Goal: Task Accomplishment & Management: Complete application form

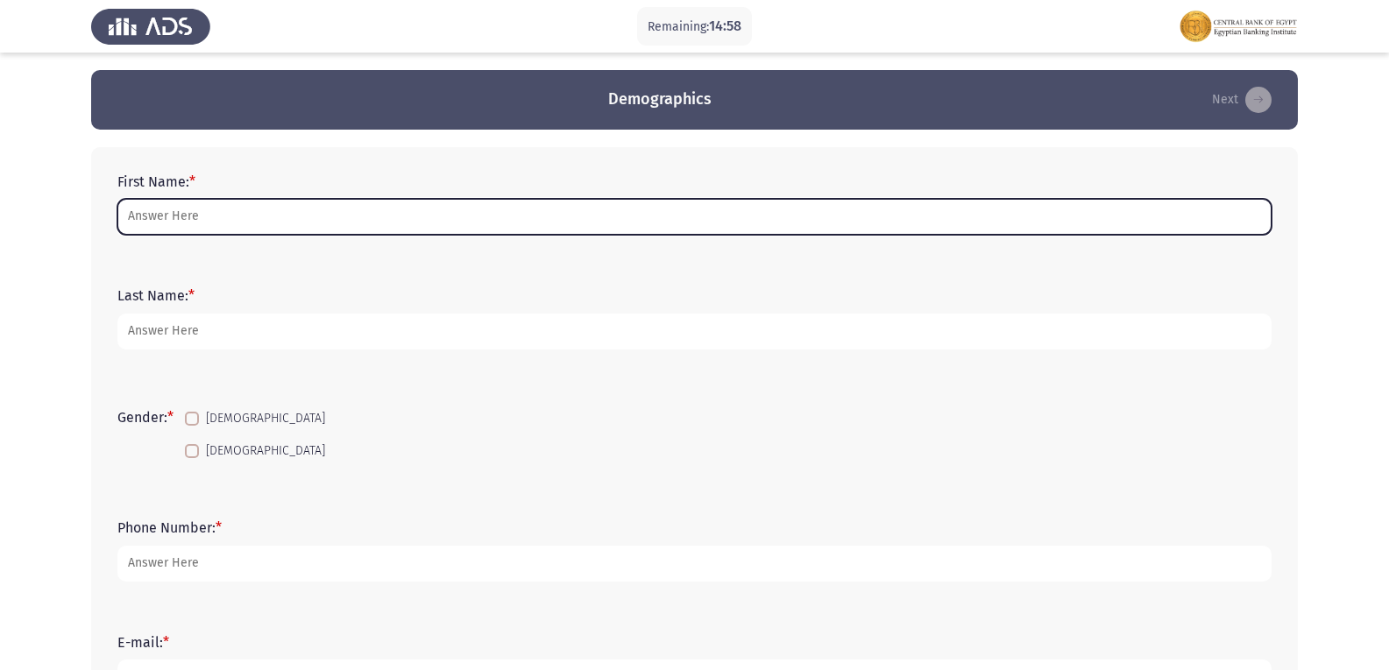
click at [757, 223] on input "First Name: *" at bounding box center [694, 217] width 1154 height 36
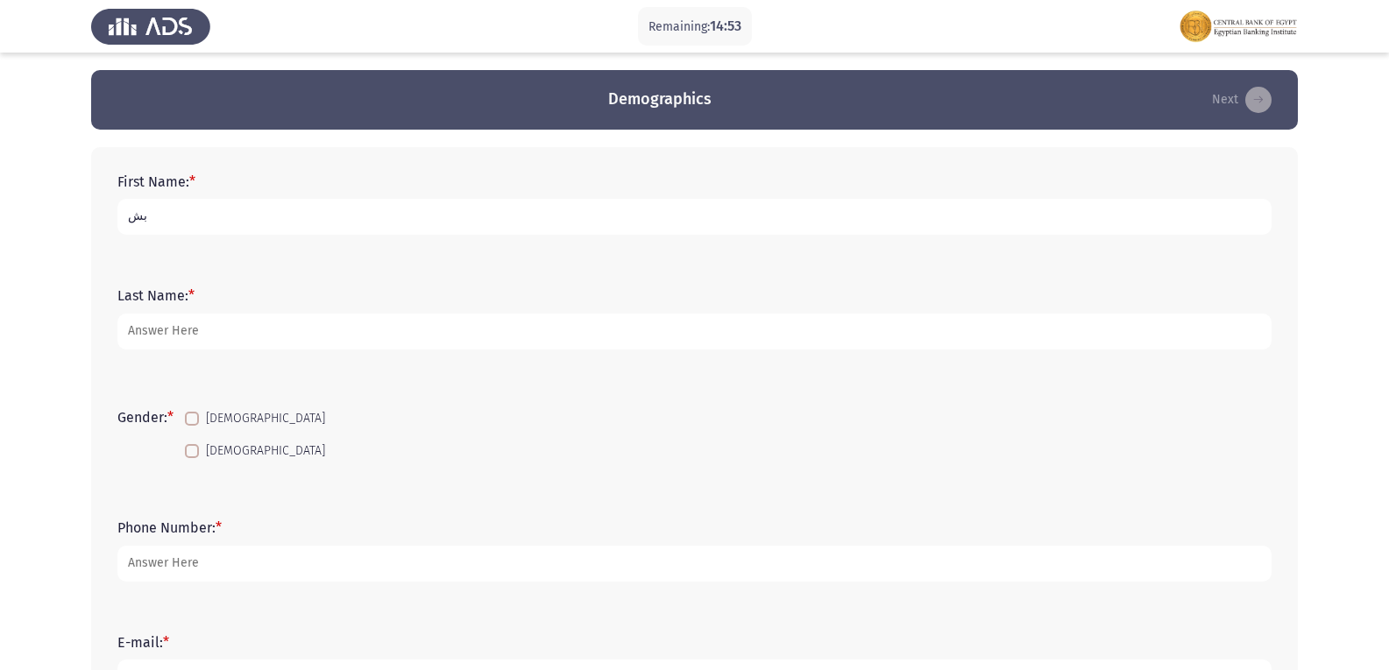
type input "ب"
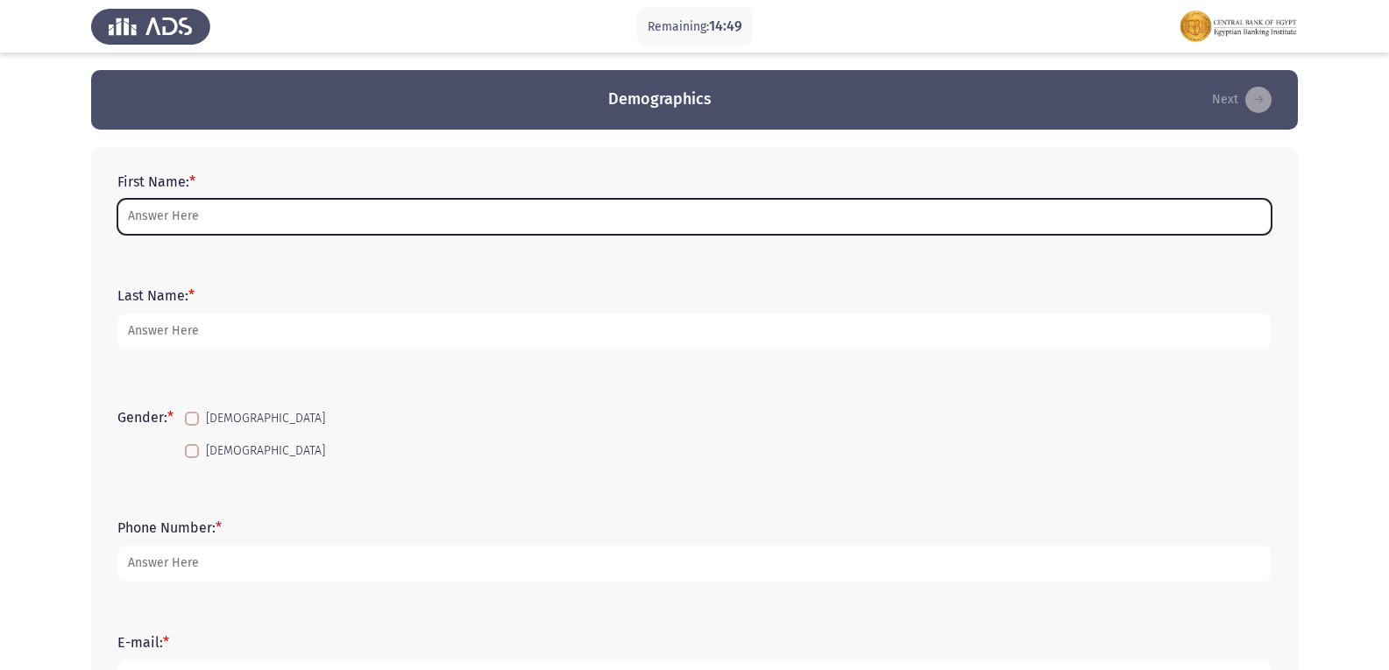
click at [757, 223] on input "First Name: *" at bounding box center [694, 217] width 1154 height 36
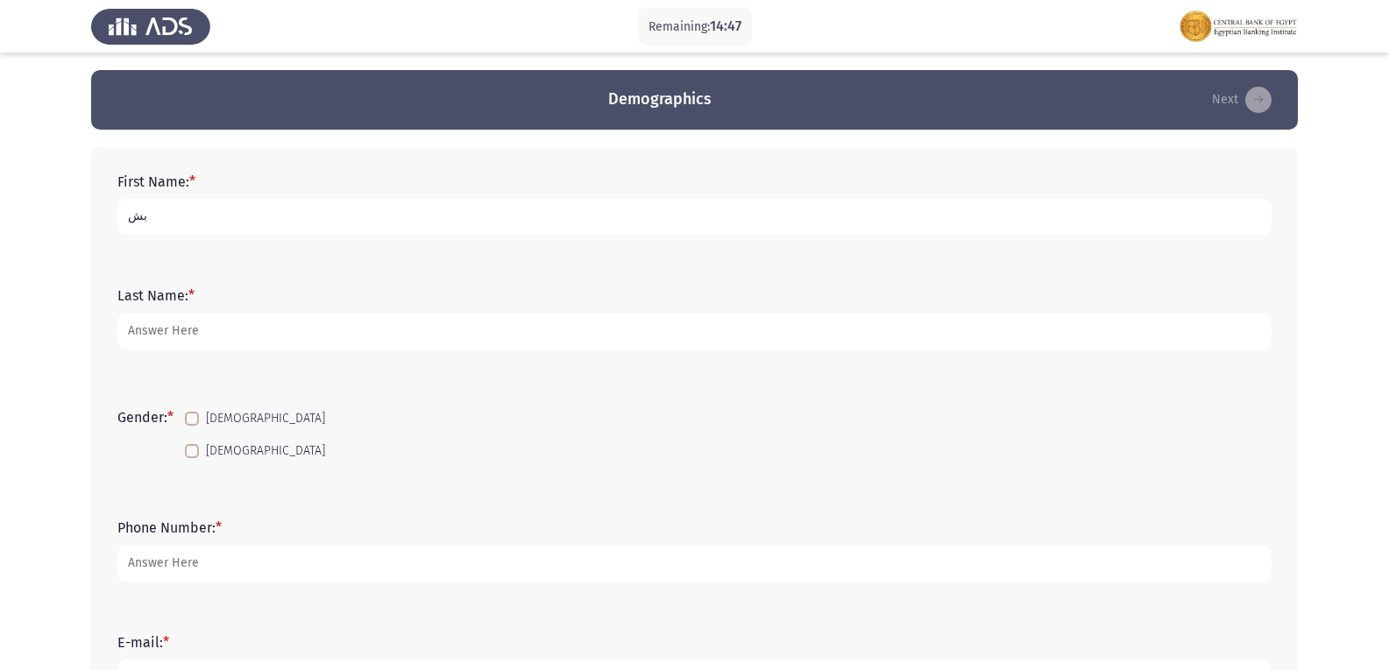
type input "ب"
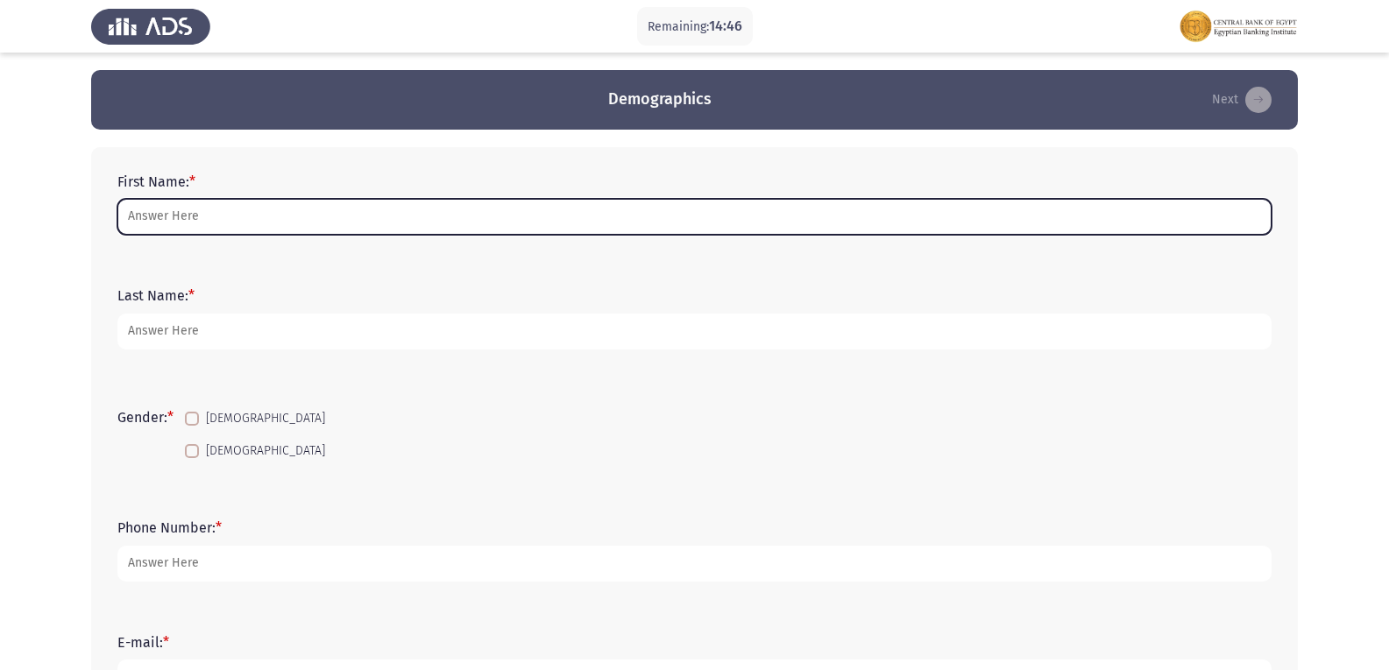
type input "W"
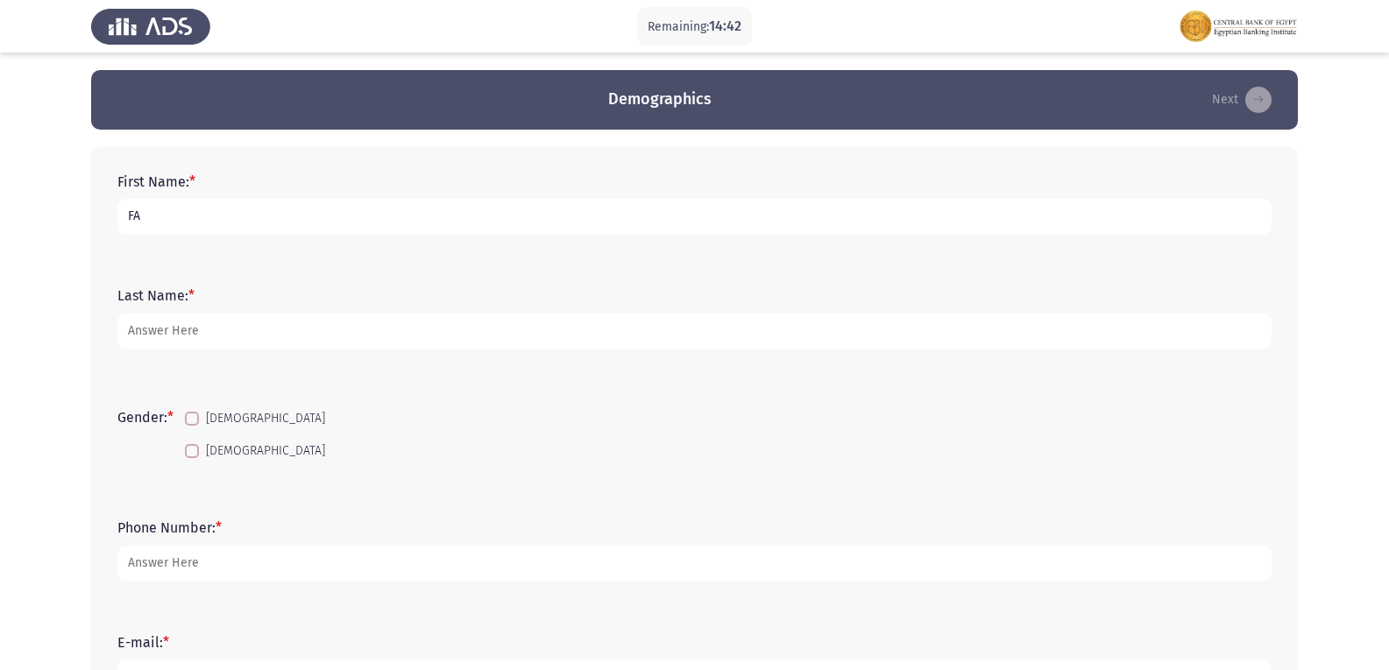
type input "F"
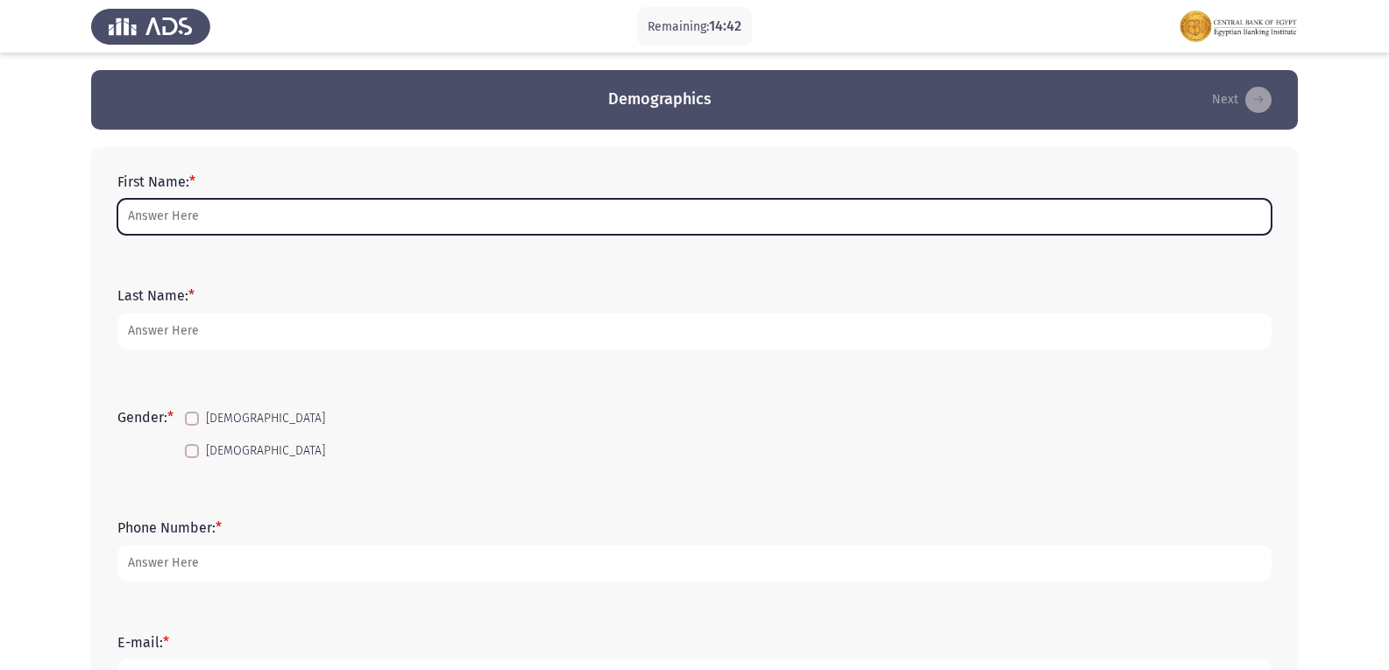
type input "a"
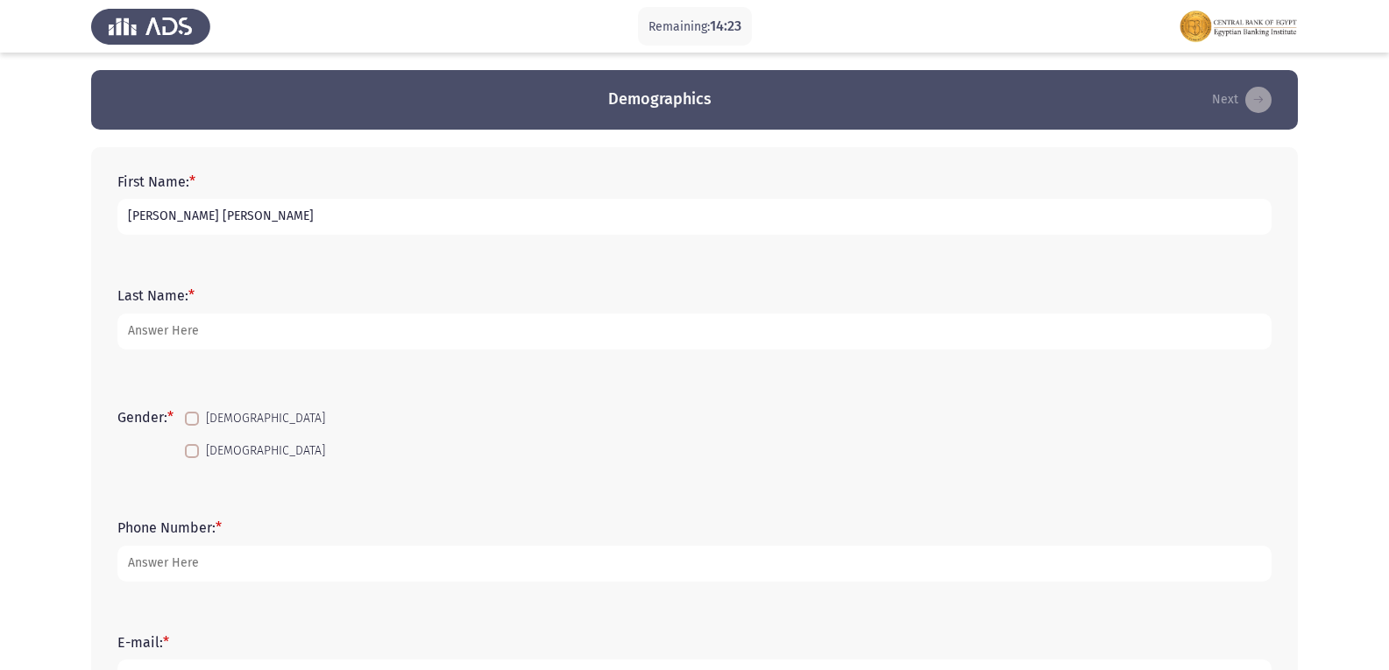
type input "[PERSON_NAME] [PERSON_NAME]"
click at [550, 352] on div "Last Name: *" at bounding box center [694, 318] width 1171 height 79
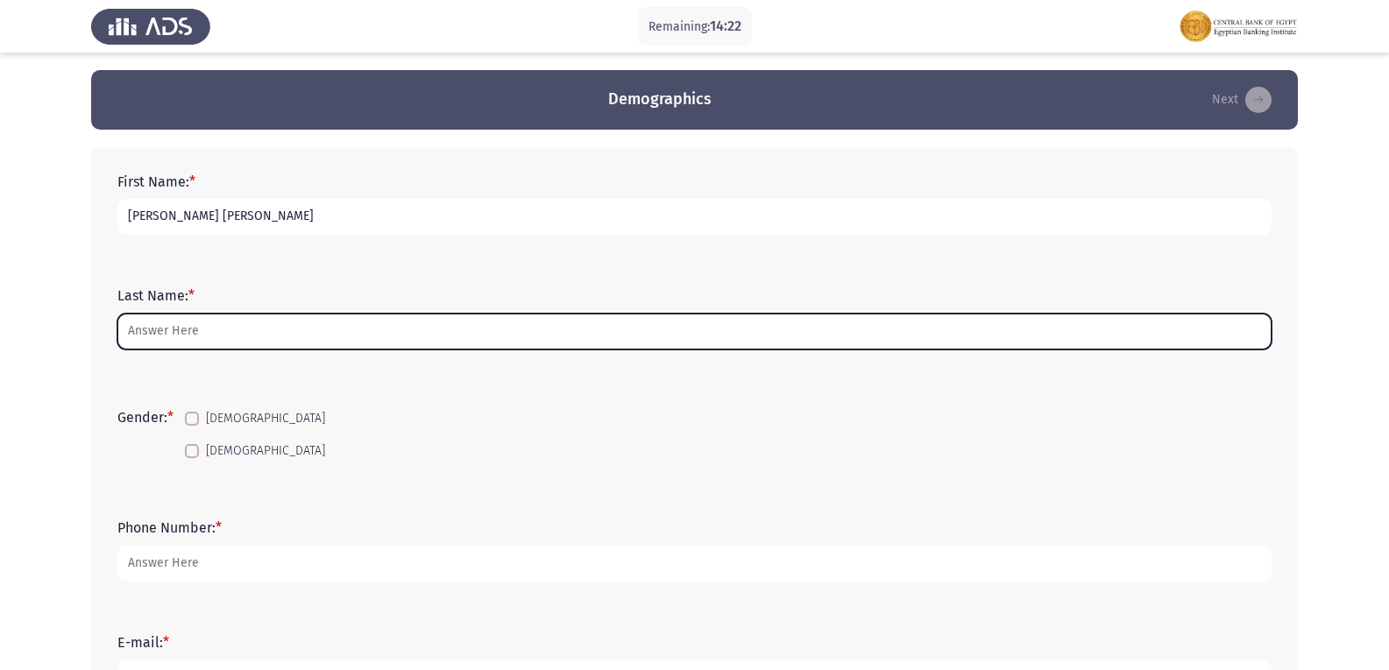
click at [500, 337] on input "Last Name: *" at bounding box center [694, 332] width 1154 height 36
type input "d"
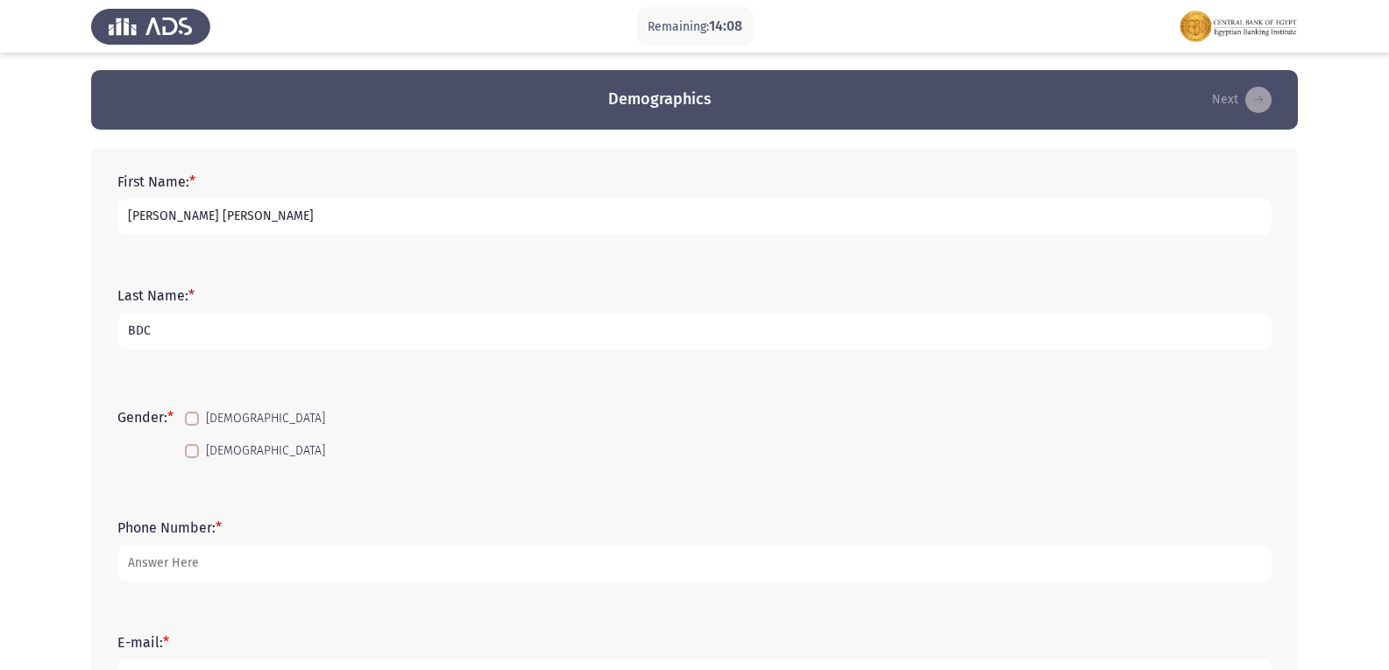
type input "BDC"
click at [198, 456] on span at bounding box center [192, 451] width 14 height 14
click at [192, 458] on input "[DEMOGRAPHIC_DATA]" at bounding box center [191, 458] width 1 height 1
checkbox input "true"
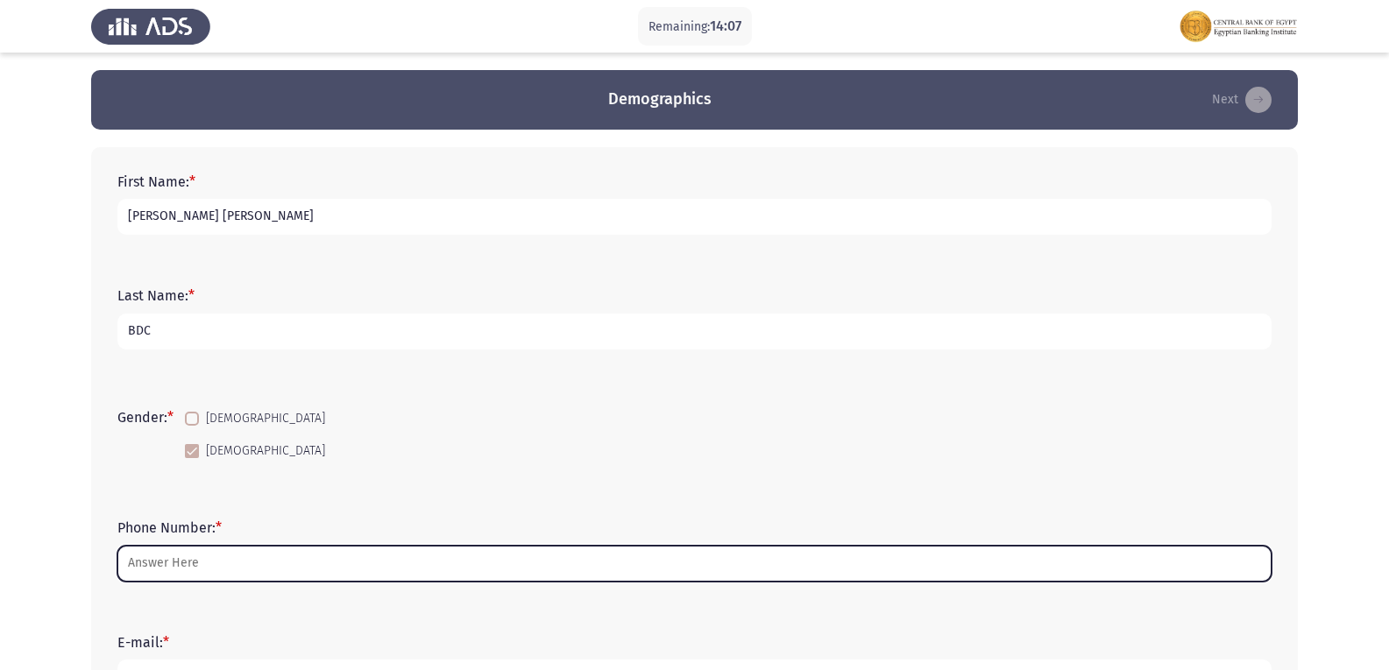
click at [287, 578] on input "Phone Number: *" at bounding box center [694, 564] width 1154 height 36
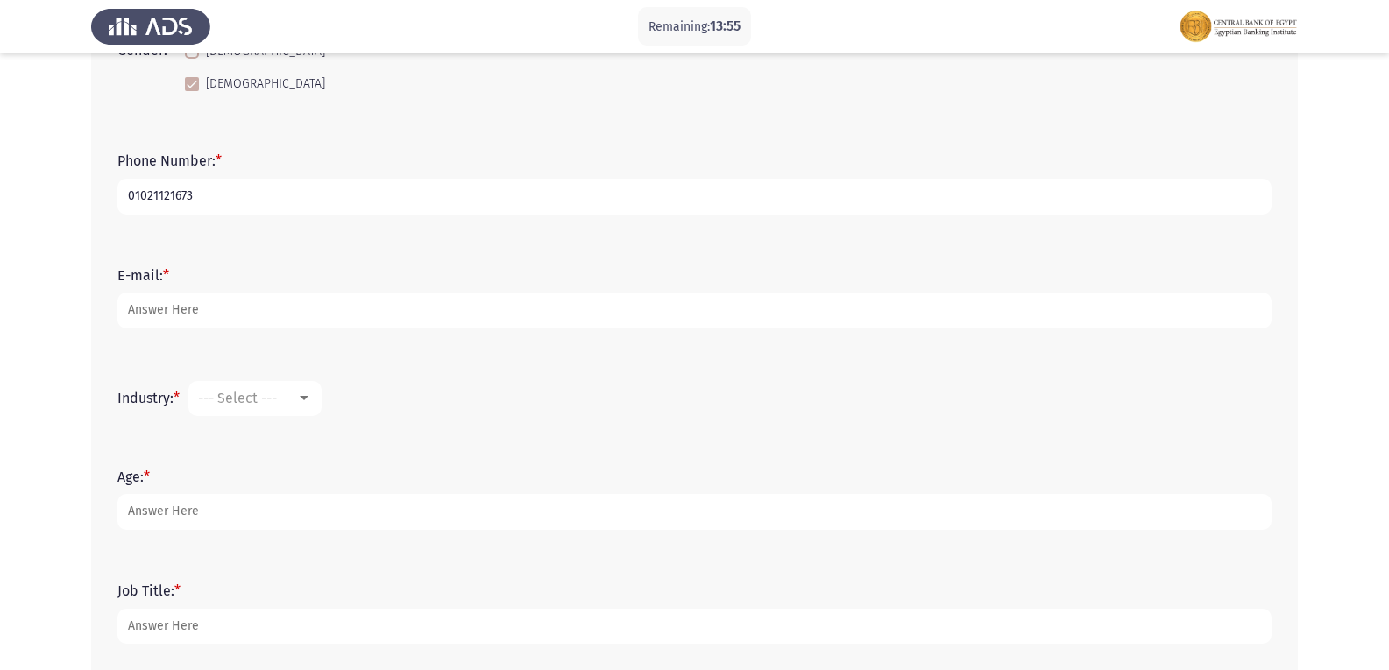
scroll to position [383, 0]
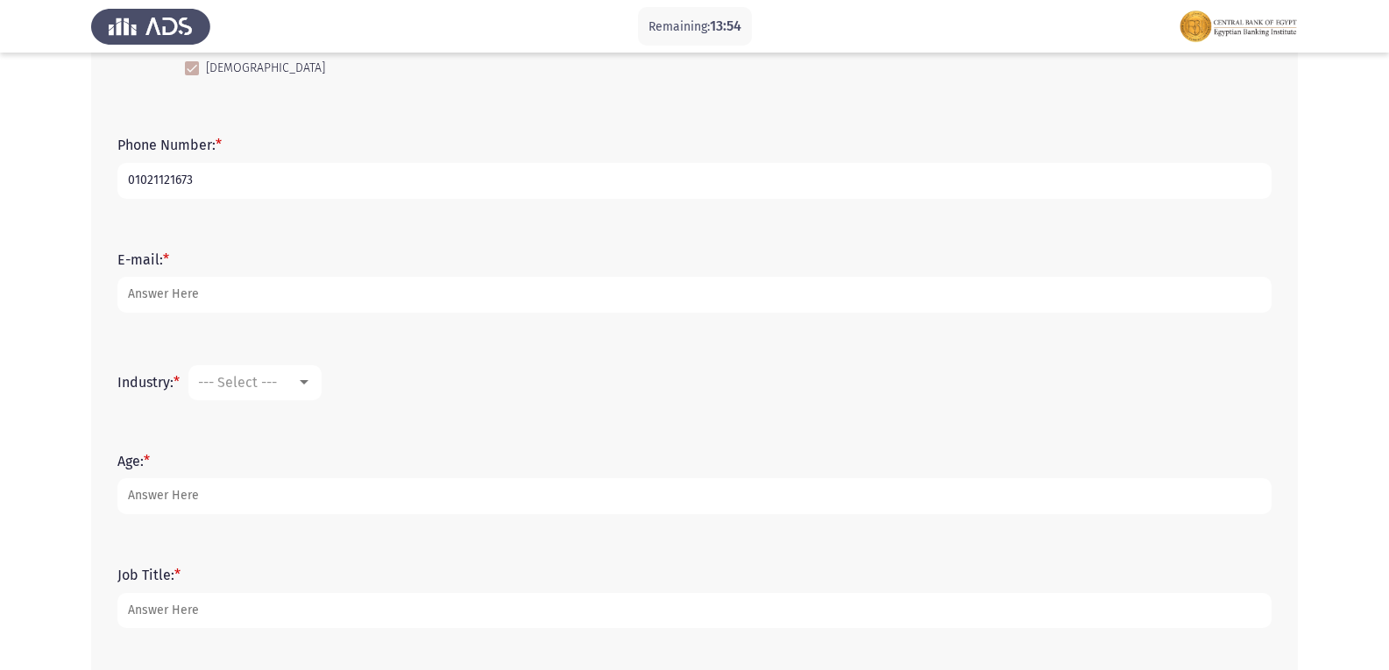
type input "01021121673"
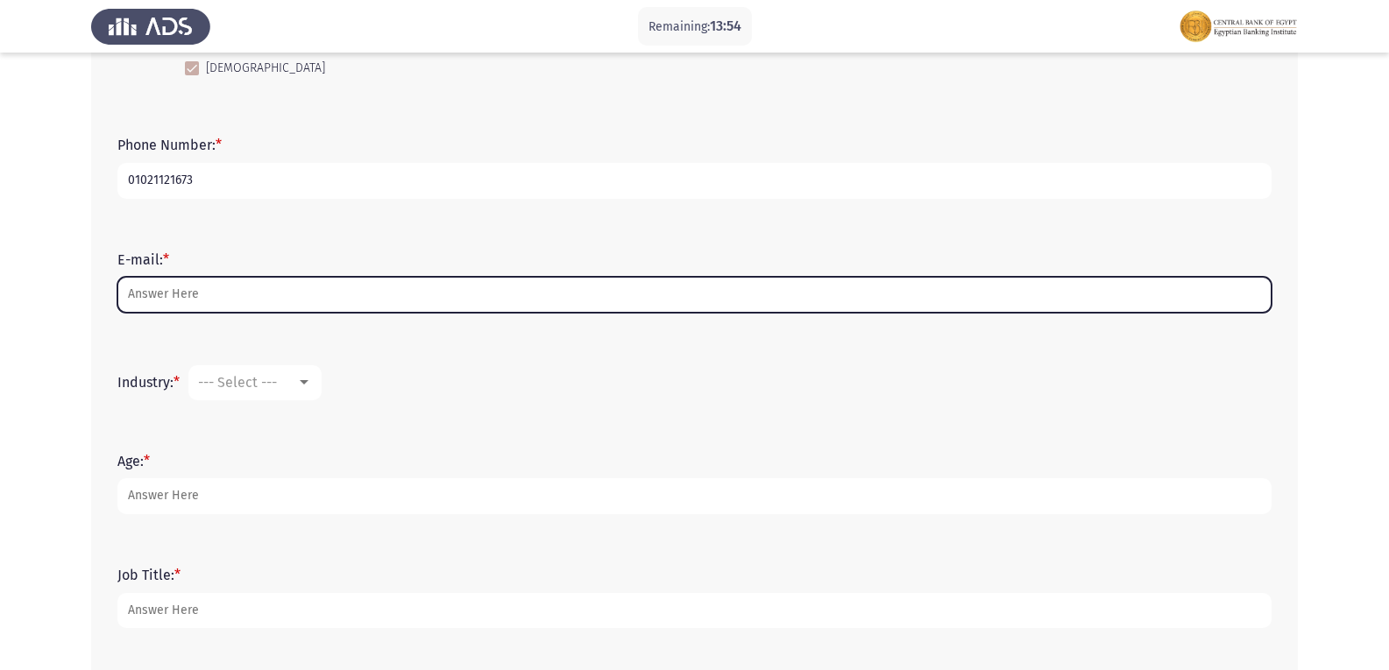
click at [209, 293] on input "E-mail: *" at bounding box center [694, 295] width 1154 height 36
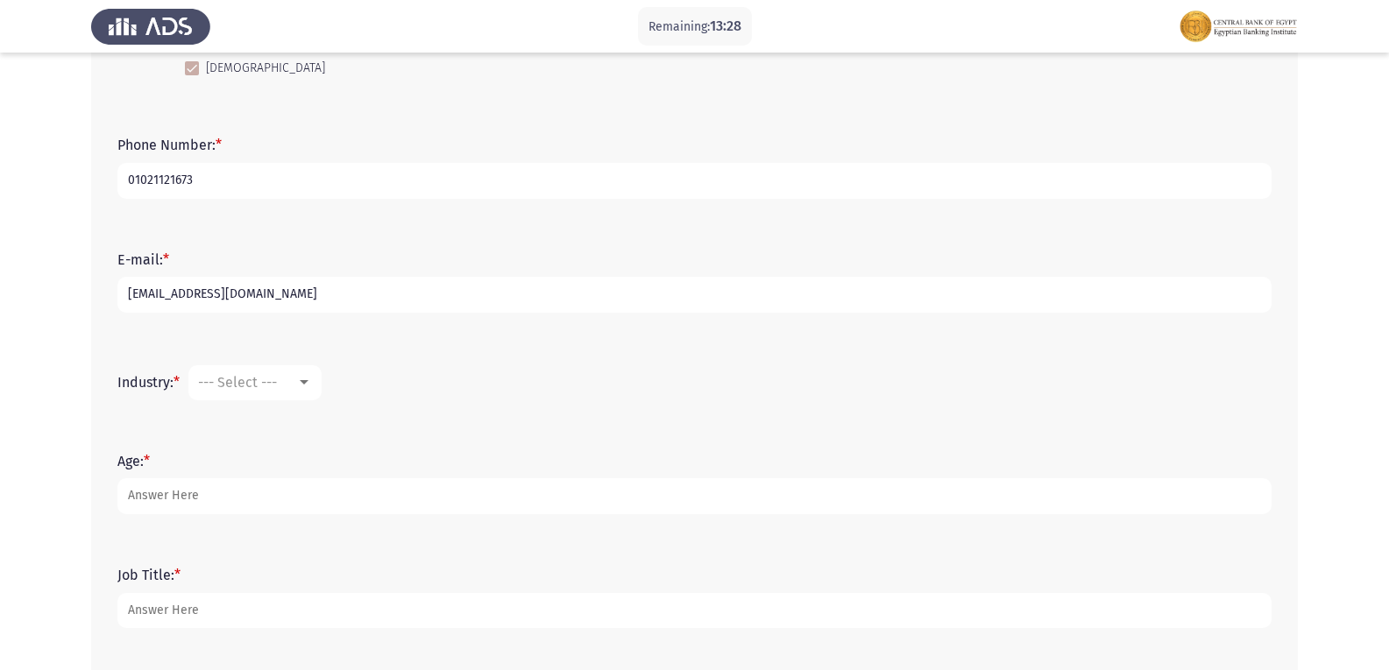
type input "[EMAIL_ADDRESS][DOMAIN_NAME]"
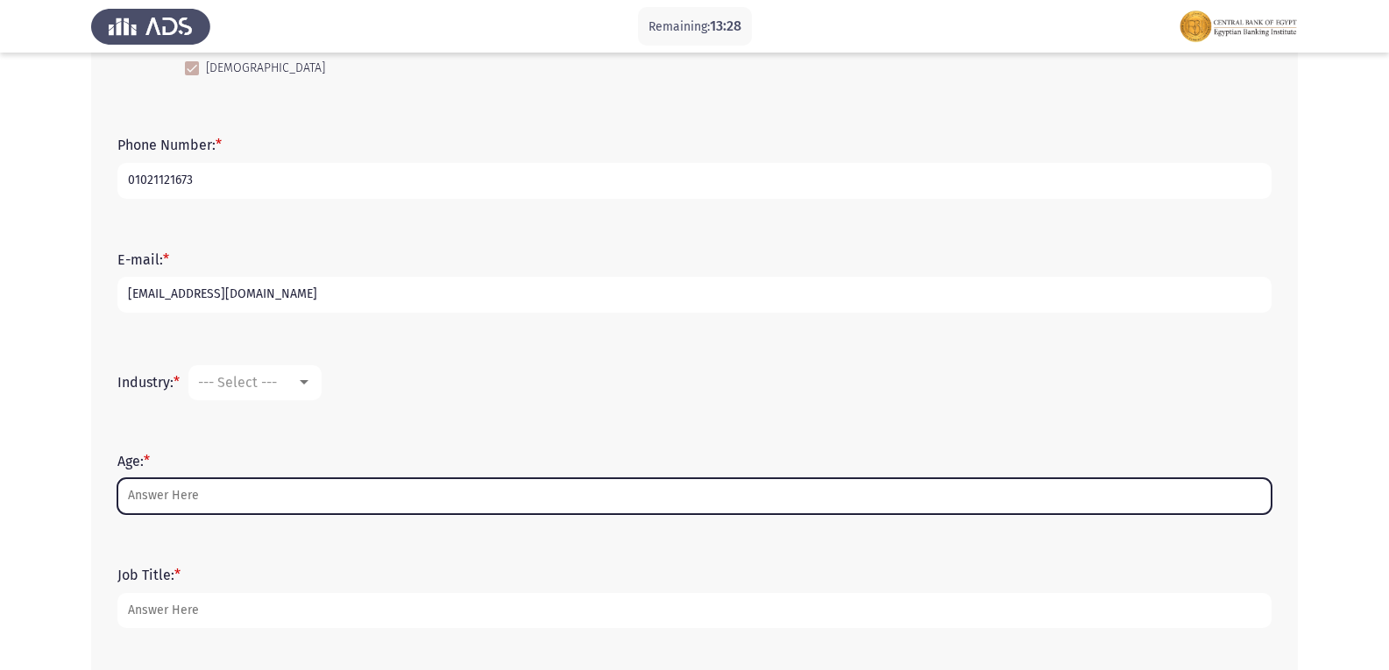
click at [317, 497] on input "Age: *" at bounding box center [694, 496] width 1154 height 36
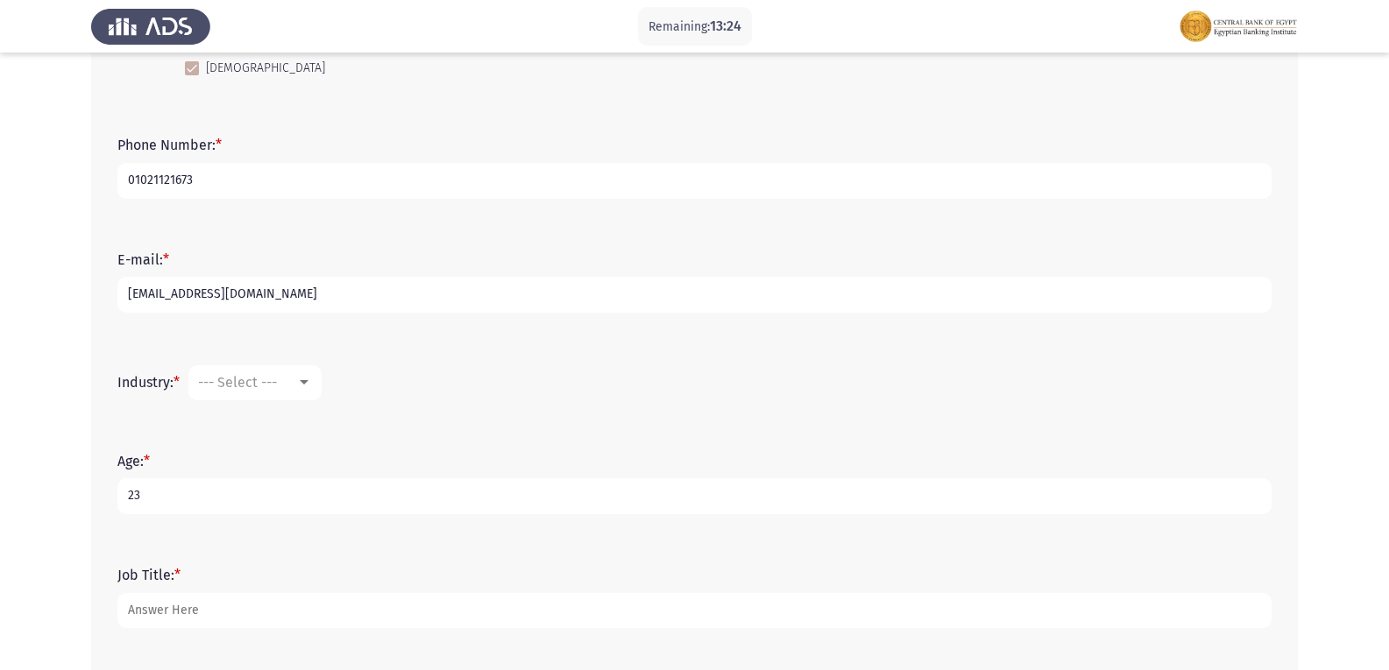
type input "23"
click at [277, 375] on span "--- Select ---" at bounding box center [237, 382] width 79 height 17
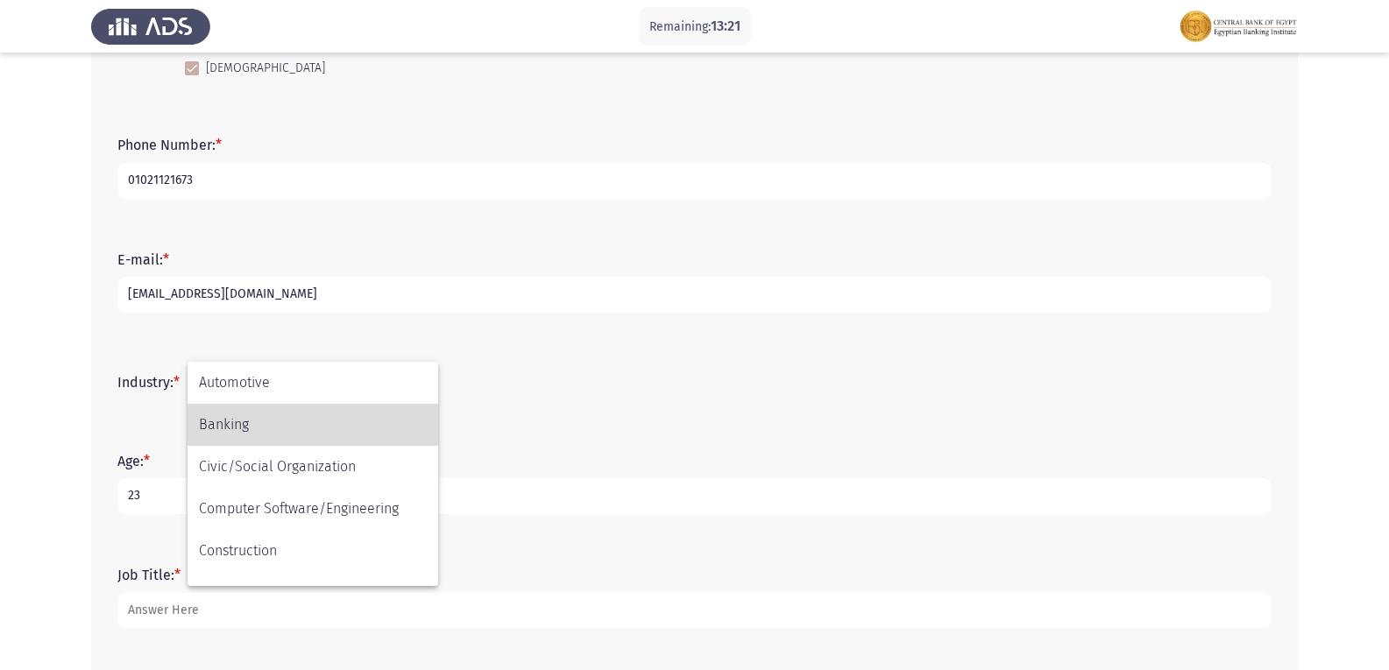
click at [366, 435] on span "Banking" at bounding box center [313, 425] width 228 height 42
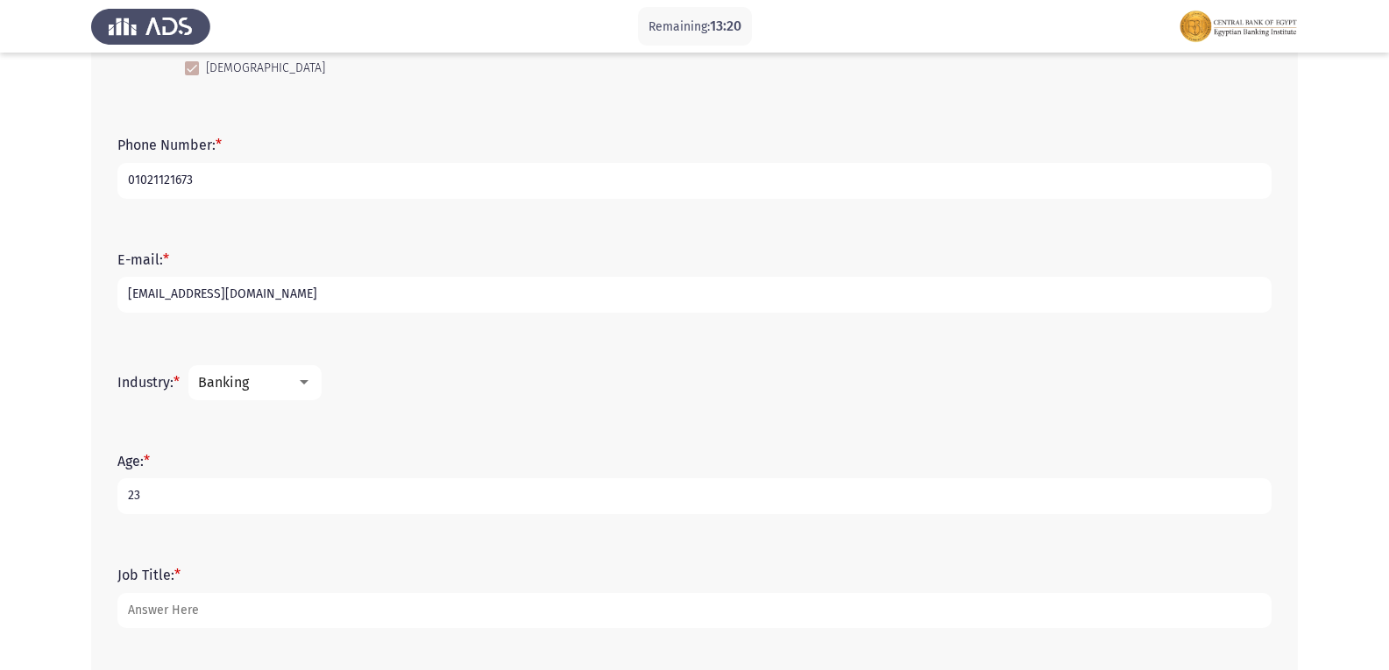
click at [1388, 233] on html "Remaining: 13:20 Demographics Next First Name: * [PERSON_NAME] [PERSON_NAME] La…" at bounding box center [694, 237] width 1389 height 1240
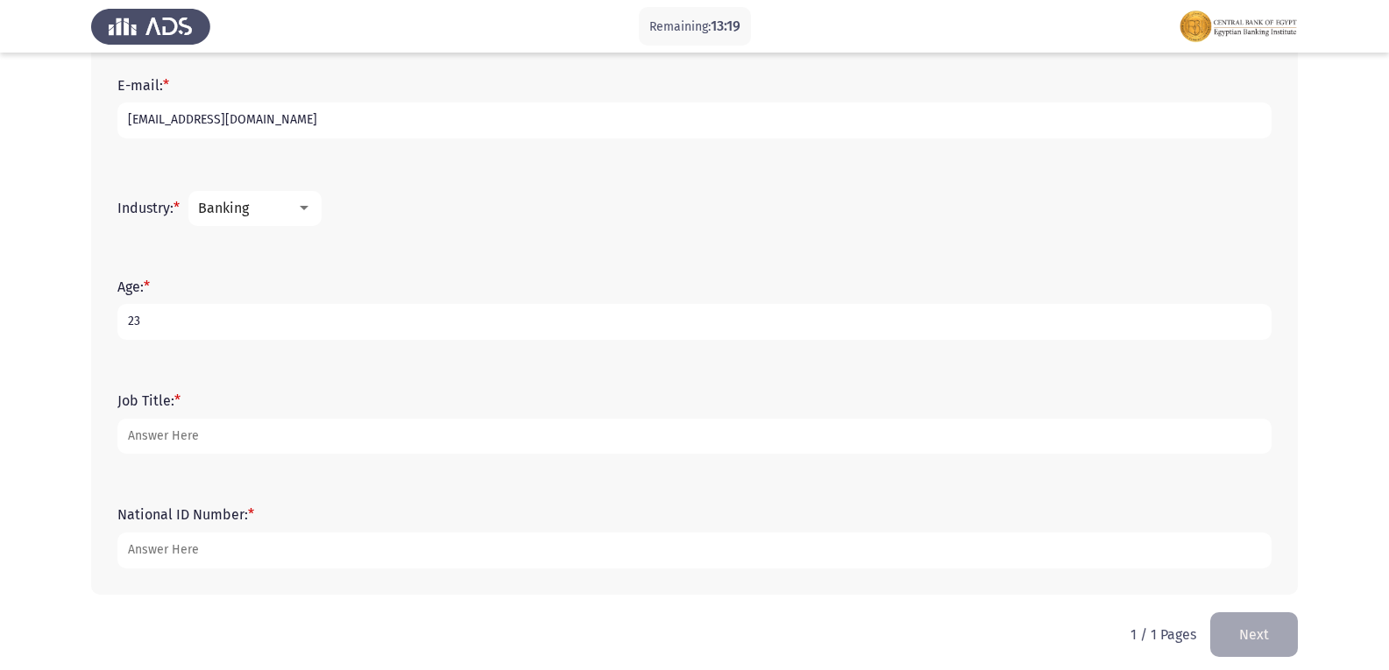
scroll to position [569, 0]
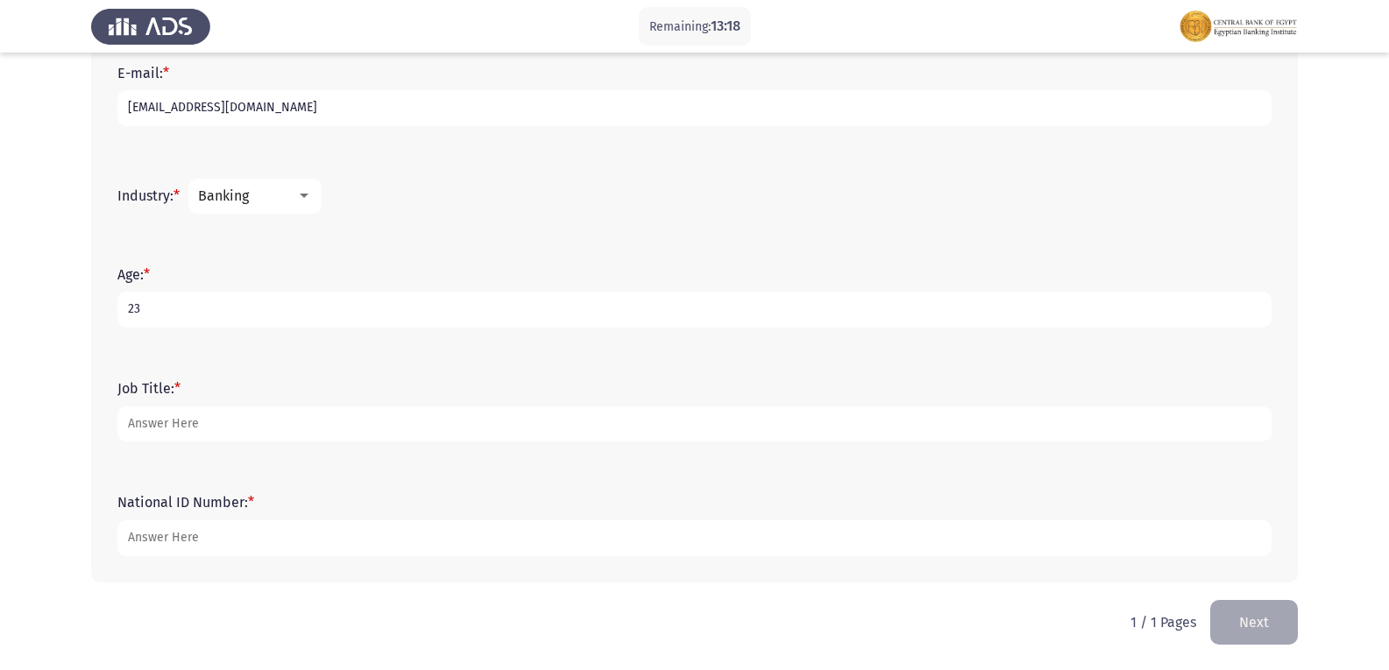
click at [210, 442] on div "Job Title: *" at bounding box center [694, 410] width 1171 height 79
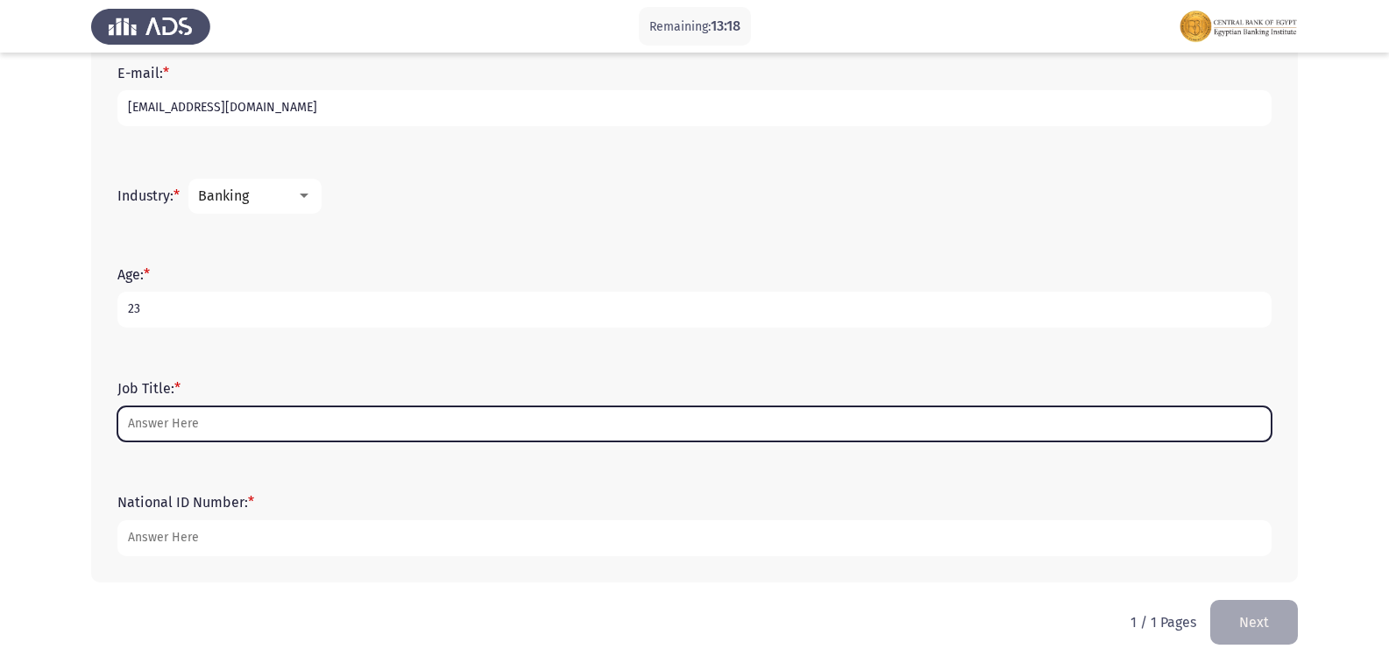
click at [211, 435] on input "Job Title: *" at bounding box center [694, 425] width 1154 height 36
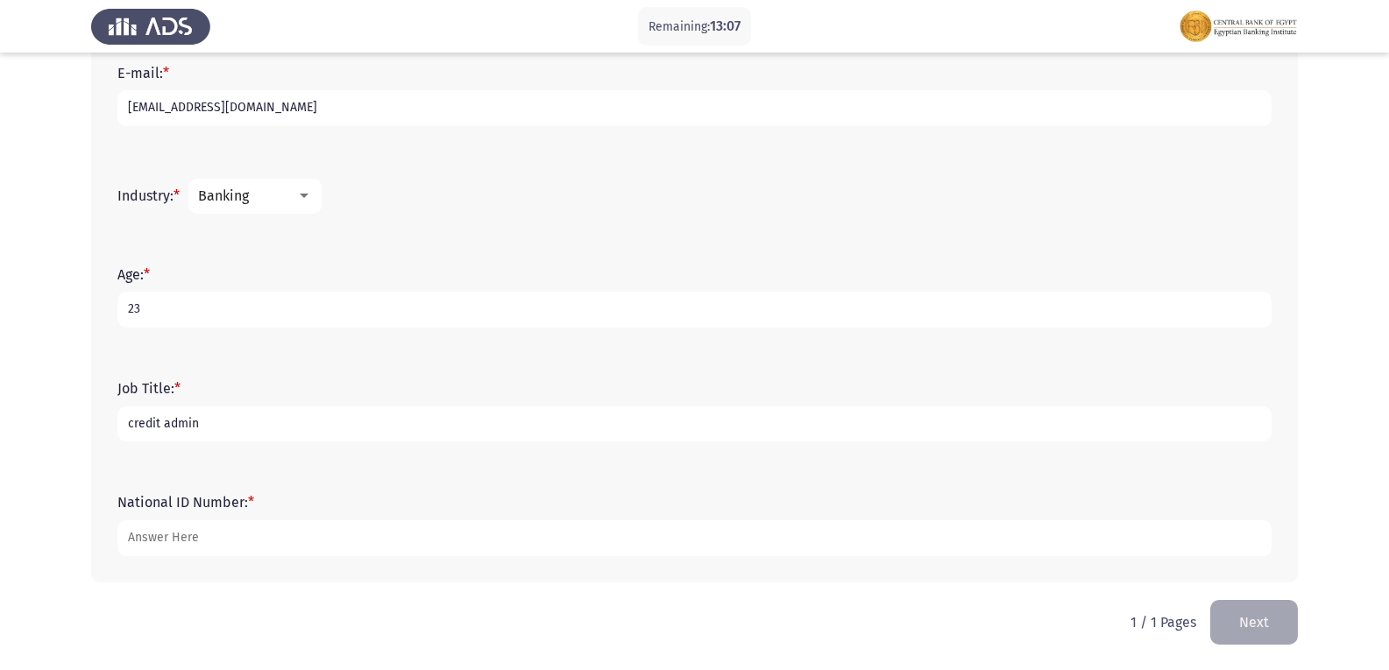
type input "credit admin"
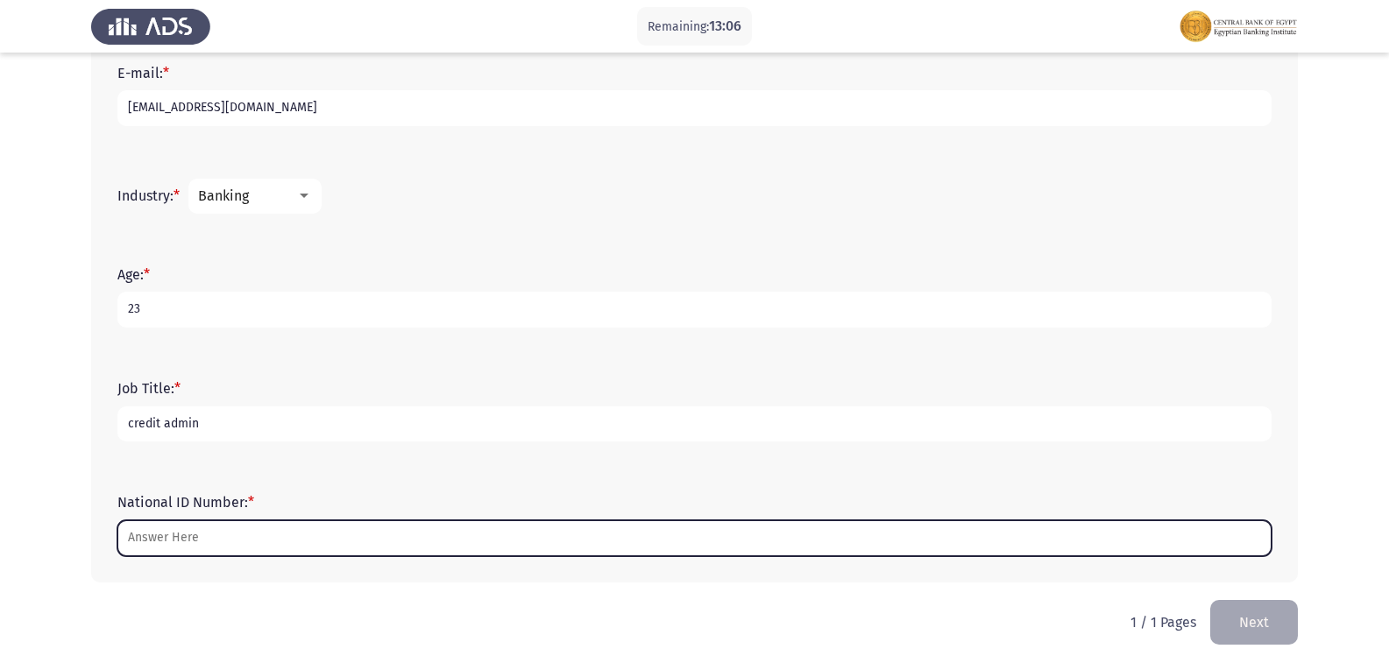
click at [230, 534] on input "National ID Number: *" at bounding box center [694, 538] width 1154 height 36
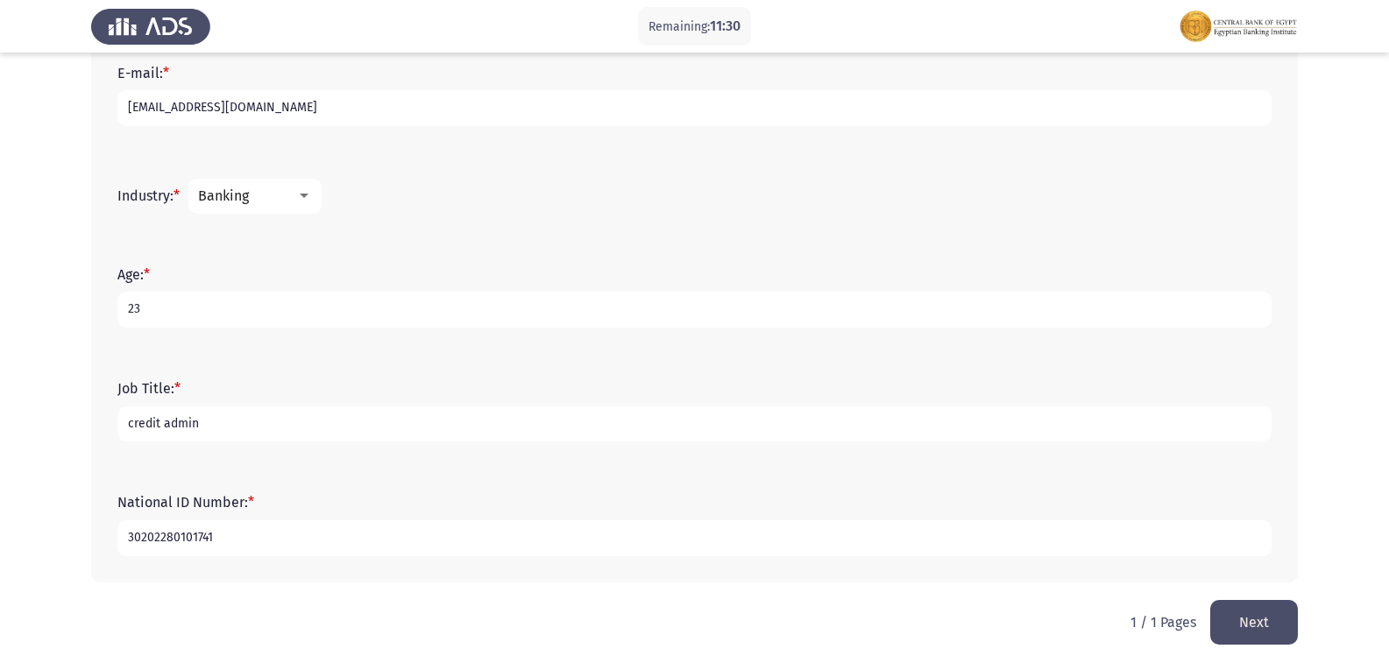
type input "30202280101741"
click at [1262, 631] on button "Next" at bounding box center [1254, 622] width 88 height 45
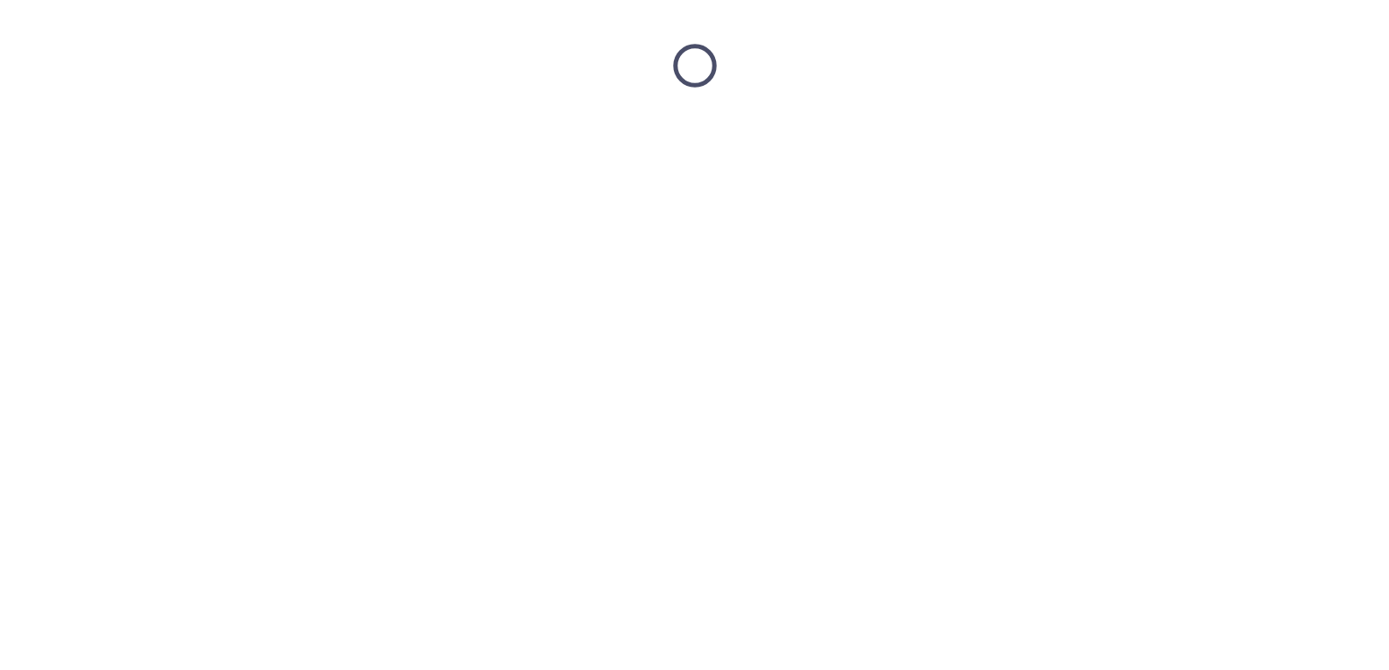
scroll to position [0, 0]
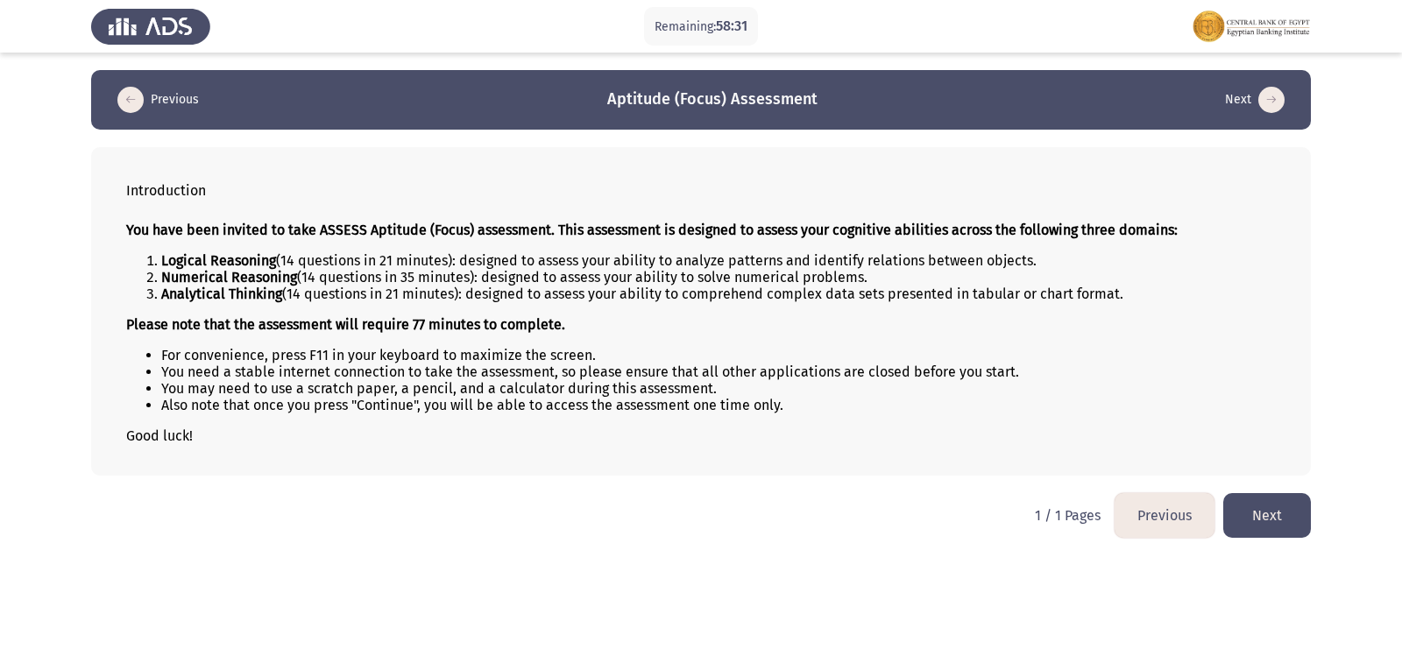
click at [1255, 504] on button "Next" at bounding box center [1267, 515] width 88 height 45
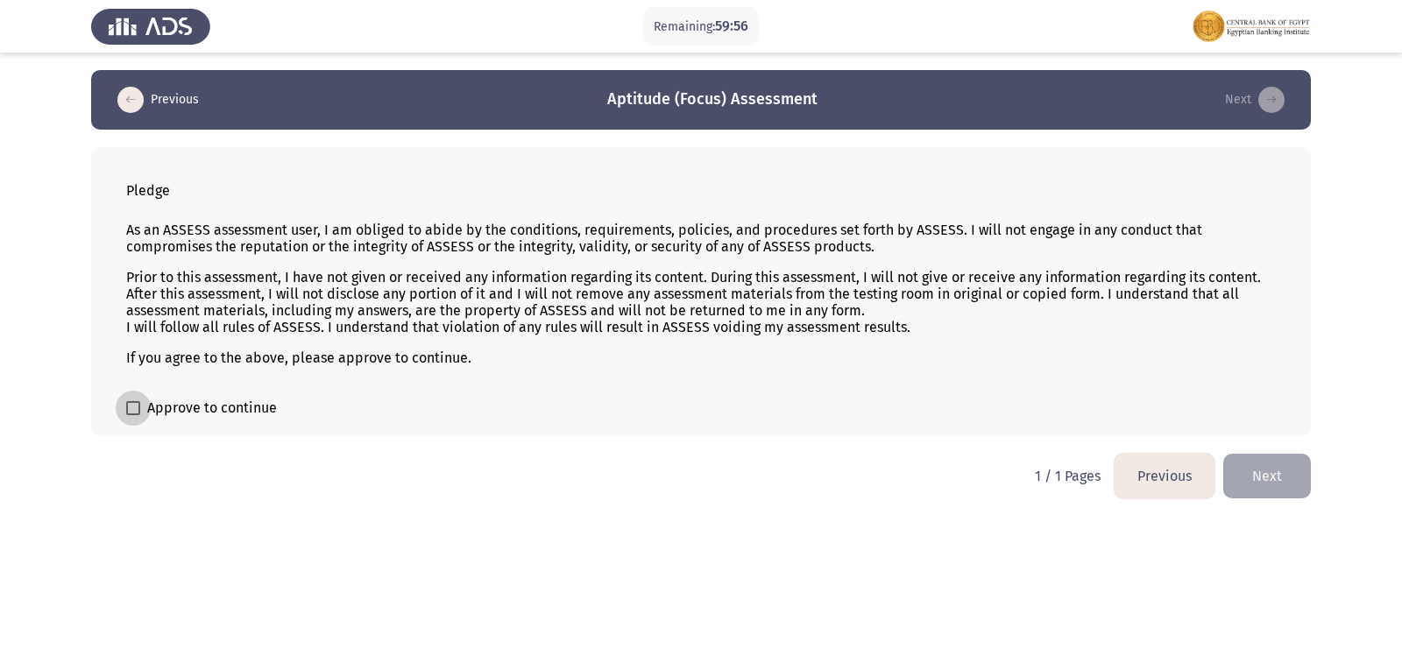
click at [129, 403] on span at bounding box center [133, 408] width 14 height 14
click at [132, 415] on input "Approve to continue" at bounding box center [132, 415] width 1 height 1
checkbox input "true"
click at [1277, 484] on button "Next" at bounding box center [1267, 476] width 88 height 45
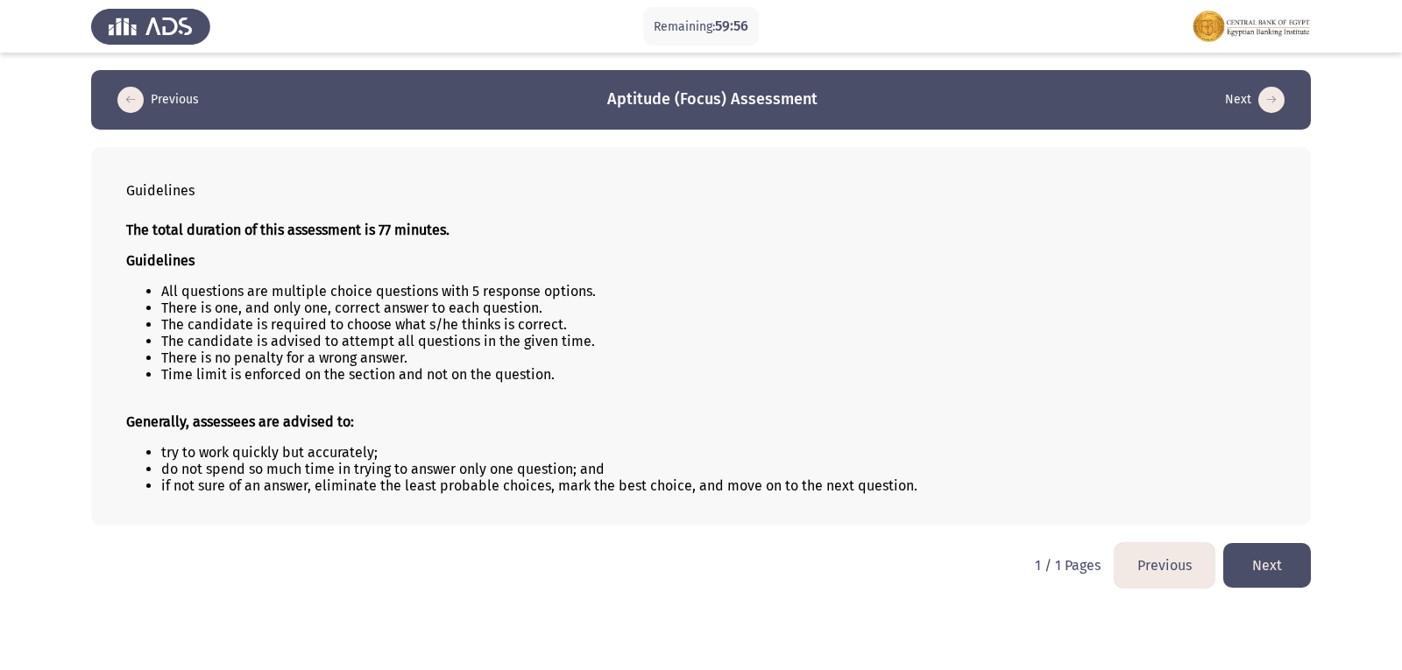
click at [1259, 566] on button "Next" at bounding box center [1267, 565] width 88 height 45
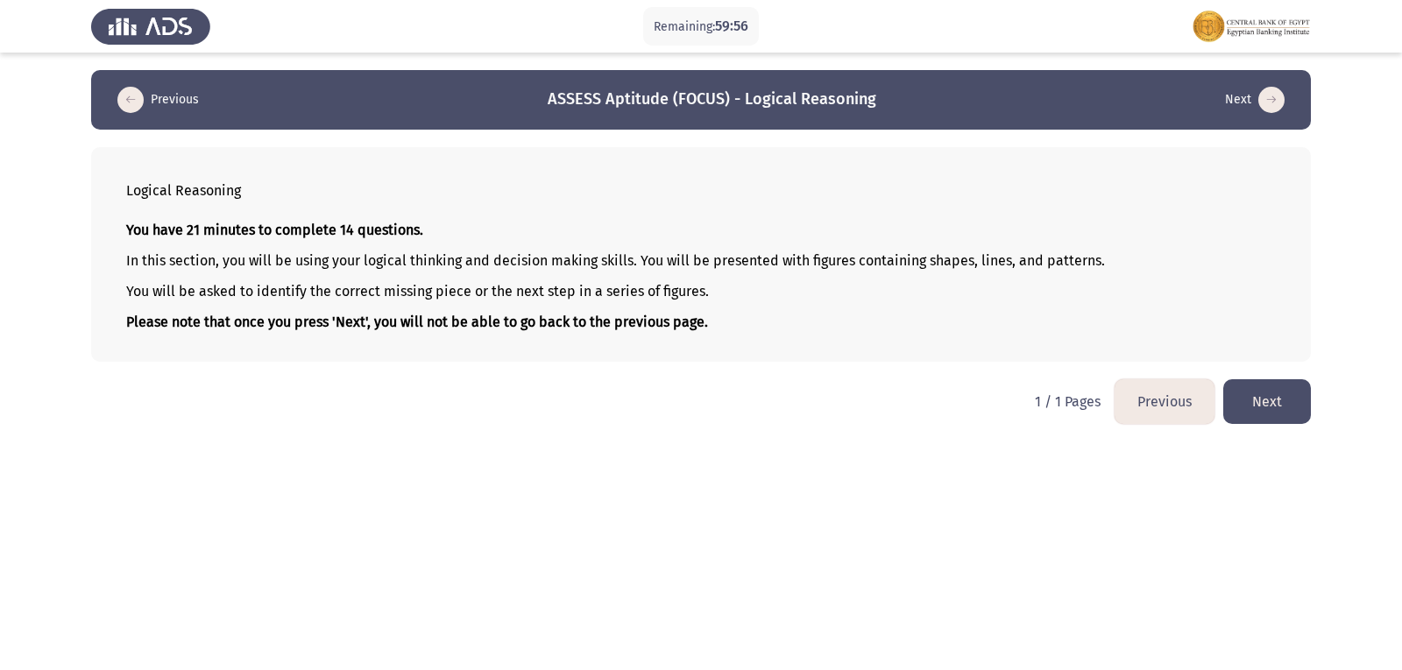
click at [1271, 420] on button "Next" at bounding box center [1267, 401] width 88 height 45
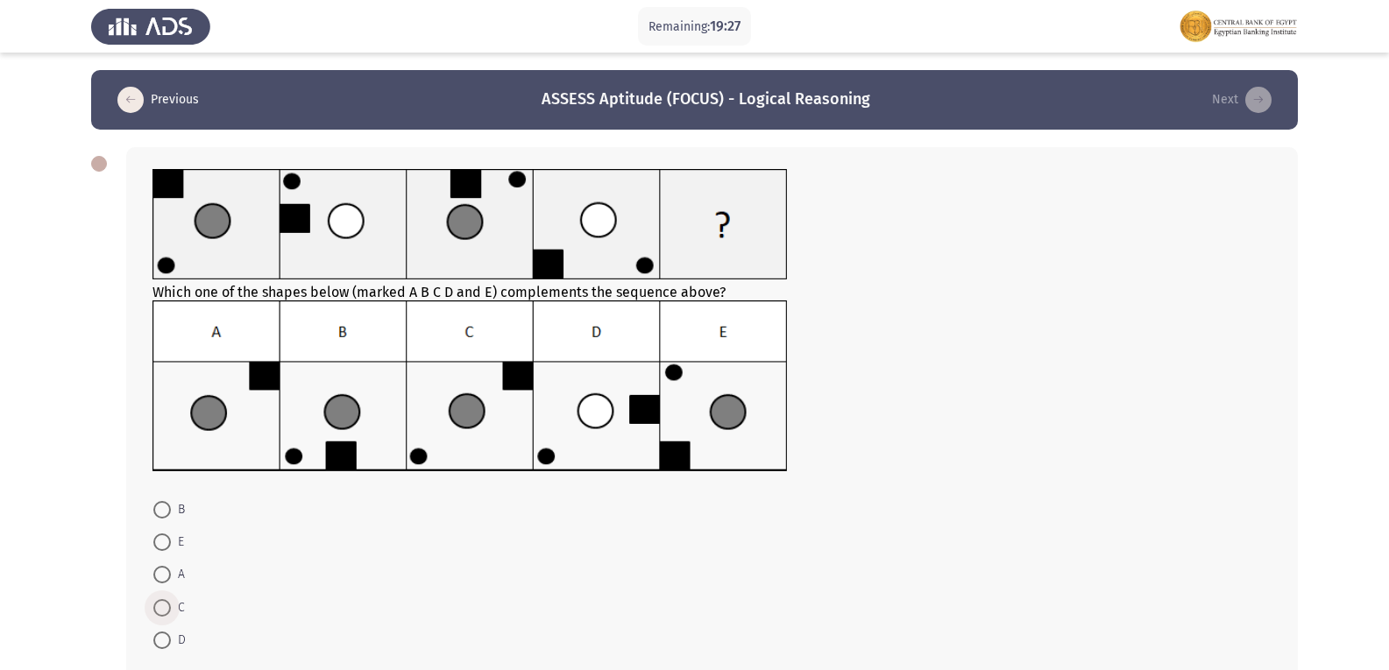
click at [163, 613] on span at bounding box center [162, 608] width 18 height 18
click at [163, 613] on input "C" at bounding box center [162, 608] width 18 height 18
radio input "true"
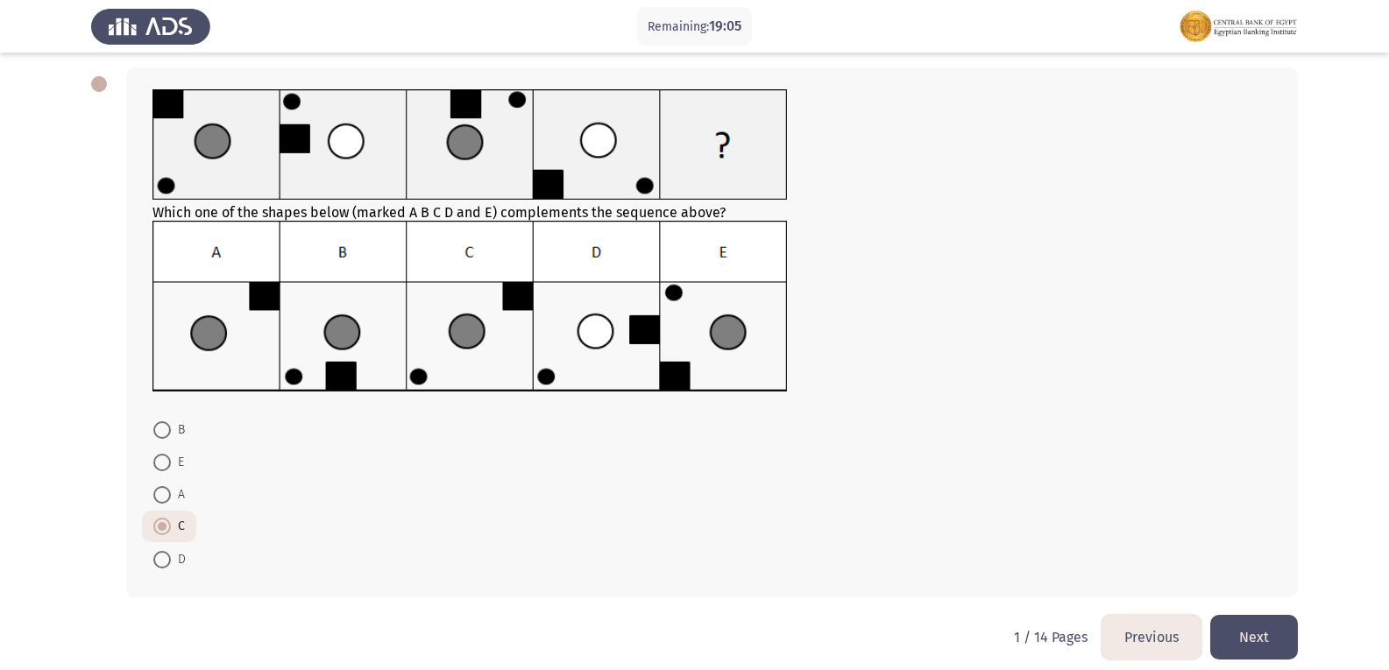
scroll to position [81, 0]
click at [1266, 642] on button "Next" at bounding box center [1254, 636] width 88 height 45
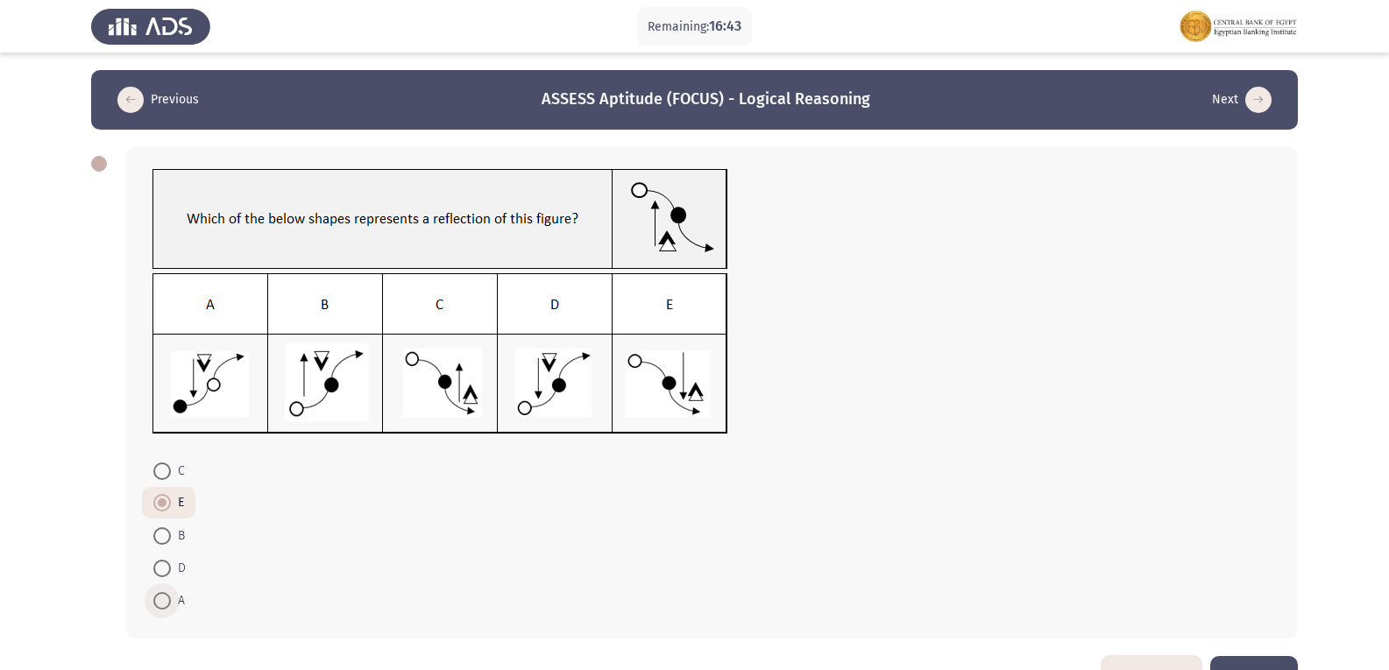
click at [176, 603] on span "A" at bounding box center [178, 600] width 14 height 21
click at [171, 603] on input "A" at bounding box center [162, 601] width 18 height 18
radio input "true"
click at [170, 569] on span at bounding box center [162, 570] width 18 height 18
click at [170, 569] on input "D" at bounding box center [162, 570] width 18 height 18
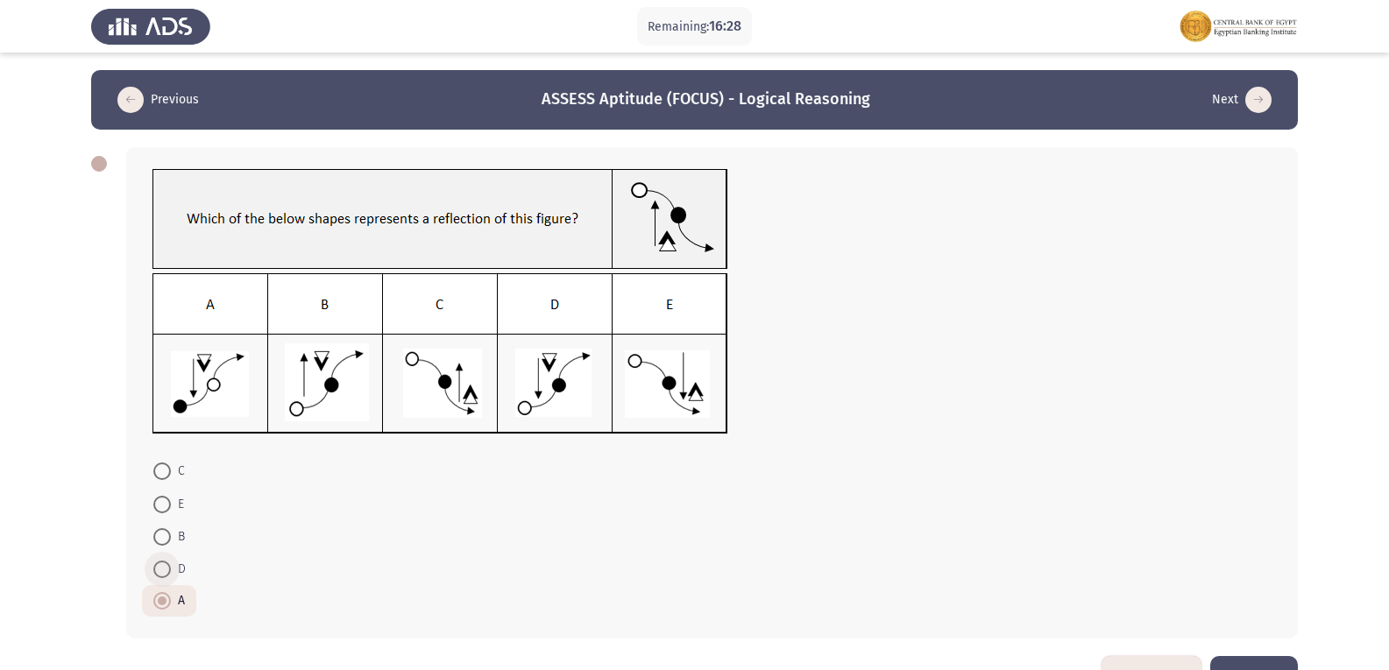
radio input "true"
click at [563, 398] on img at bounding box center [440, 353] width 576 height 161
click at [1284, 659] on button "Next" at bounding box center [1254, 678] width 88 height 45
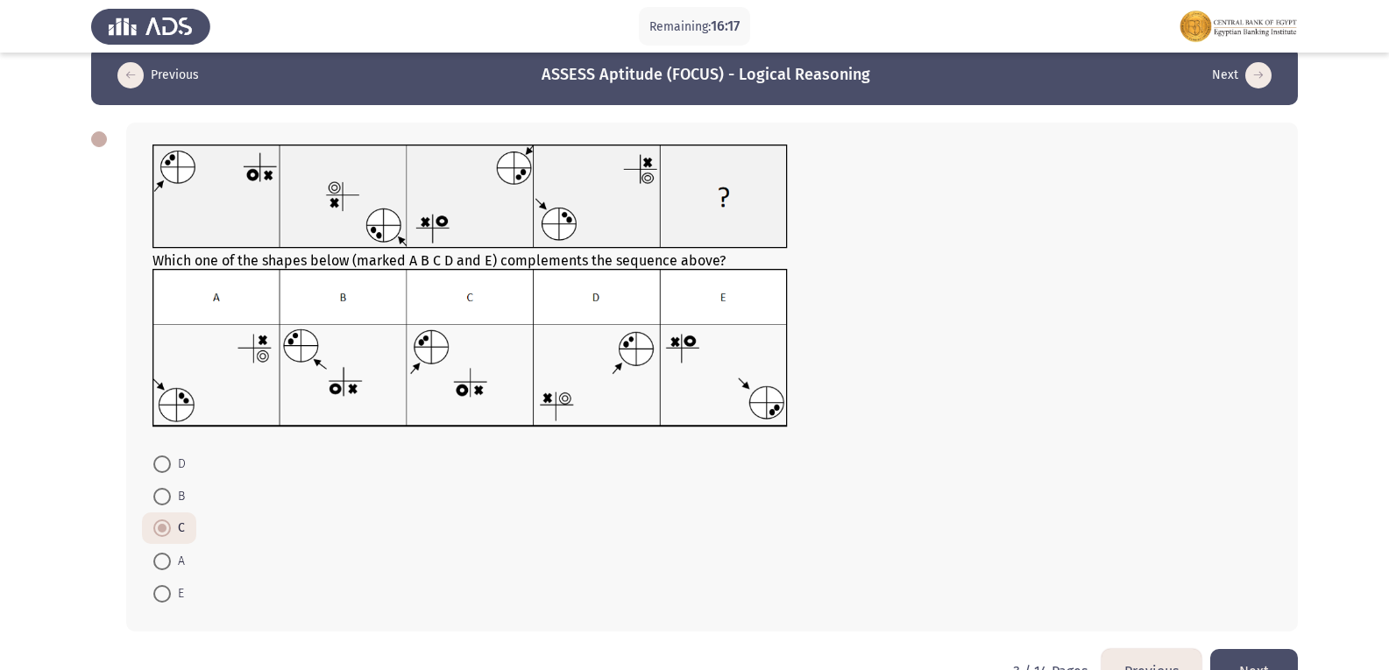
scroll to position [23, 0]
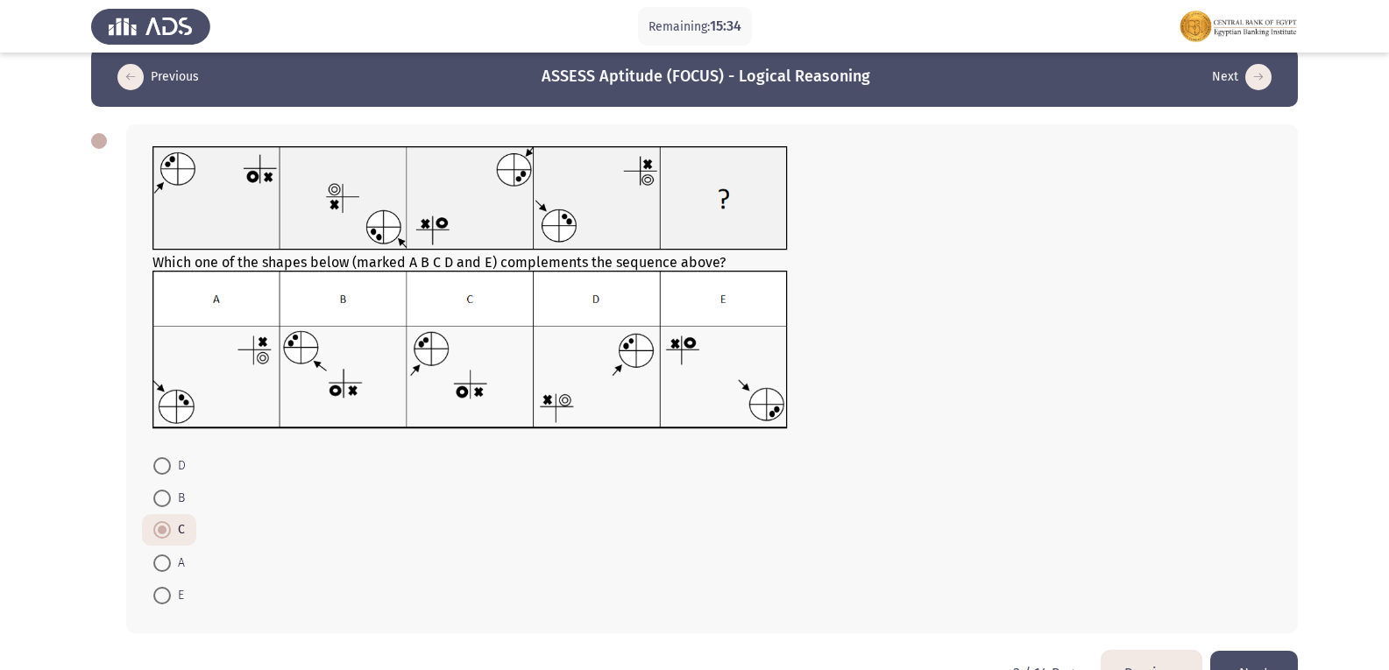
click at [163, 595] on span at bounding box center [162, 596] width 18 height 18
click at [163, 595] on input "E" at bounding box center [162, 596] width 18 height 18
radio input "true"
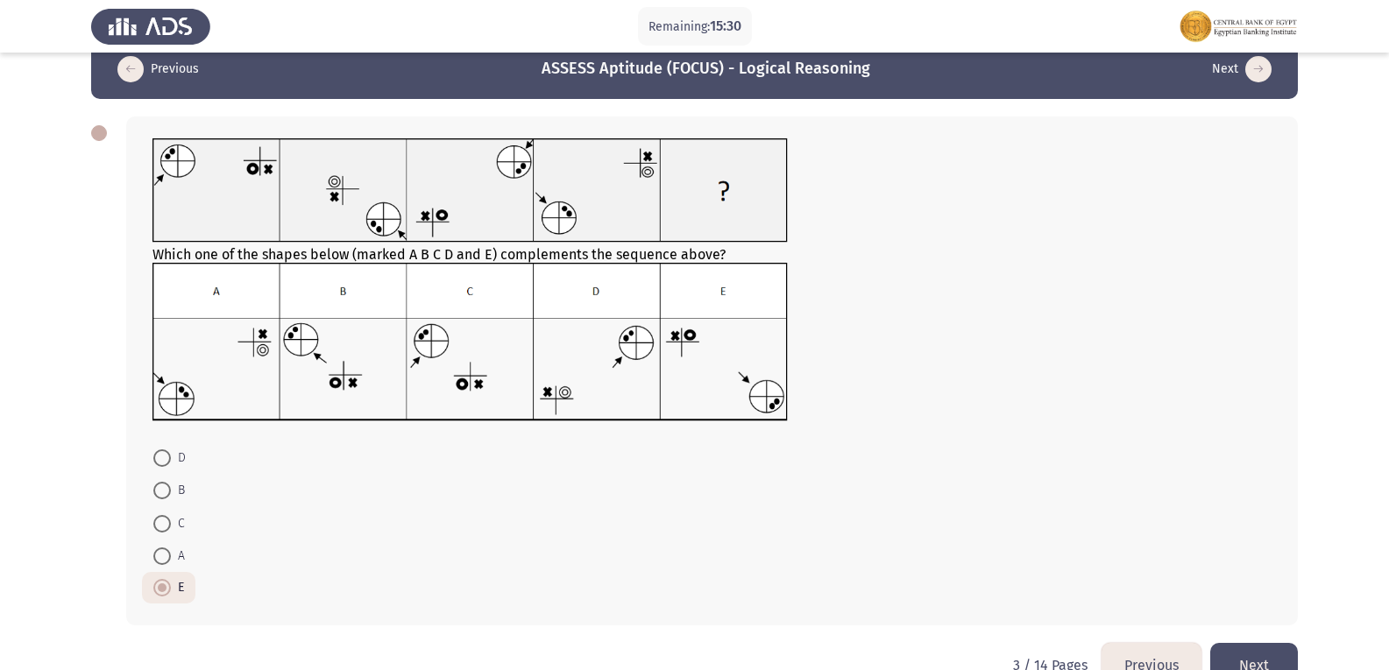
scroll to position [38, 0]
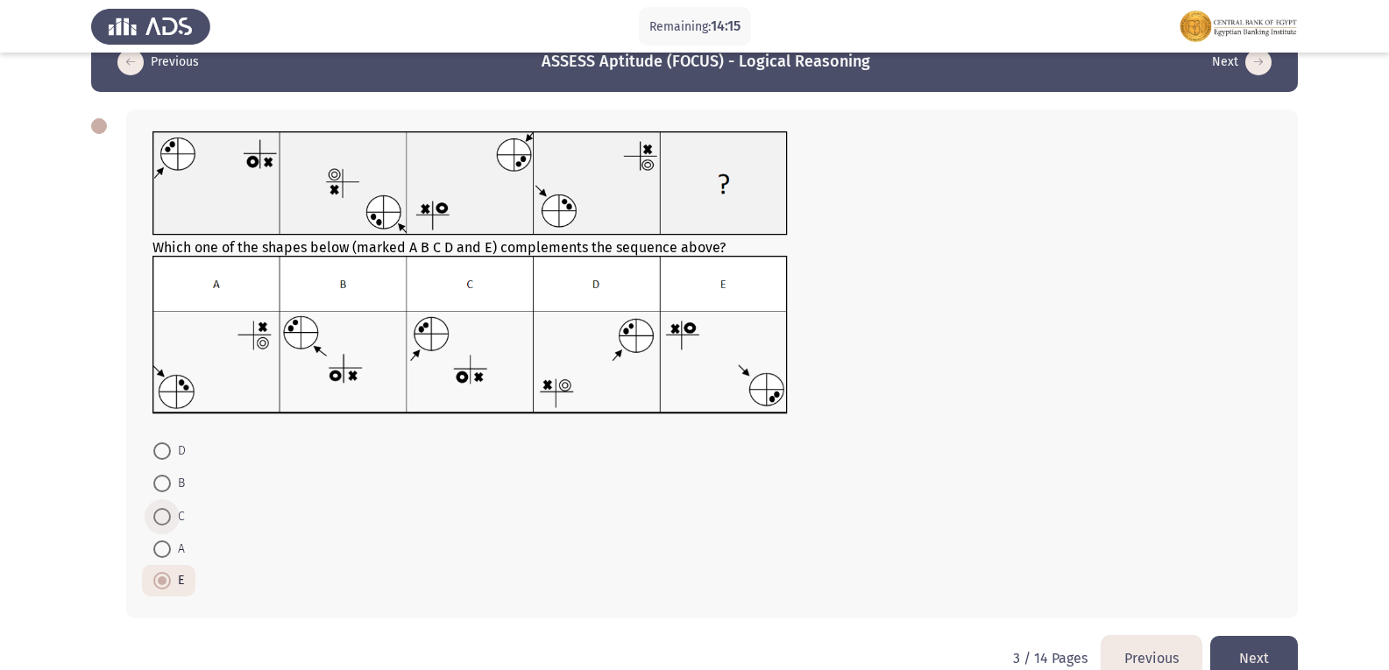
click at [163, 514] on span at bounding box center [162, 517] width 18 height 18
click at [163, 514] on input "C" at bounding box center [162, 517] width 18 height 18
radio input "true"
click at [1278, 654] on button "Next" at bounding box center [1254, 658] width 88 height 45
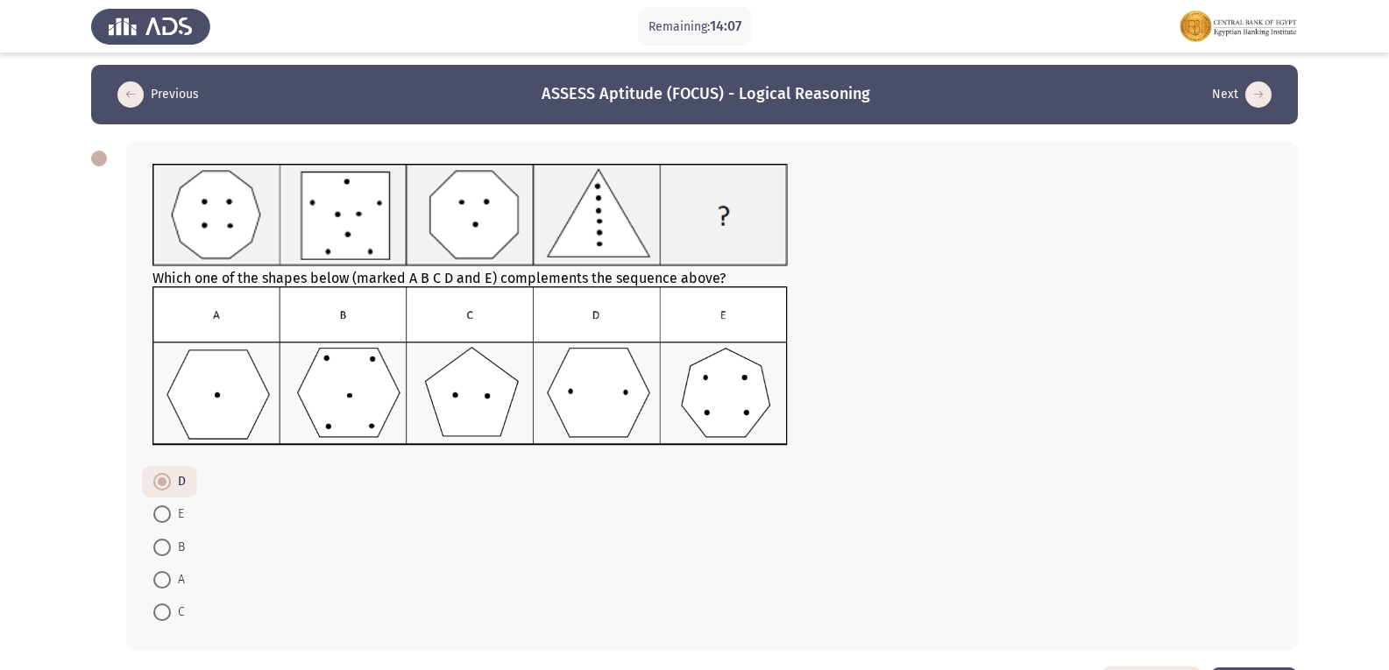
scroll to position [0, 0]
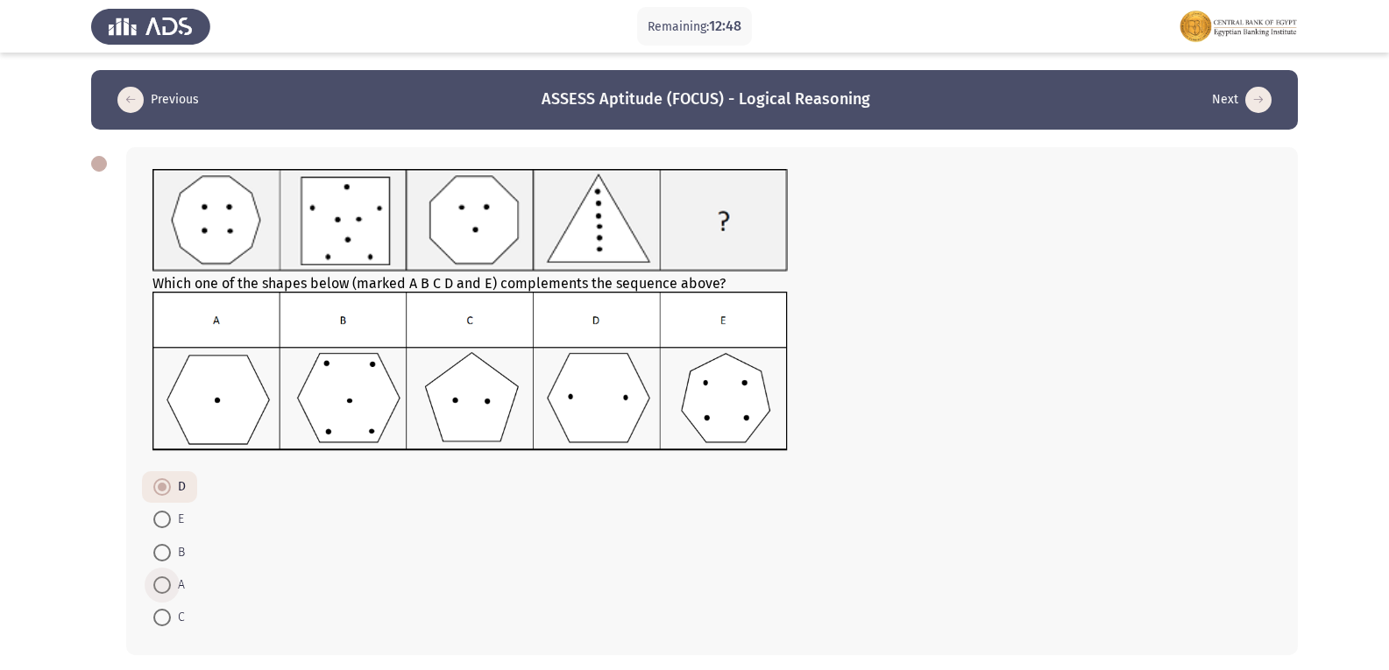
click at [167, 586] on span at bounding box center [162, 585] width 18 height 18
click at [167, 586] on input "A" at bounding box center [162, 585] width 18 height 18
radio input "true"
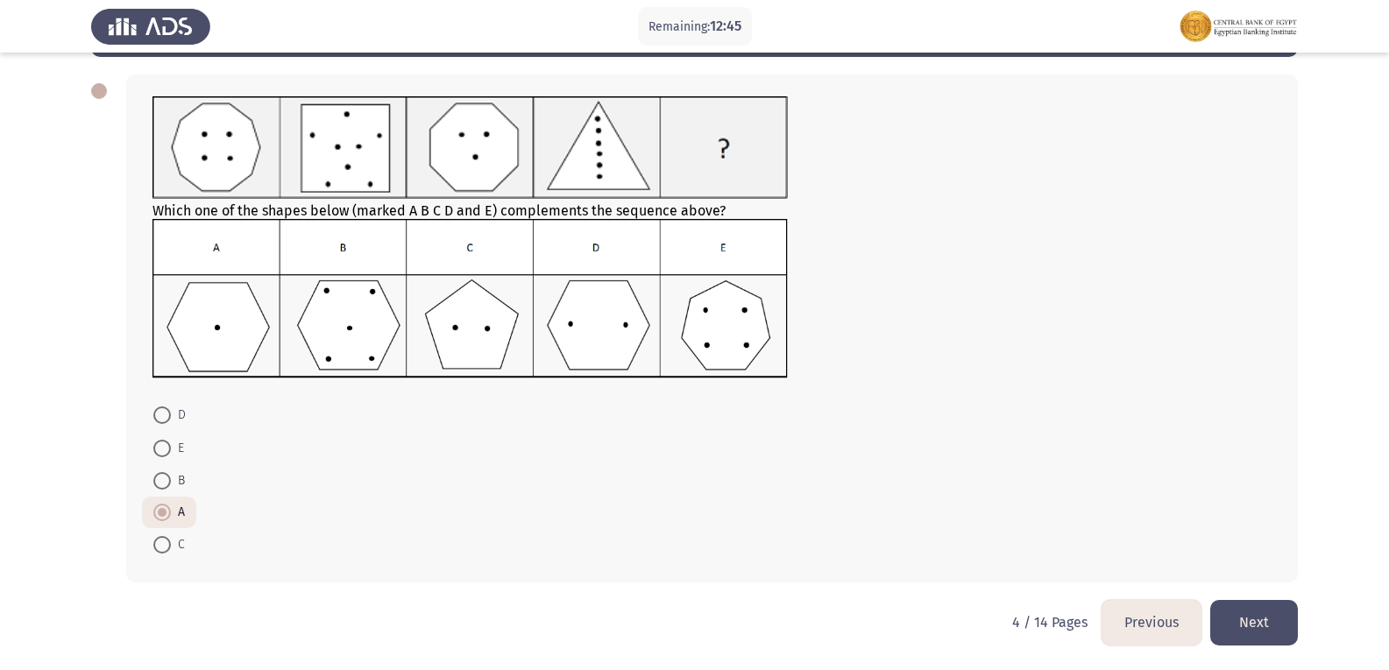
click at [1270, 626] on button "Next" at bounding box center [1254, 622] width 88 height 45
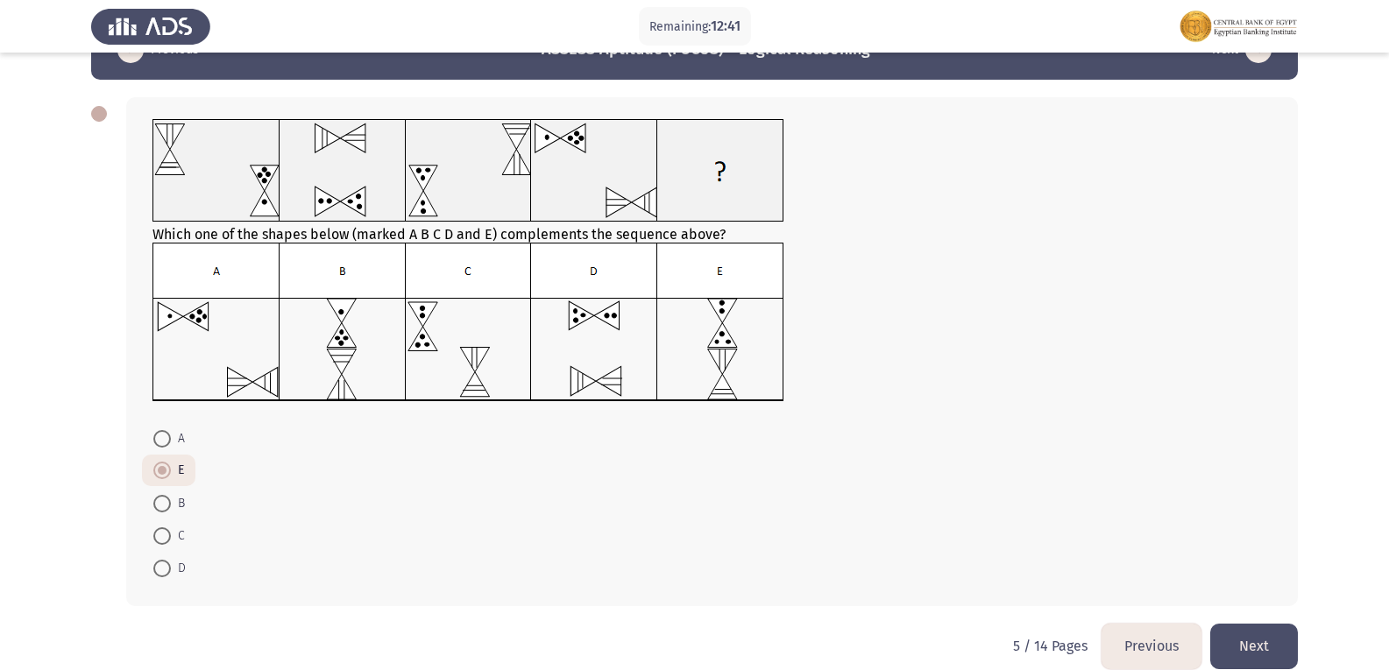
scroll to position [34, 0]
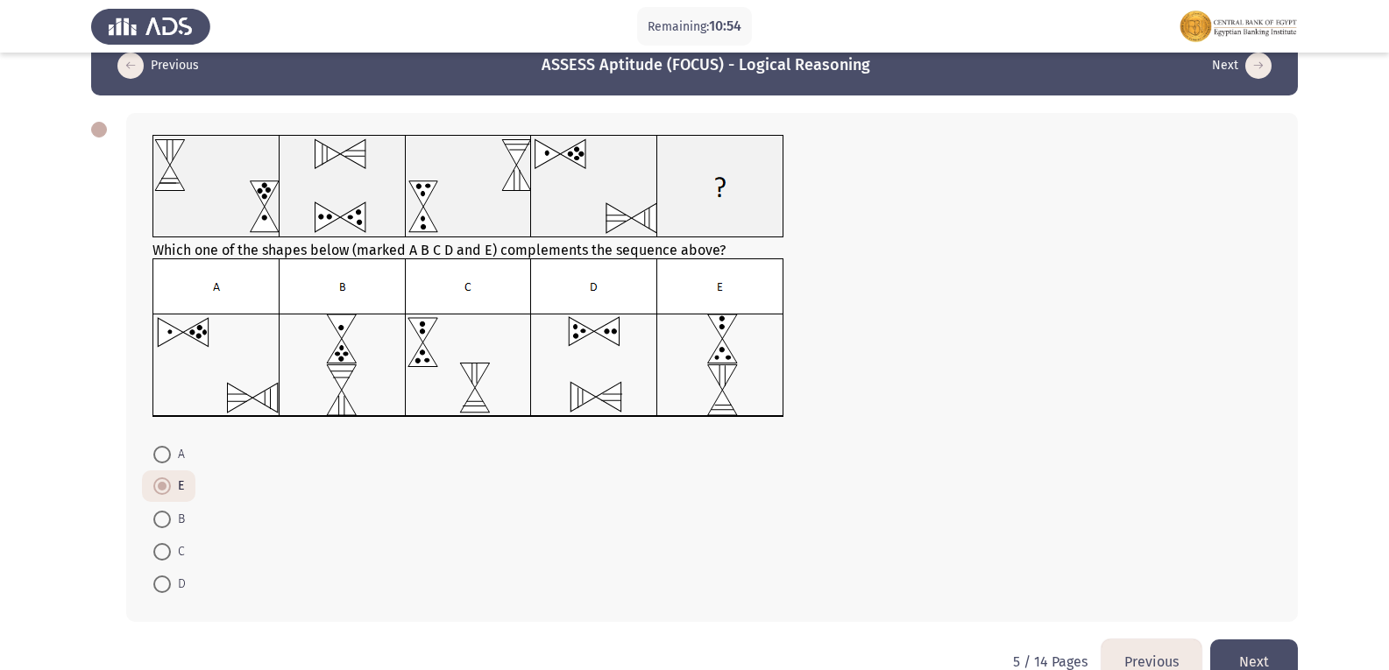
click at [162, 542] on label "C" at bounding box center [169, 551] width 32 height 21
click at [162, 543] on input "C" at bounding box center [162, 552] width 18 height 18
radio input "true"
click at [1279, 651] on button "Next" at bounding box center [1254, 662] width 88 height 45
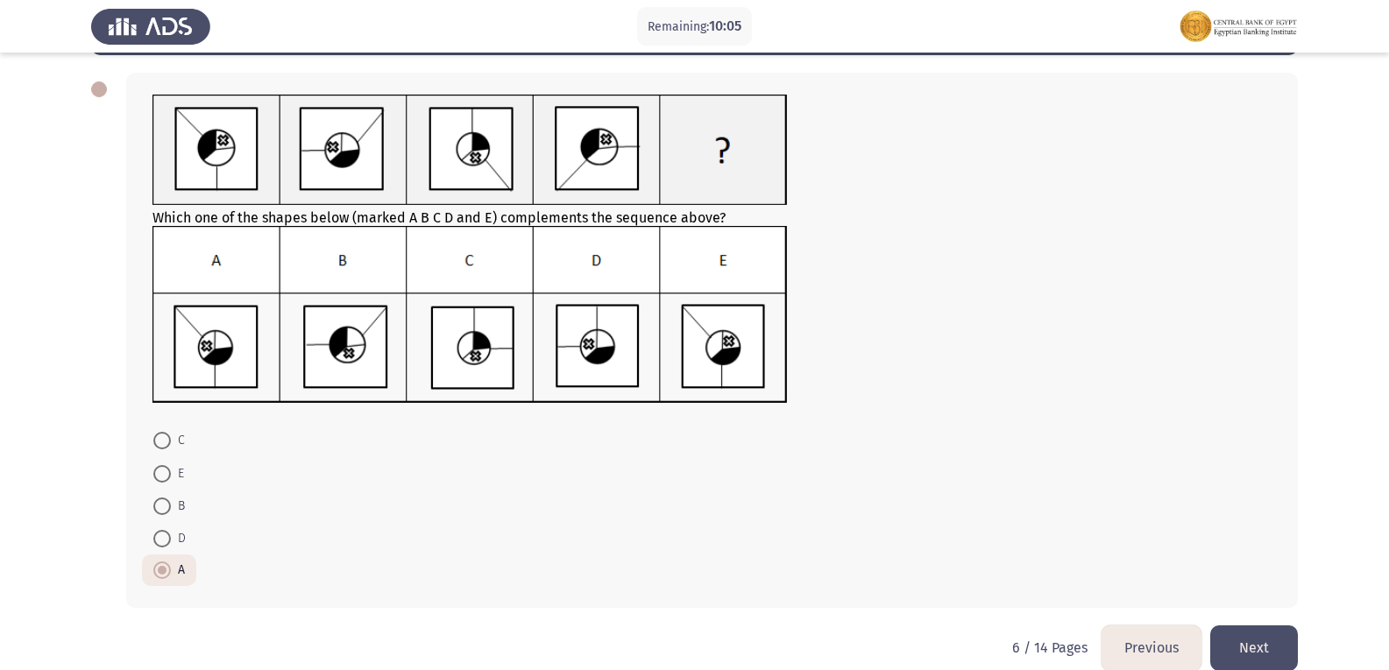
scroll to position [70, 0]
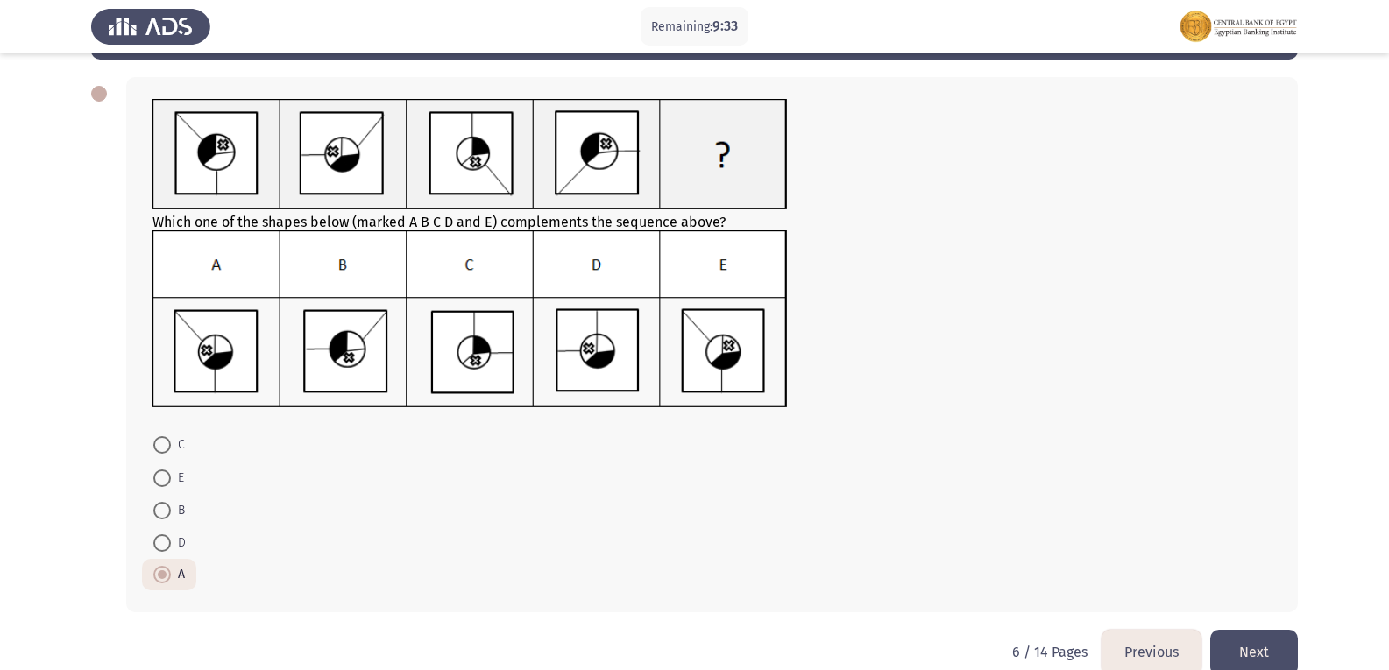
click at [1266, 637] on button "Next" at bounding box center [1254, 652] width 88 height 45
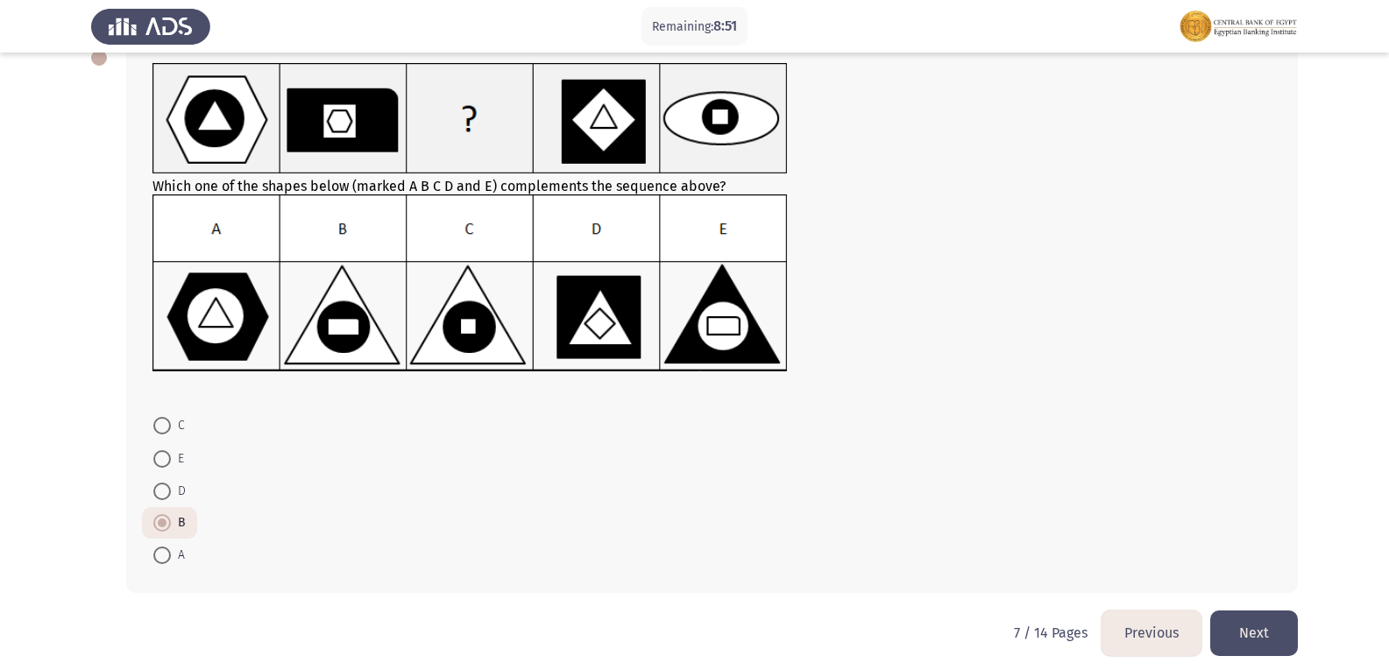
scroll to position [117, 0]
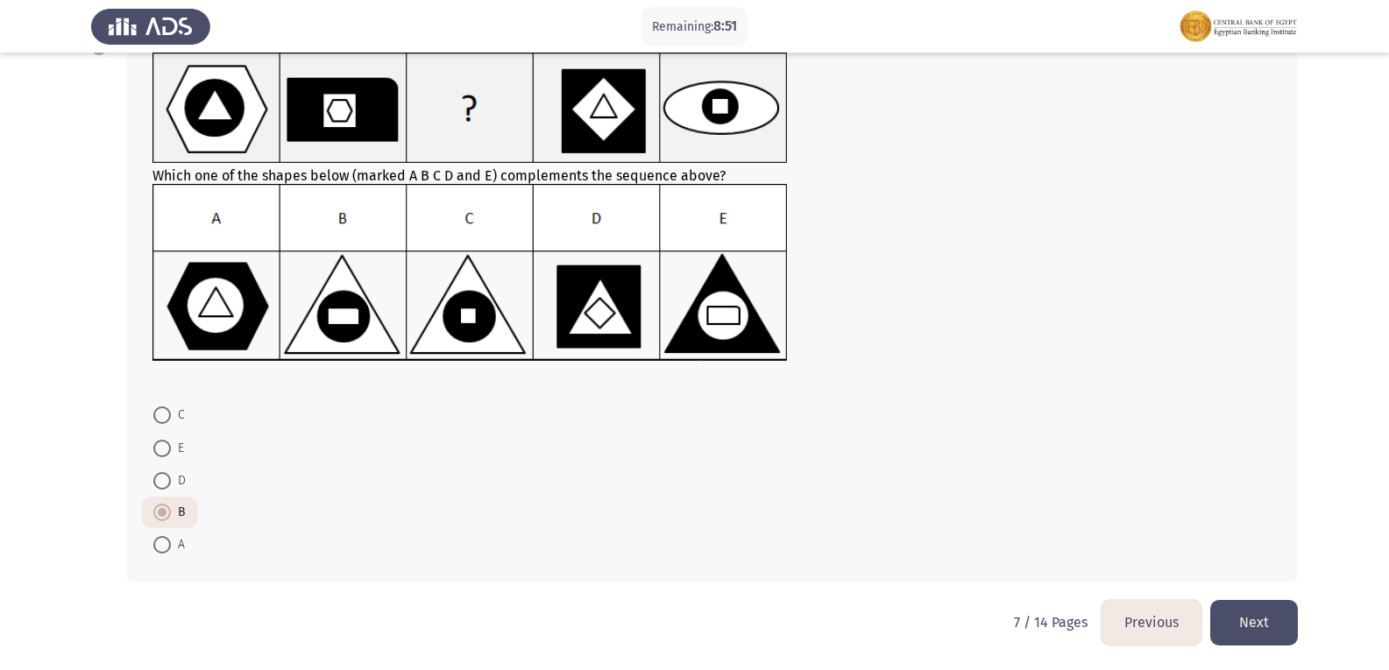
click at [1260, 637] on button "Next" at bounding box center [1254, 622] width 88 height 45
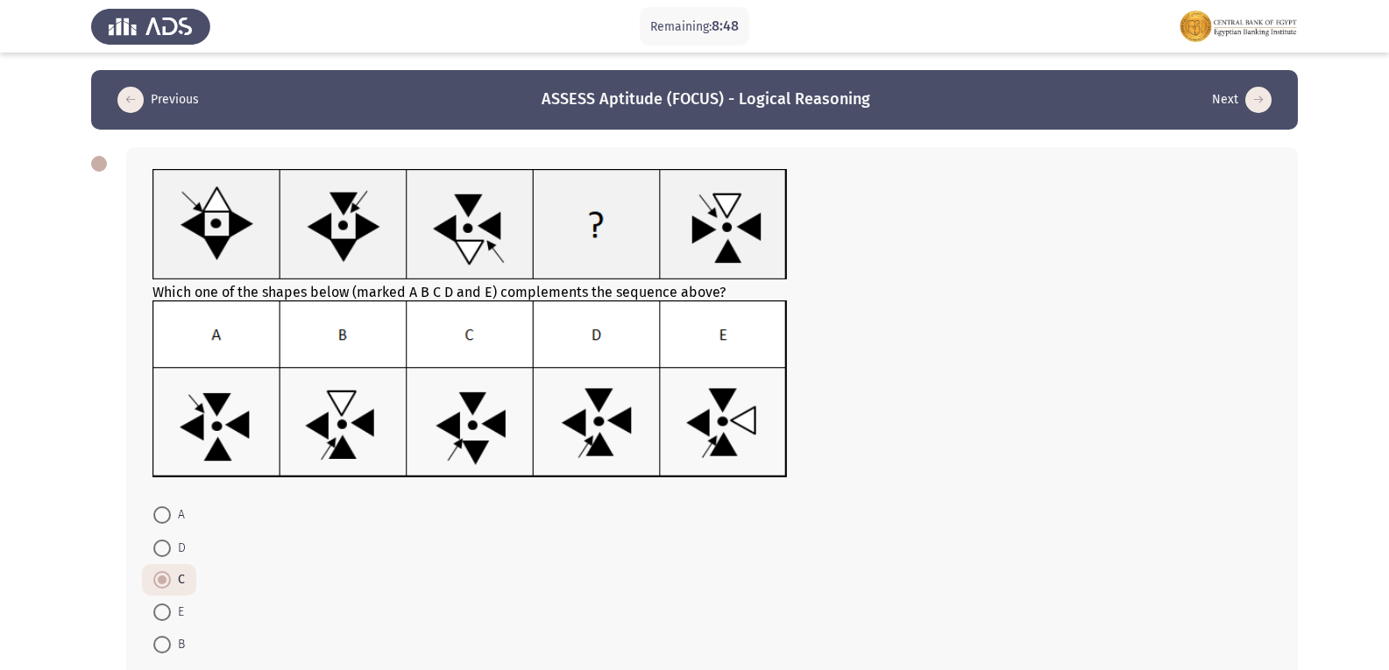
scroll to position [43, 0]
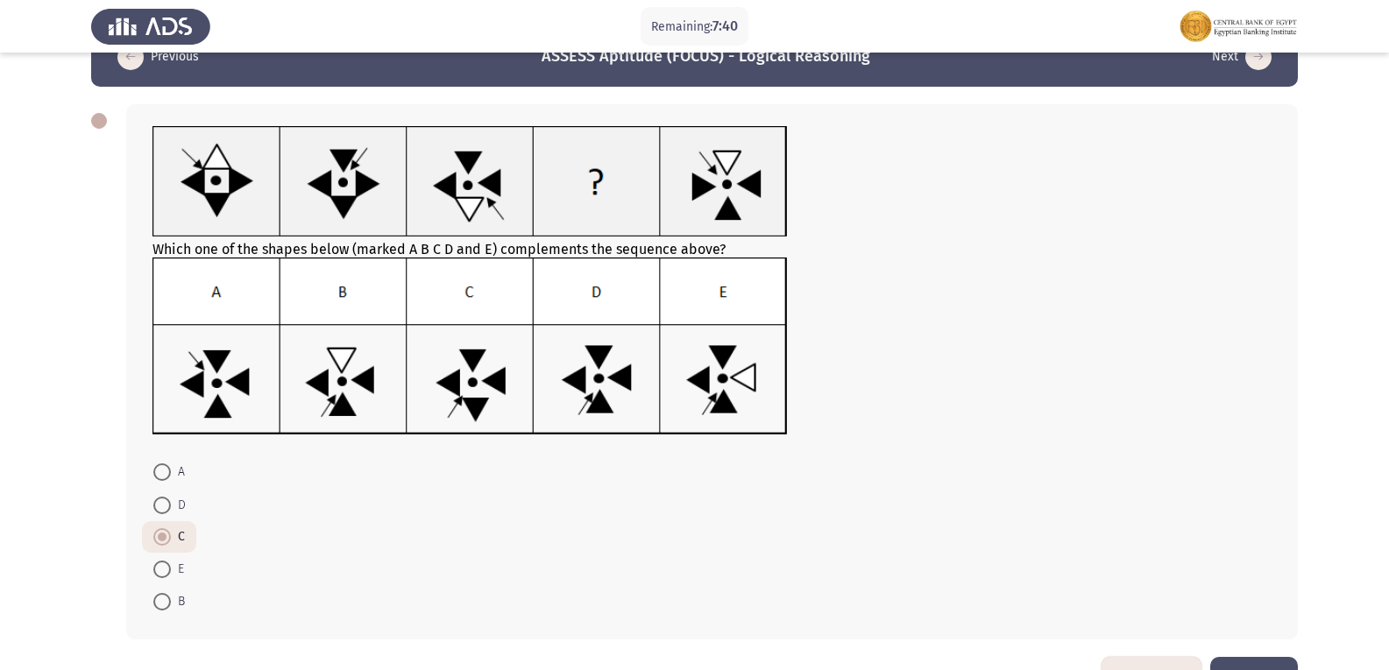
click at [1272, 661] on button "Next" at bounding box center [1254, 679] width 88 height 45
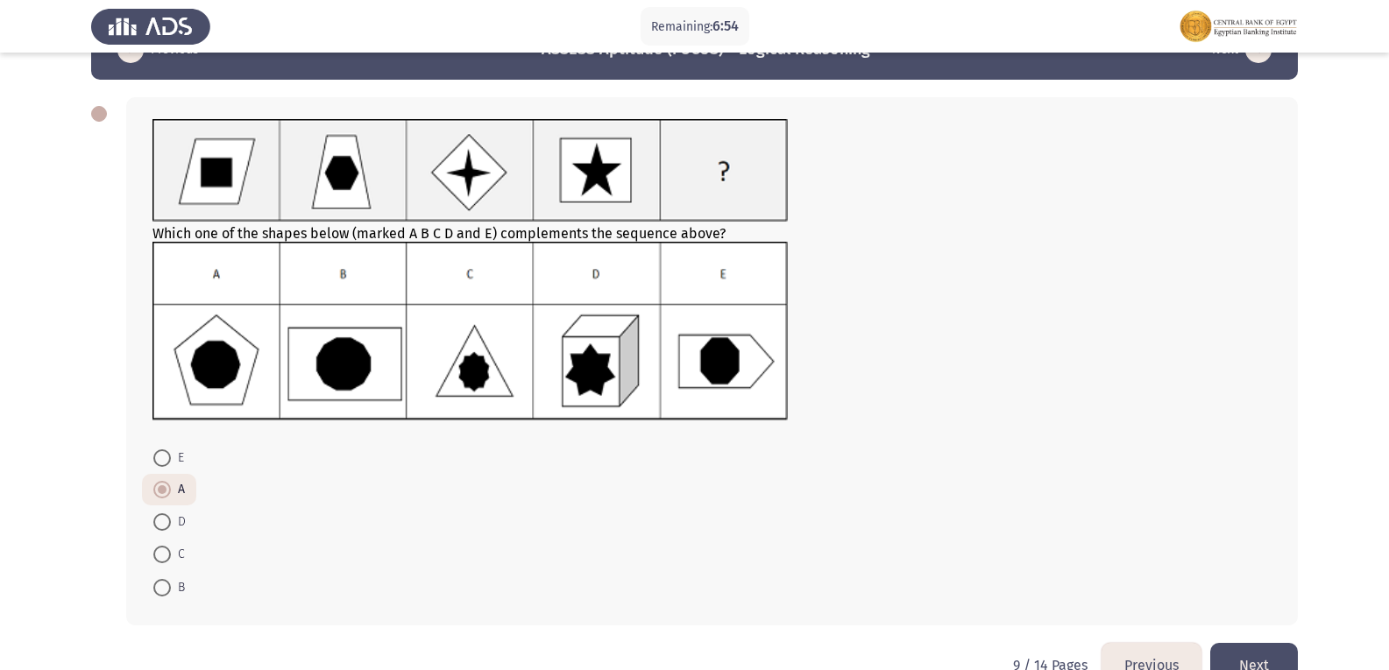
scroll to position [84, 0]
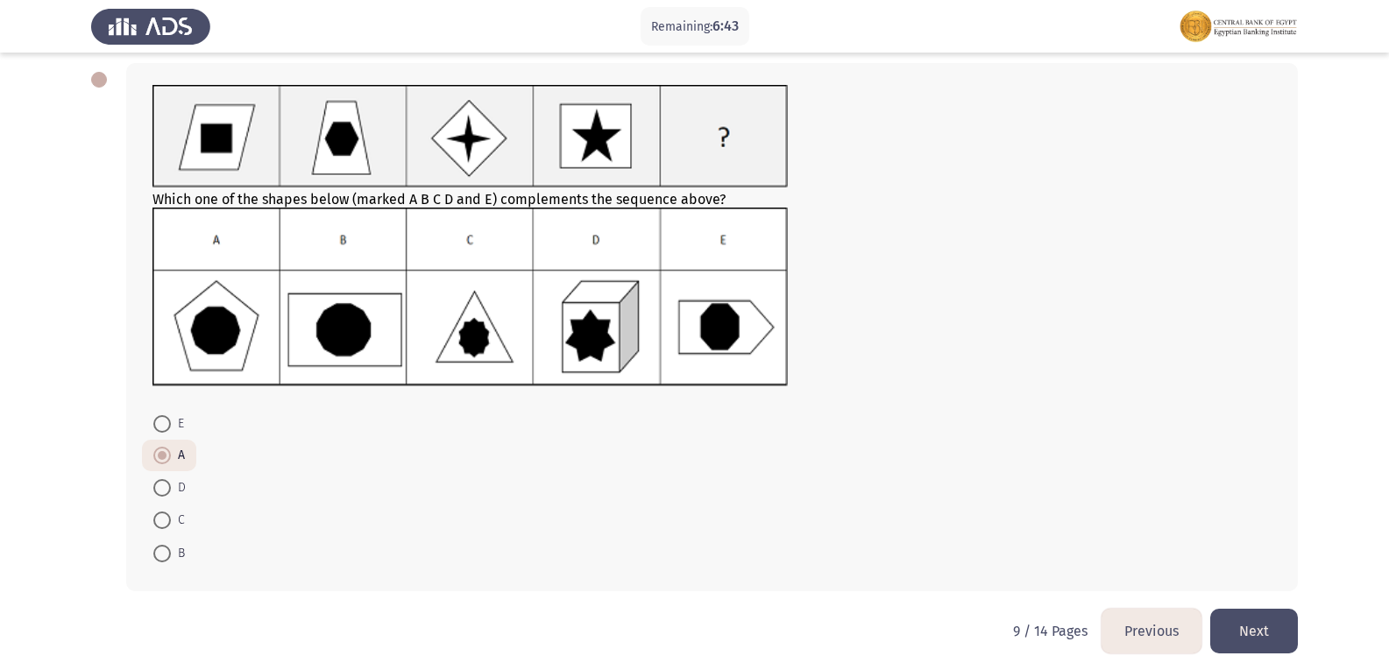
click at [166, 561] on span at bounding box center [162, 554] width 18 height 18
click at [166, 561] on input "B" at bounding box center [162, 554] width 18 height 18
radio input "true"
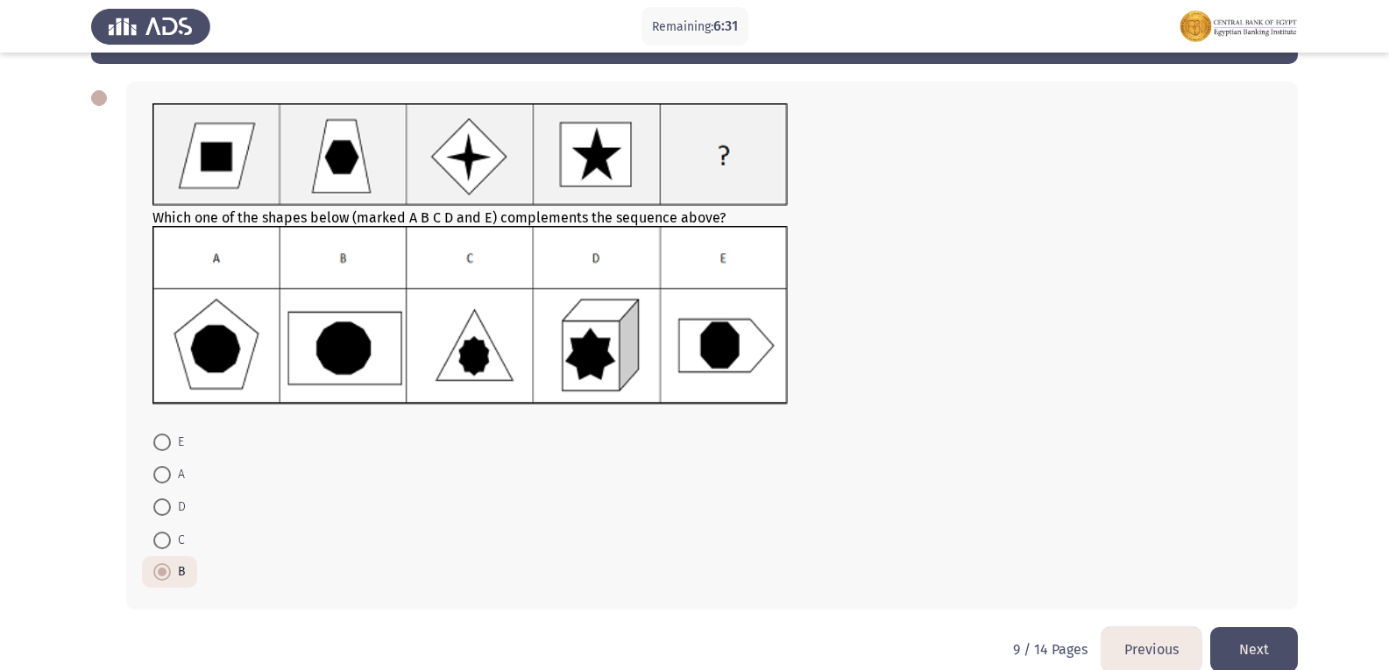
click at [1251, 636] on button "Next" at bounding box center [1254, 649] width 88 height 45
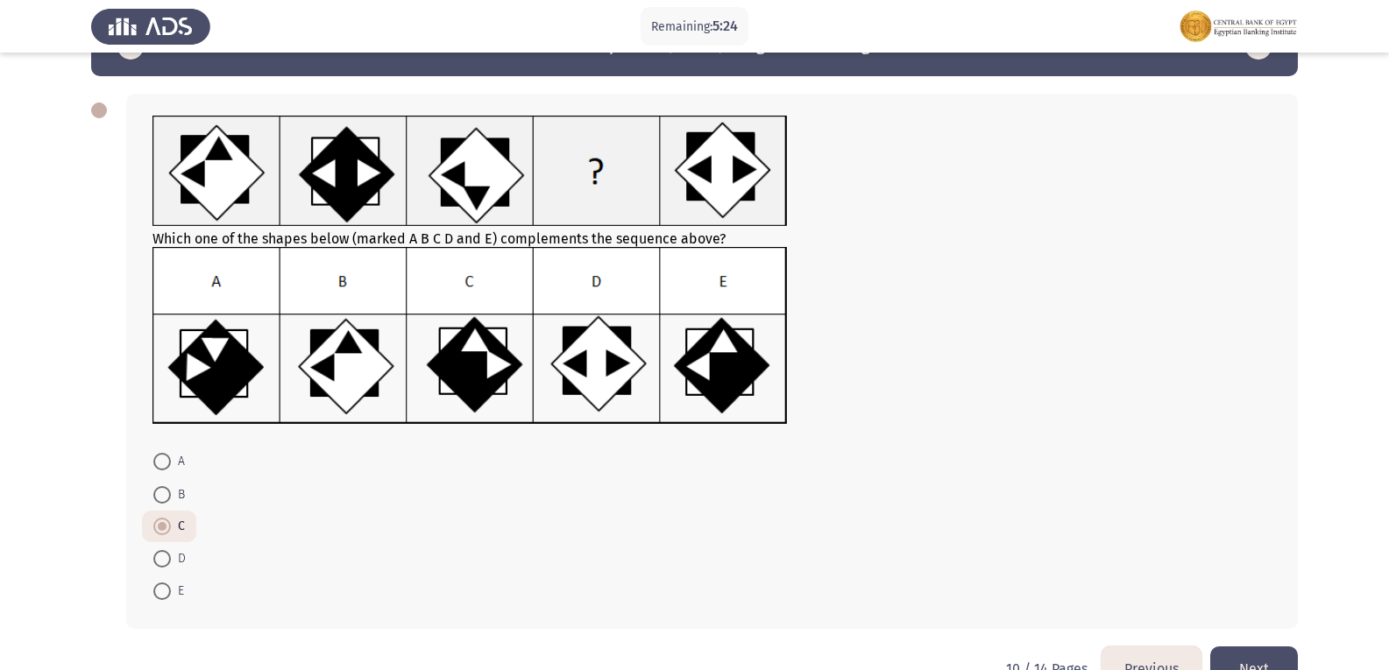
scroll to position [57, 0]
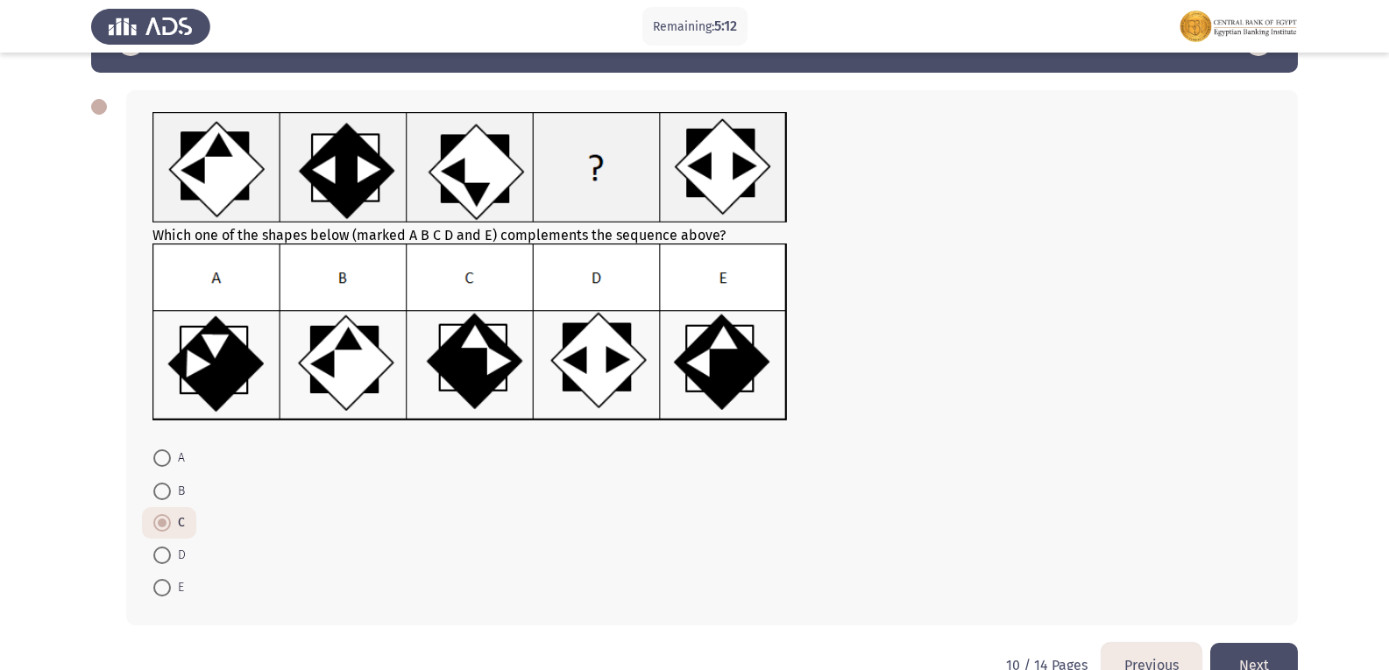
click at [1248, 648] on button "Next" at bounding box center [1254, 665] width 88 height 45
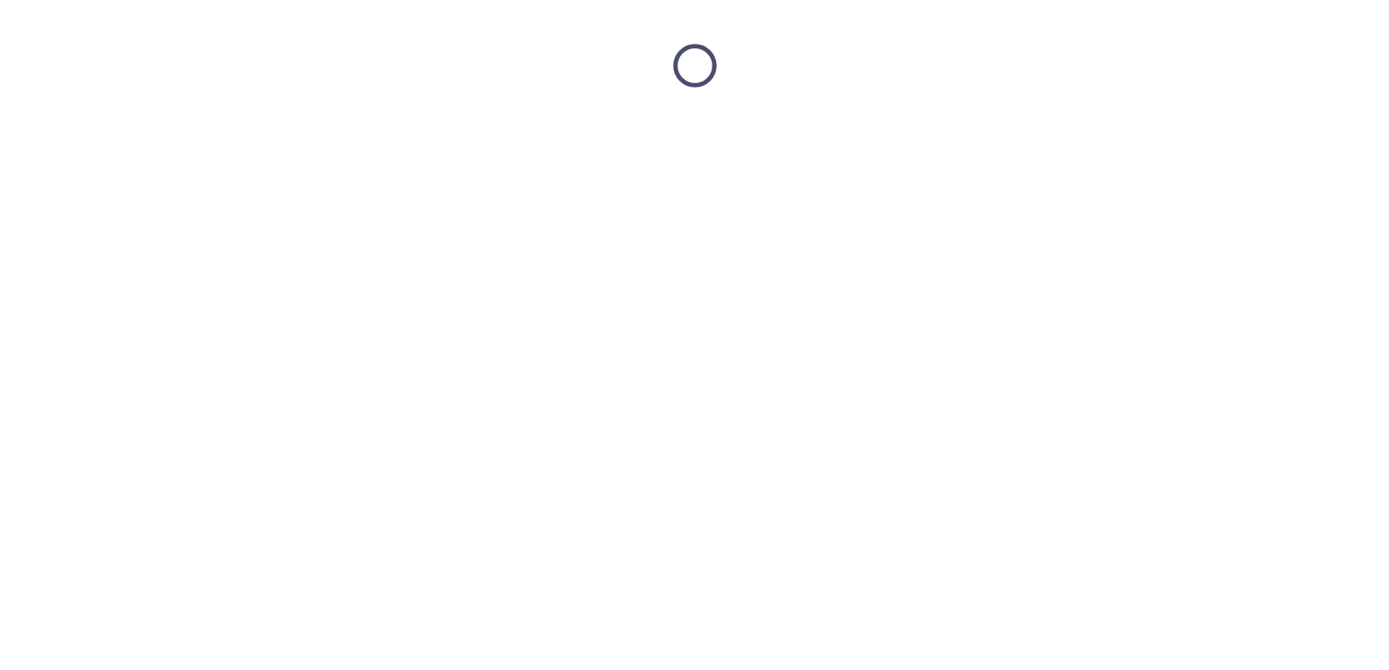
scroll to position [0, 0]
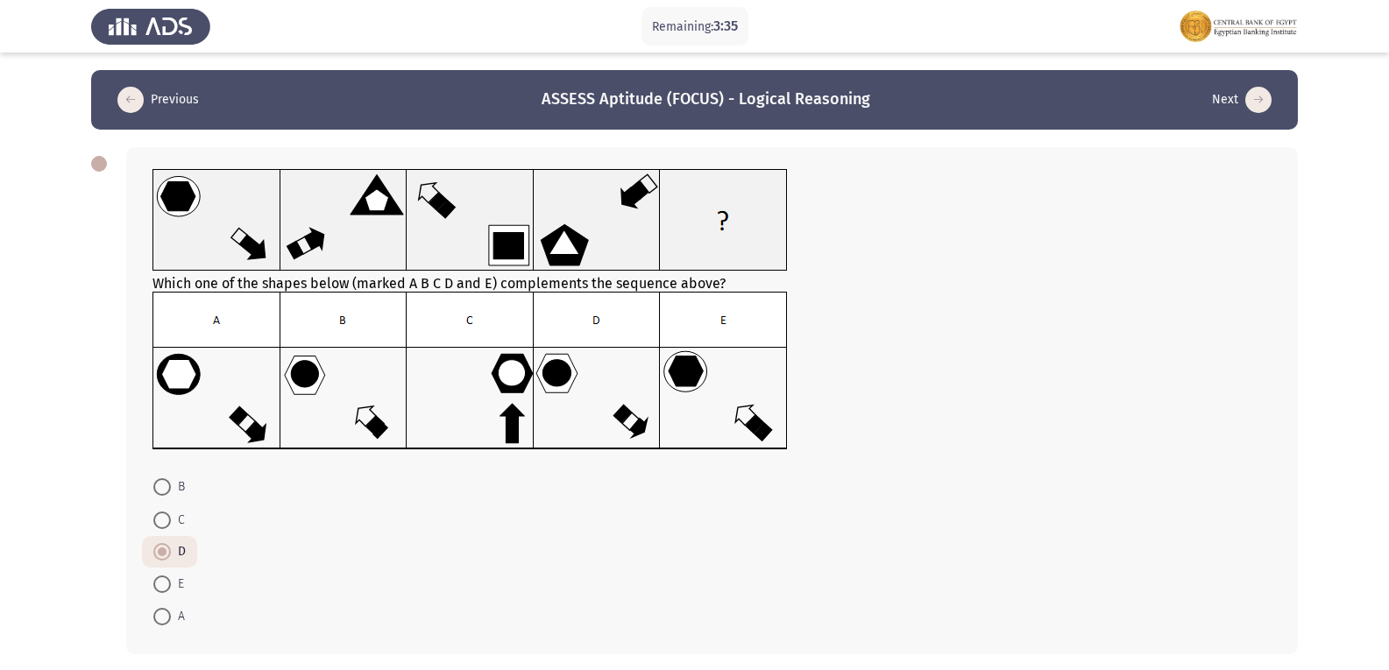
click at [175, 487] on span "B" at bounding box center [178, 487] width 14 height 21
click at [171, 487] on input "B" at bounding box center [162, 487] width 18 height 18
radio input "true"
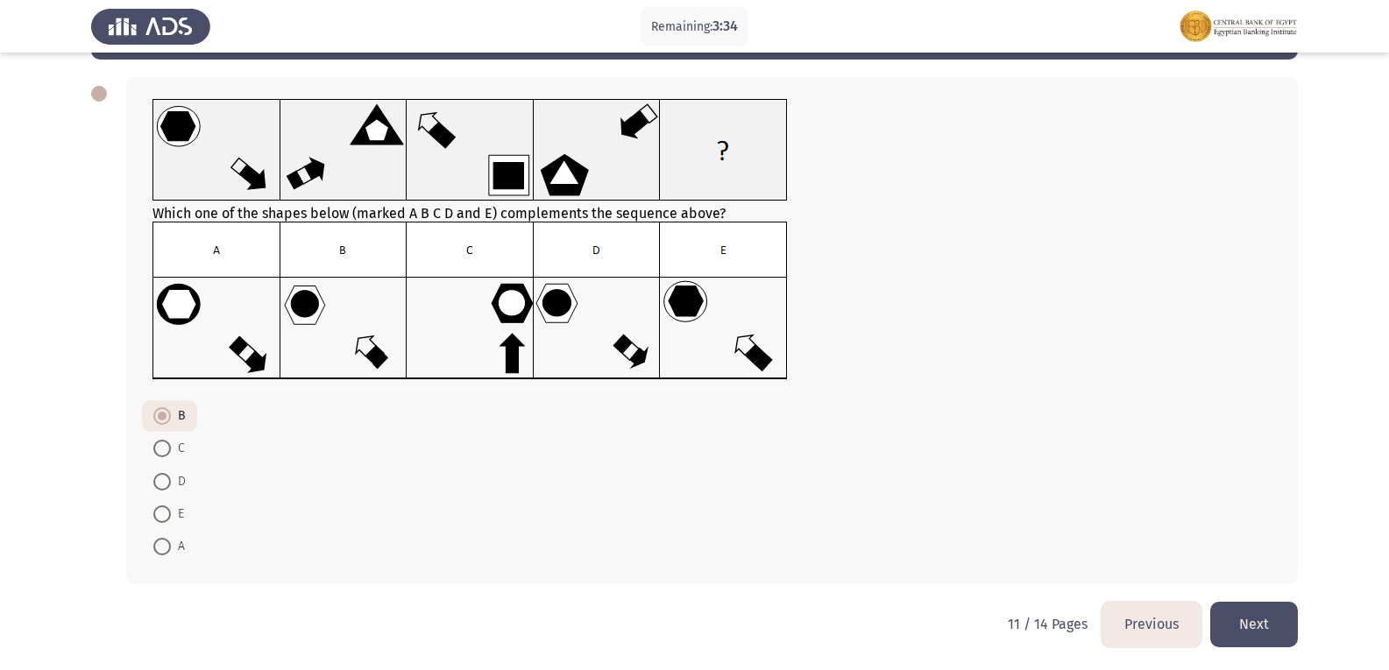
scroll to position [71, 0]
click at [1249, 626] on button "Next" at bounding box center [1254, 623] width 88 height 45
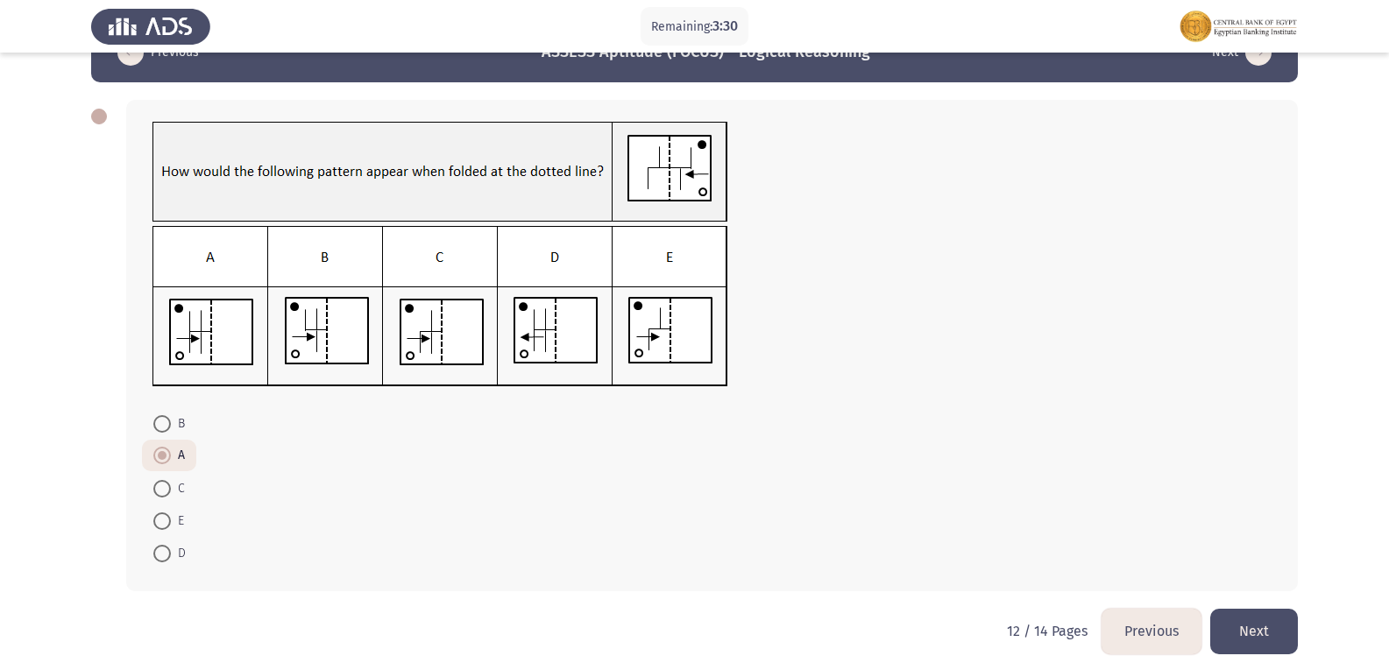
scroll to position [56, 0]
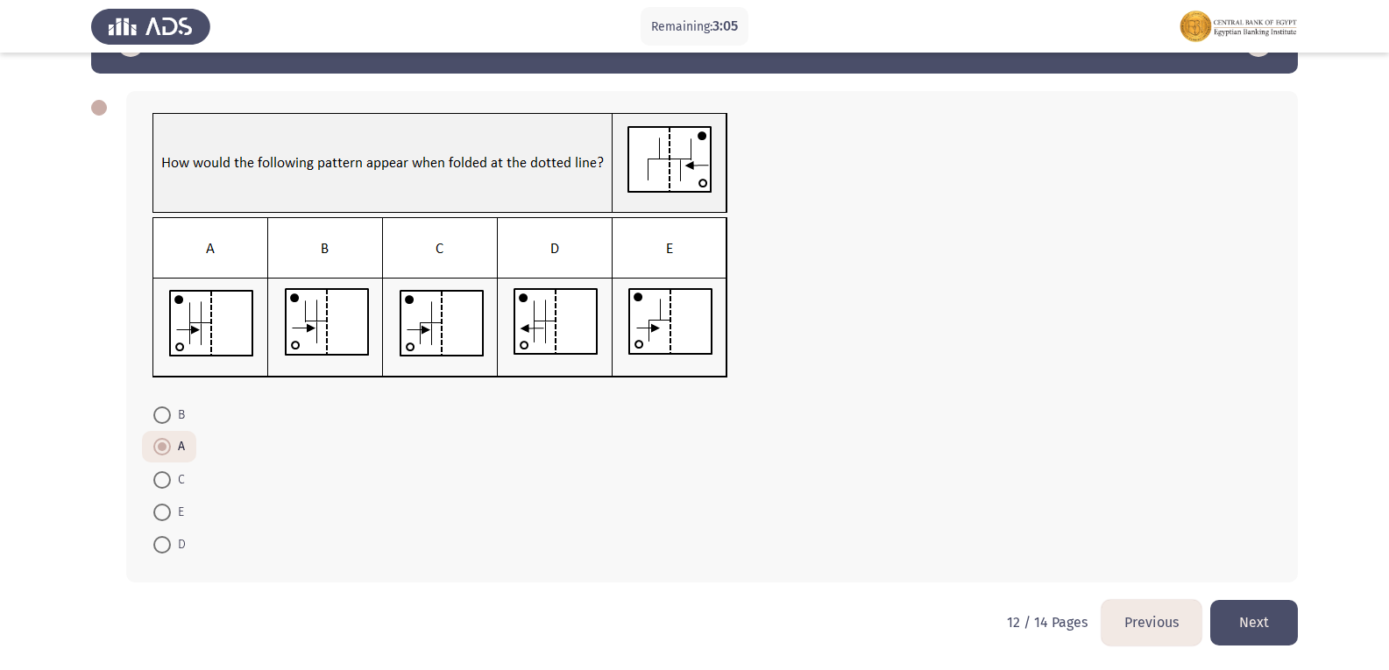
click at [1256, 627] on button "Next" at bounding box center [1254, 622] width 88 height 45
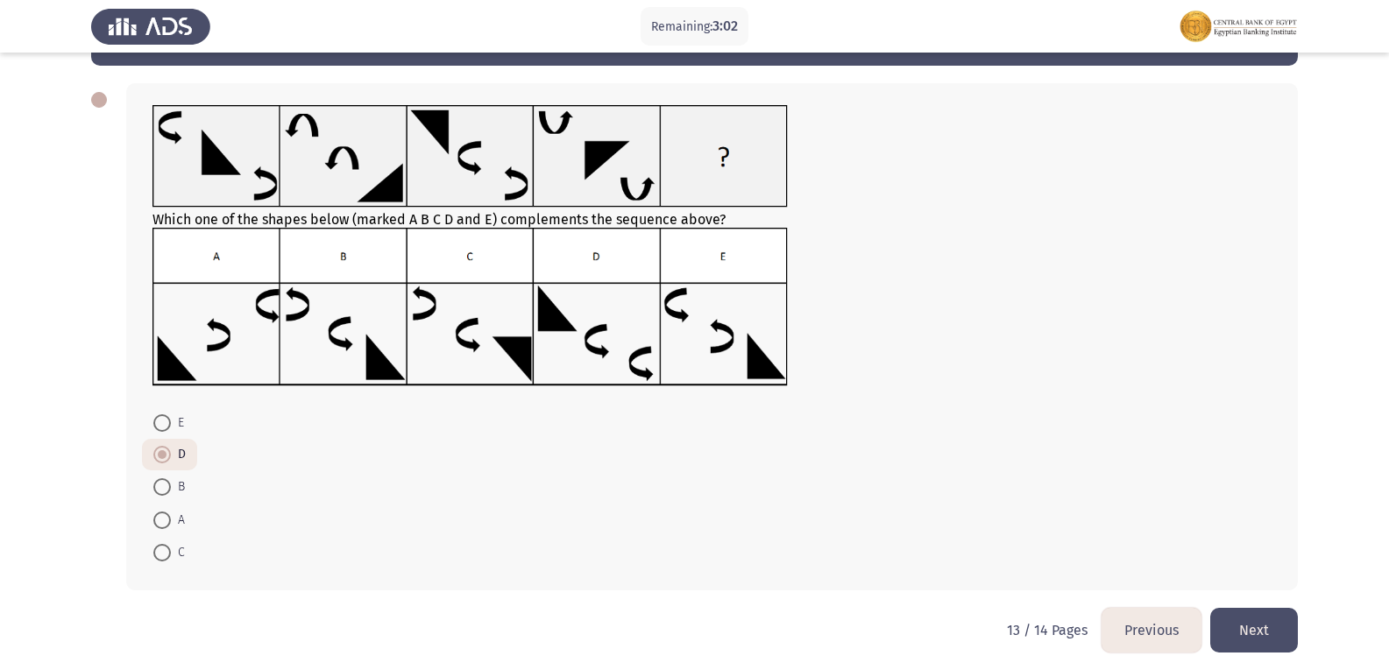
scroll to position [43, 0]
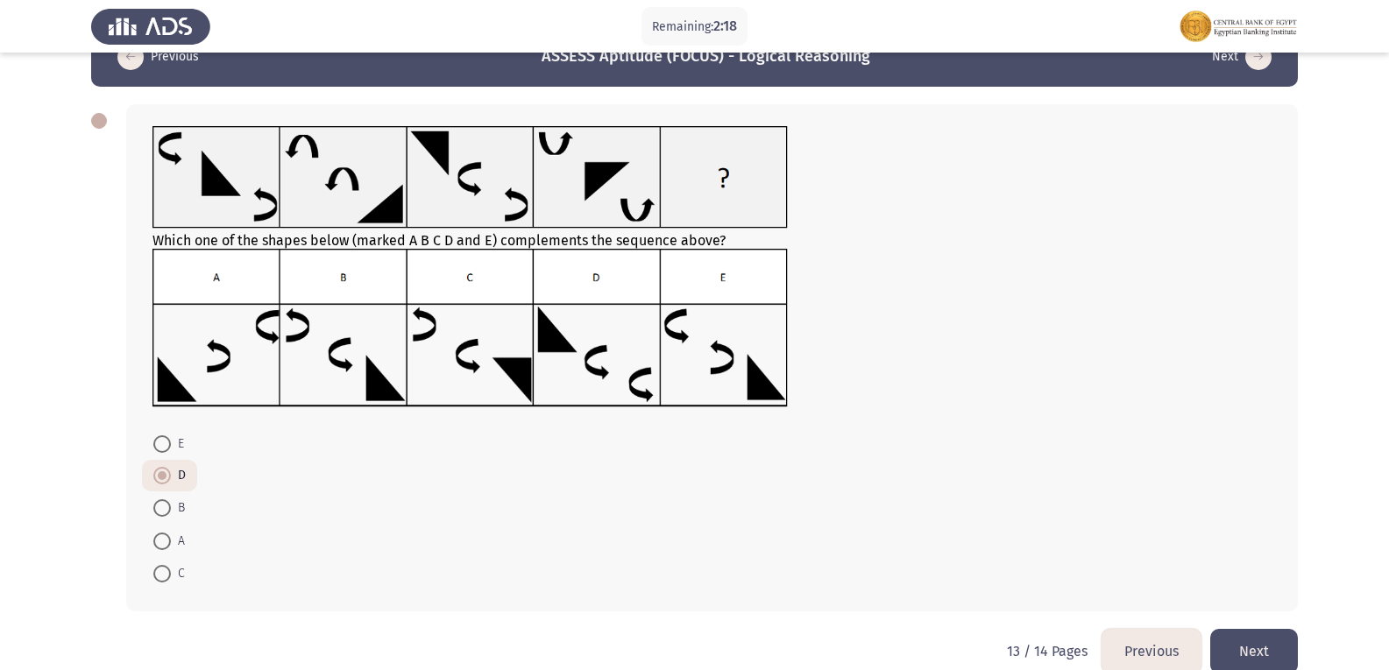
click at [156, 435] on span at bounding box center [162, 444] width 18 height 18
click at [156, 435] on input "E" at bounding box center [162, 444] width 18 height 18
radio input "true"
click at [1278, 652] on button "Next" at bounding box center [1254, 651] width 88 height 45
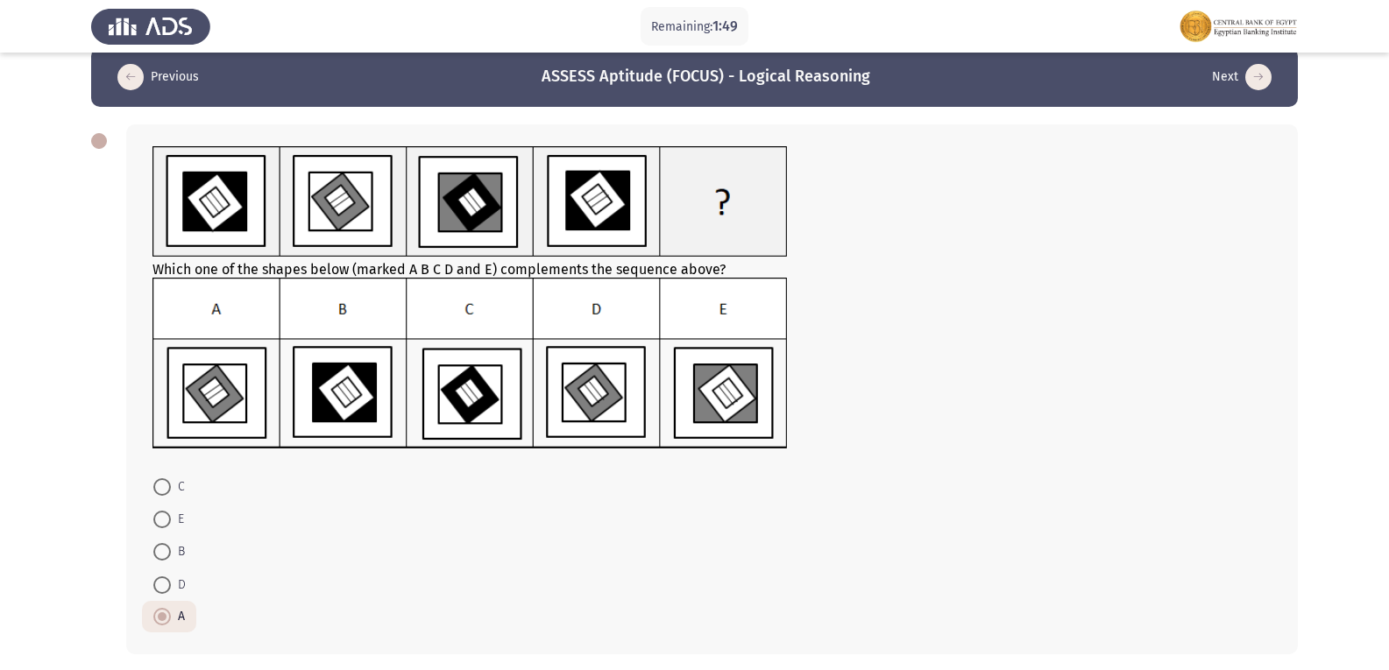
scroll to position [27, 0]
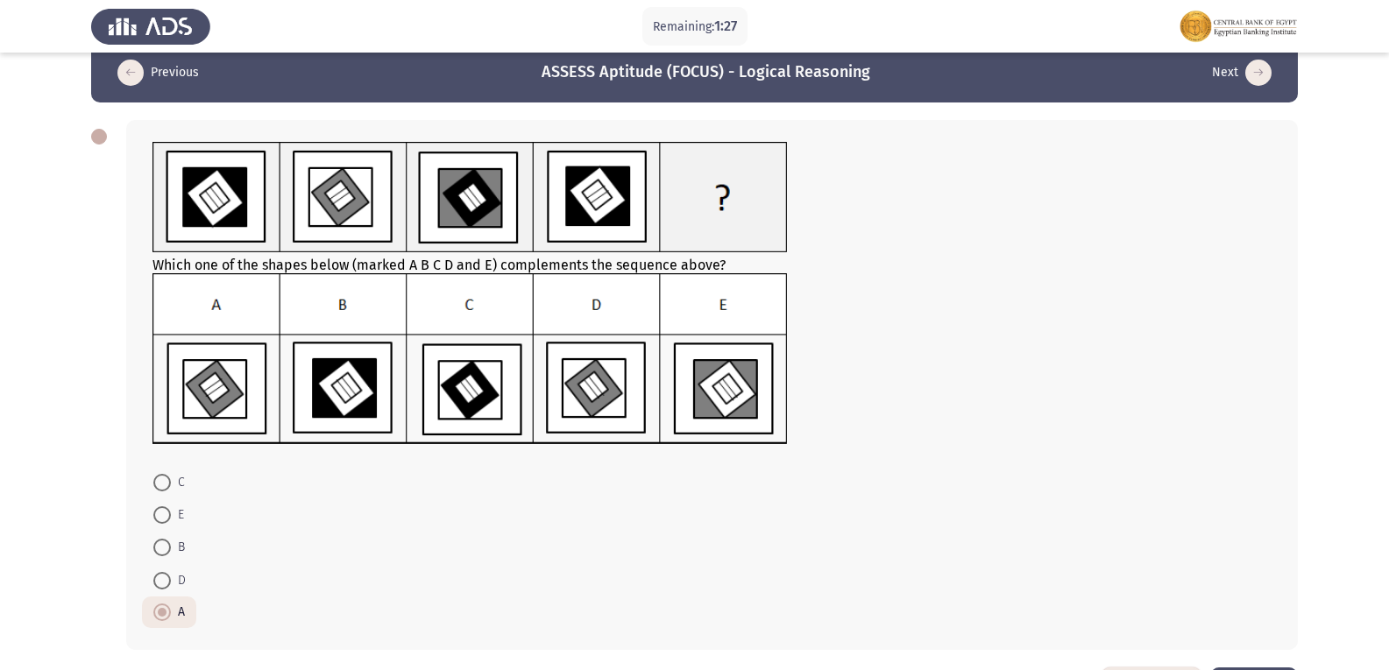
click at [173, 574] on span "D" at bounding box center [178, 580] width 15 height 21
click at [171, 574] on input "D" at bounding box center [162, 581] width 18 height 18
radio input "true"
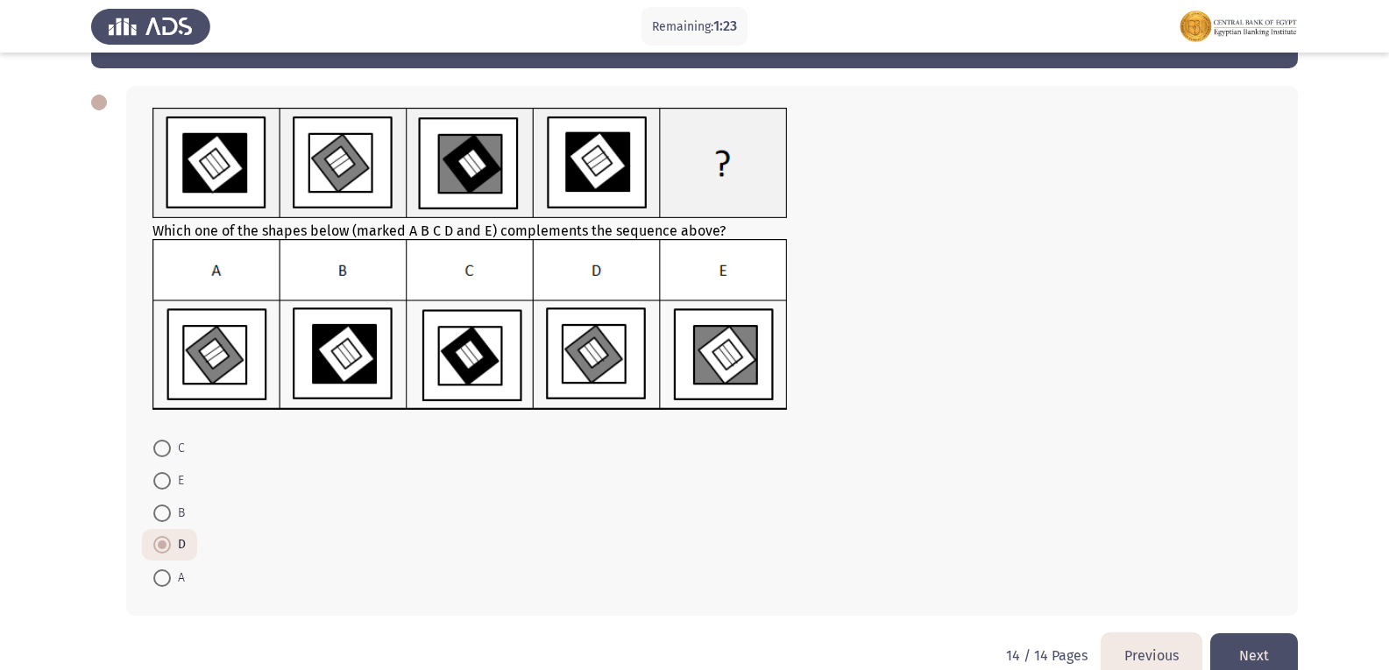
scroll to position [67, 0]
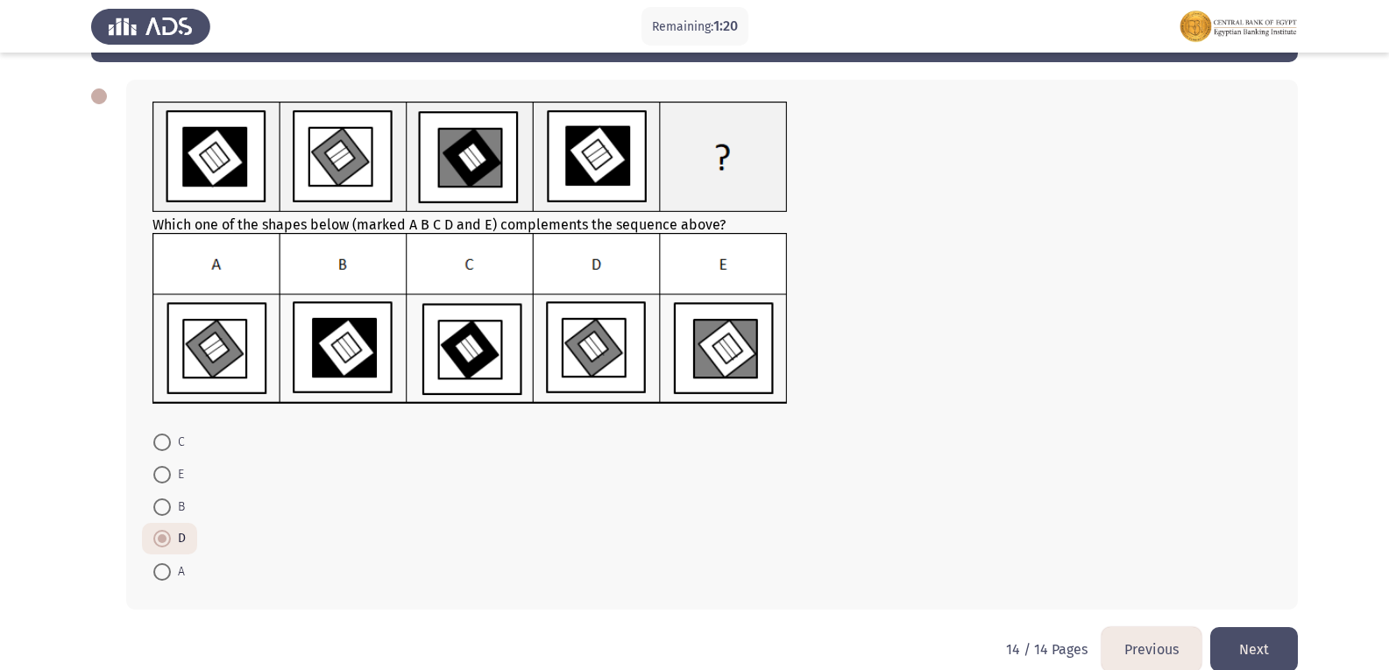
click at [1260, 642] on button "Next" at bounding box center [1254, 649] width 88 height 45
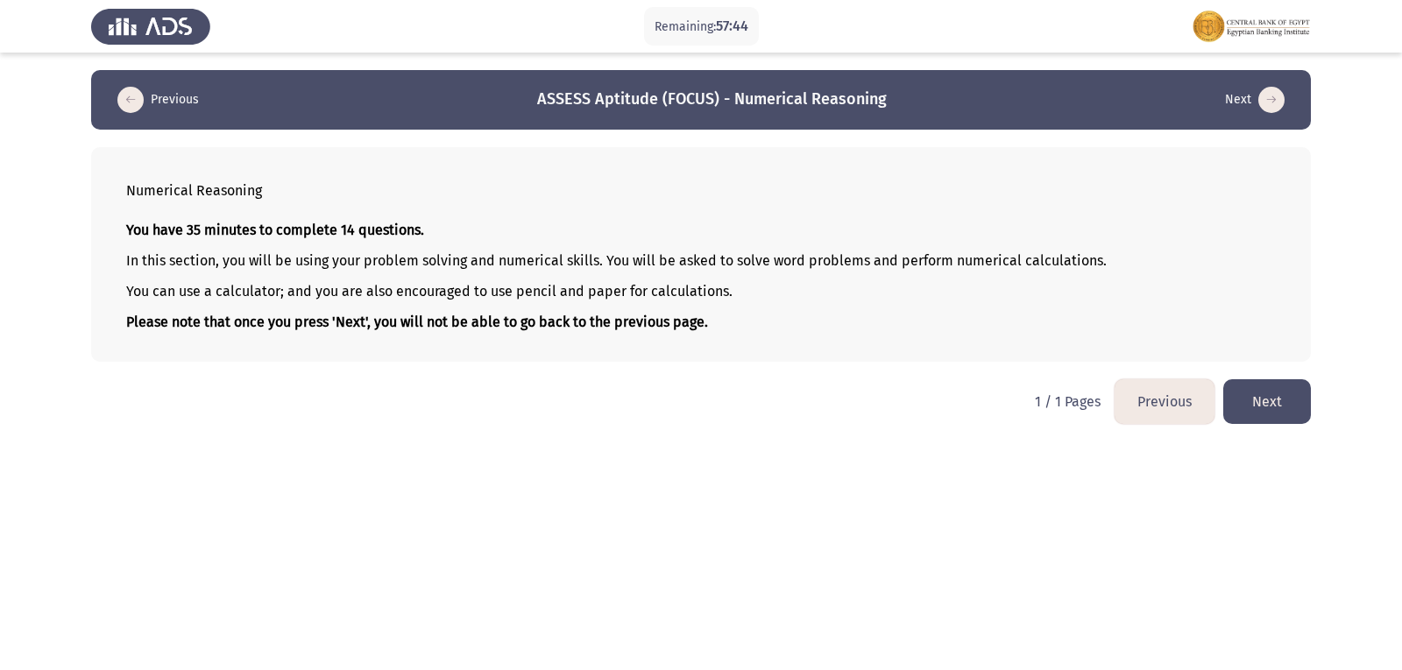
click at [1291, 387] on button "Next" at bounding box center [1267, 401] width 88 height 45
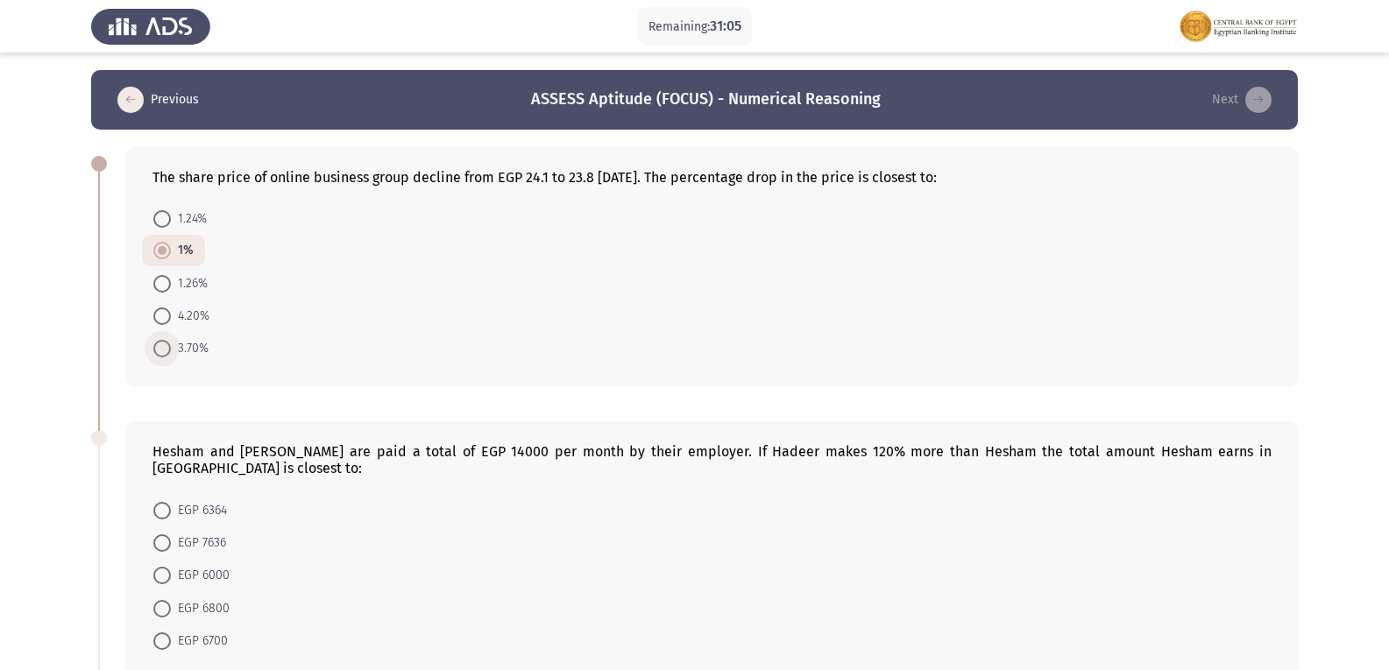
click at [161, 340] on span at bounding box center [162, 349] width 18 height 18
click at [161, 340] on input "3.70%" at bounding box center [162, 349] width 18 height 18
radio input "true"
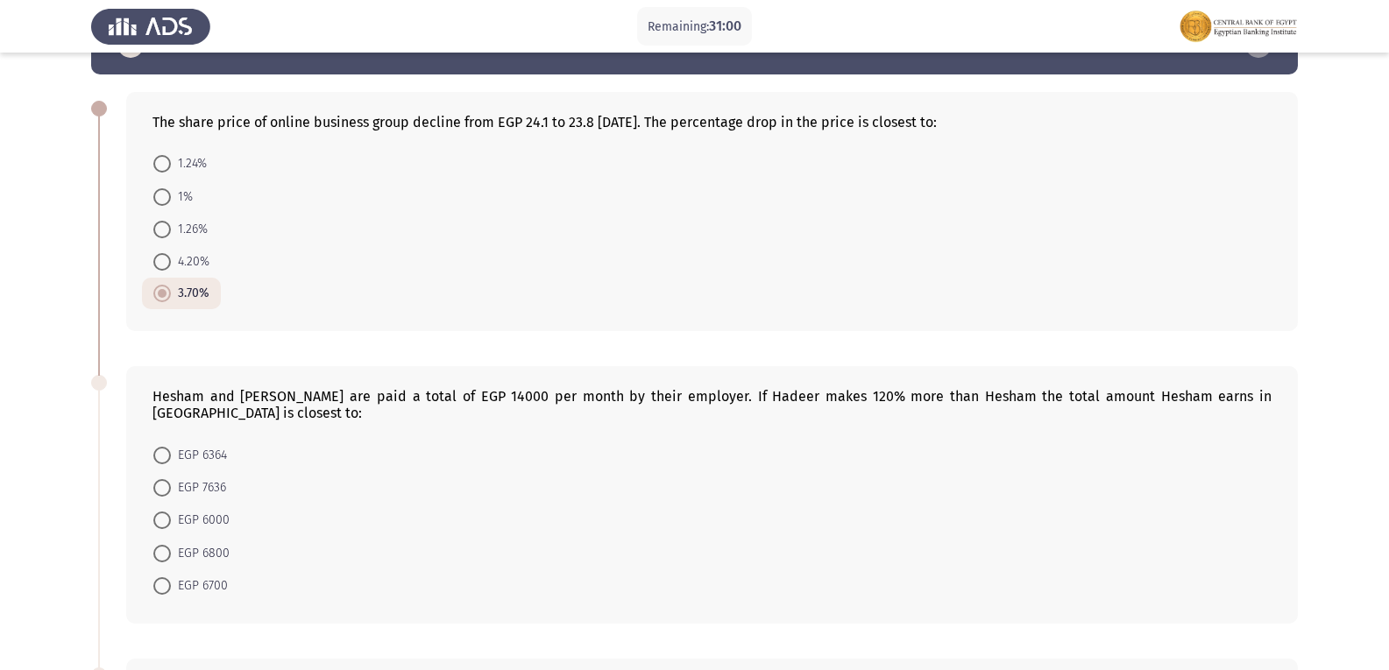
scroll to position [124, 0]
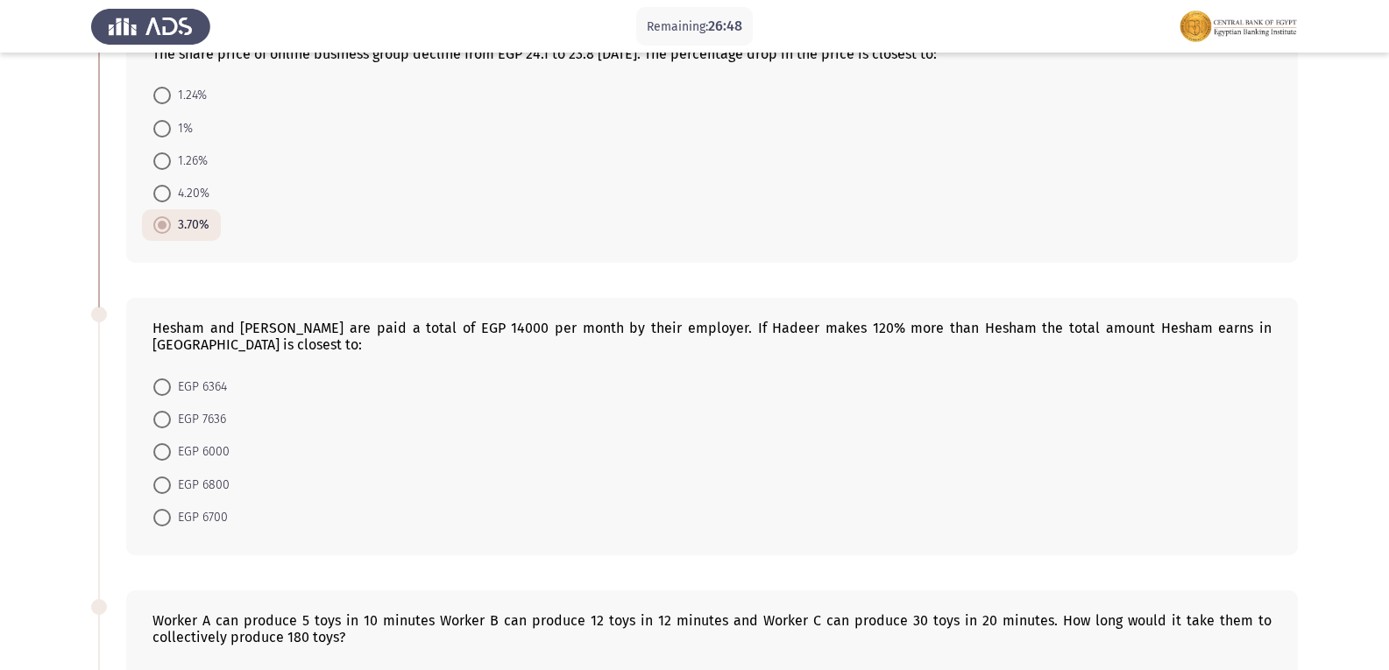
click at [160, 443] on span at bounding box center [162, 452] width 18 height 18
click at [160, 443] on input "EGP 6000" at bounding box center [162, 452] width 18 height 18
radio input "true"
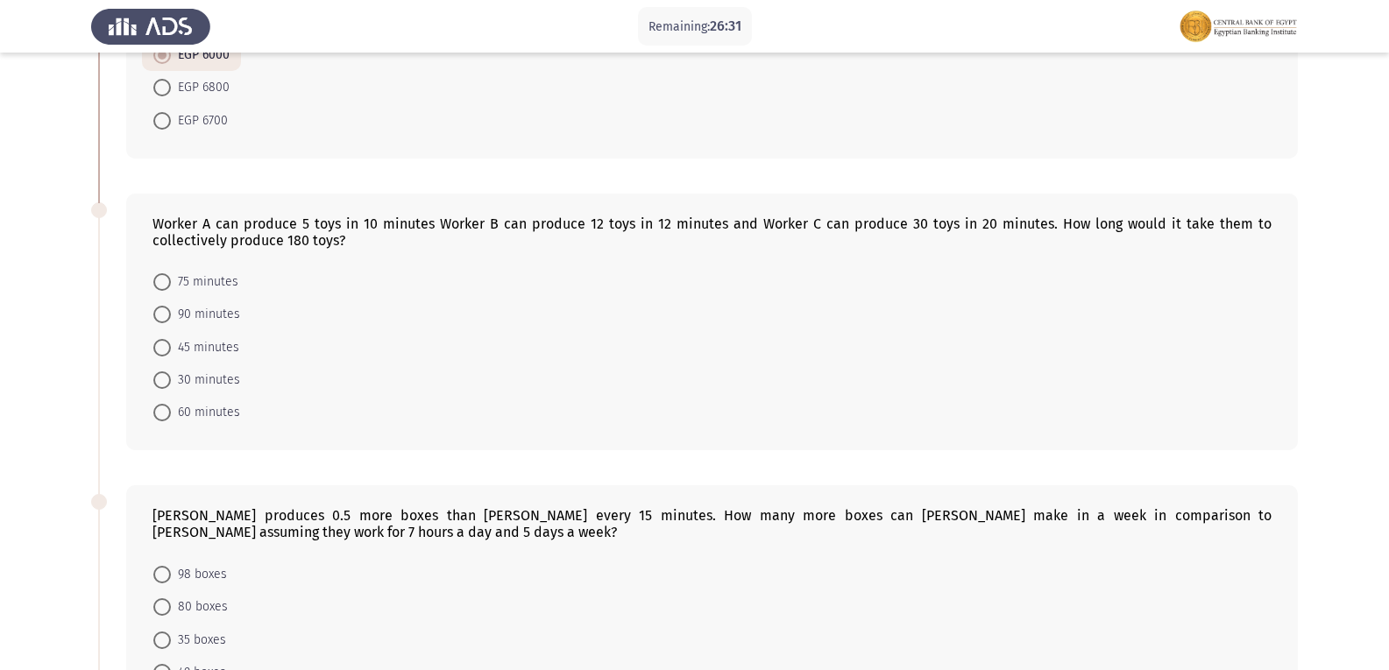
scroll to position [568, 0]
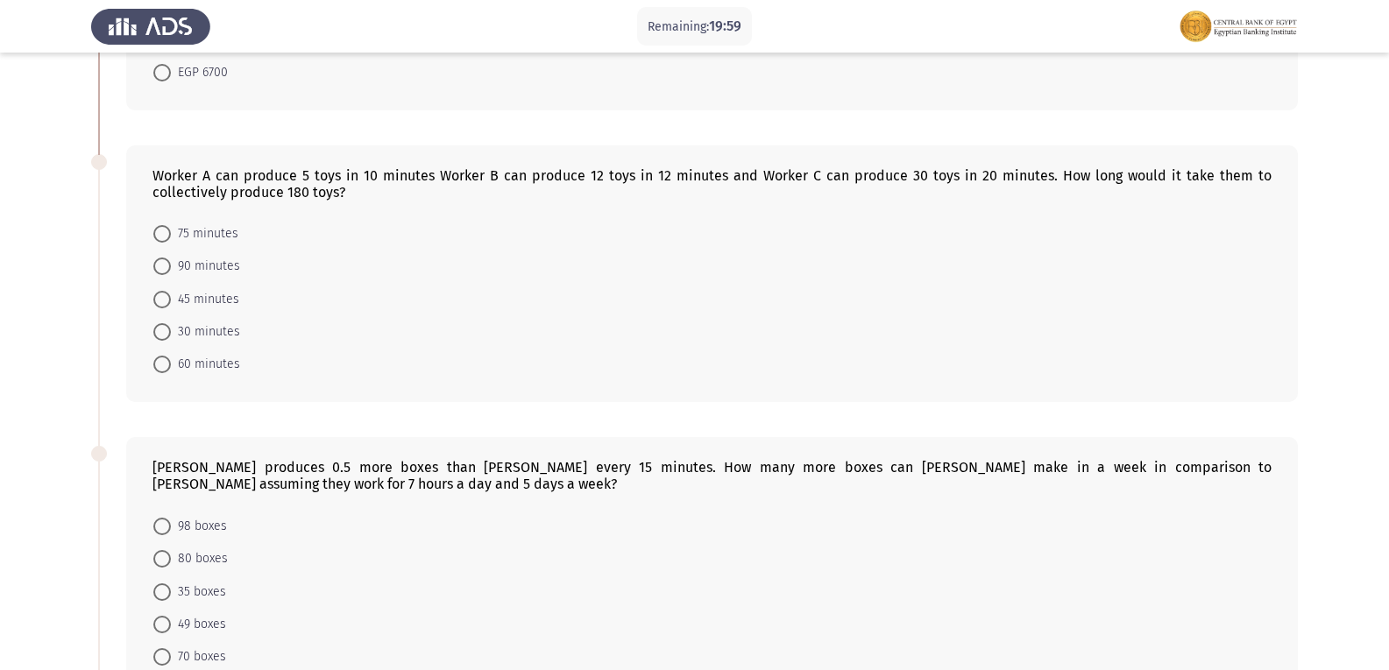
click at [166, 258] on span at bounding box center [162, 267] width 18 height 18
click at [166, 258] on input "90 minutes" at bounding box center [162, 267] width 18 height 18
radio input "true"
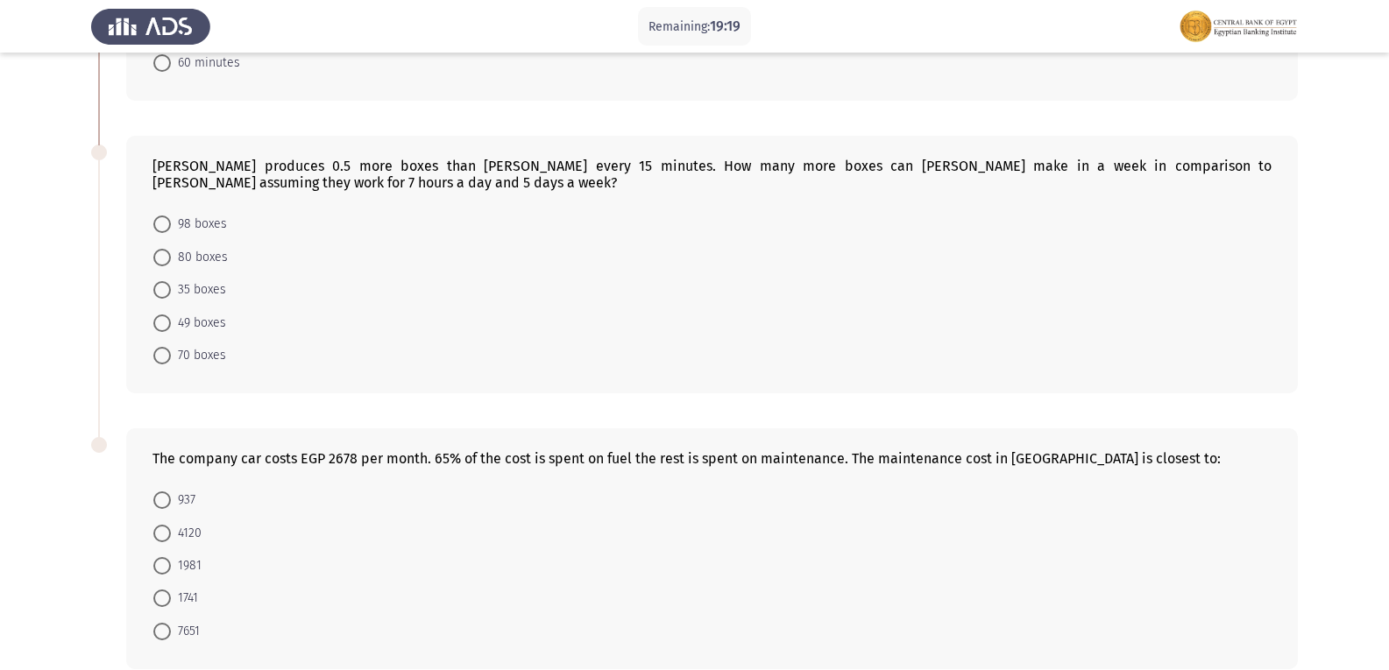
scroll to position [938, 0]
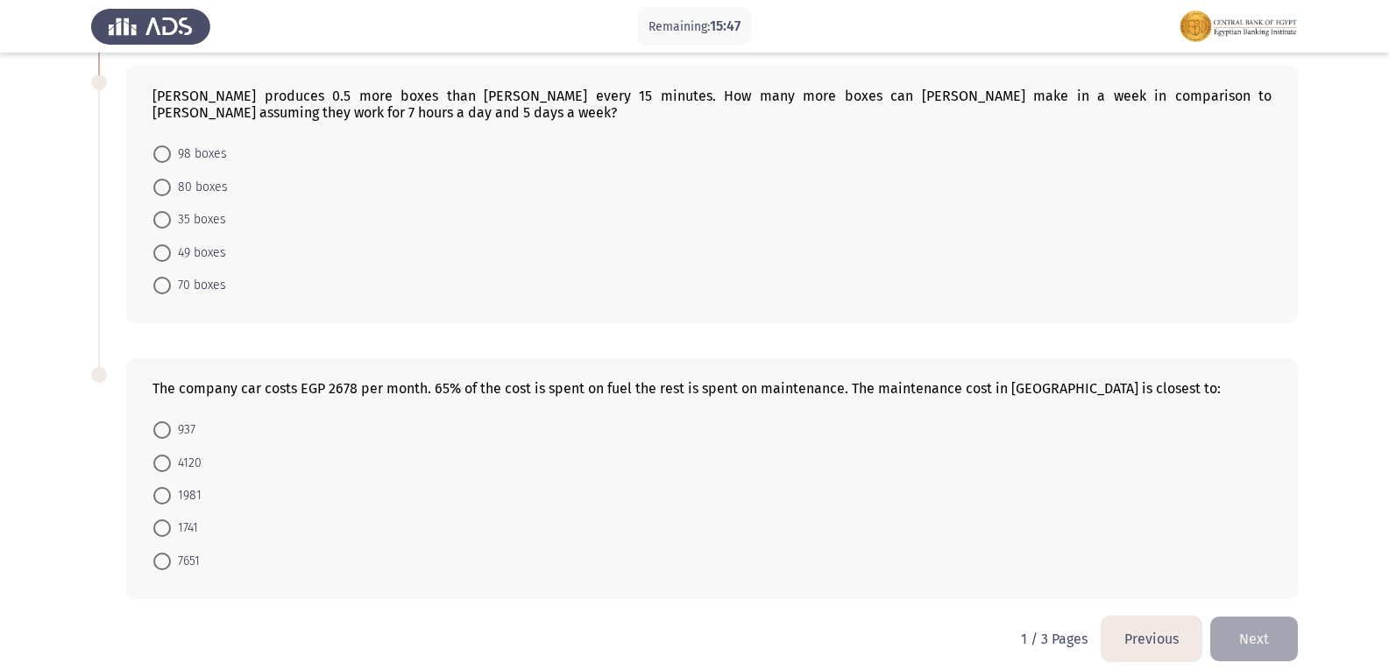
click at [157, 520] on span at bounding box center [162, 529] width 18 height 18
click at [157, 520] on input "1741" at bounding box center [162, 529] width 18 height 18
radio input "true"
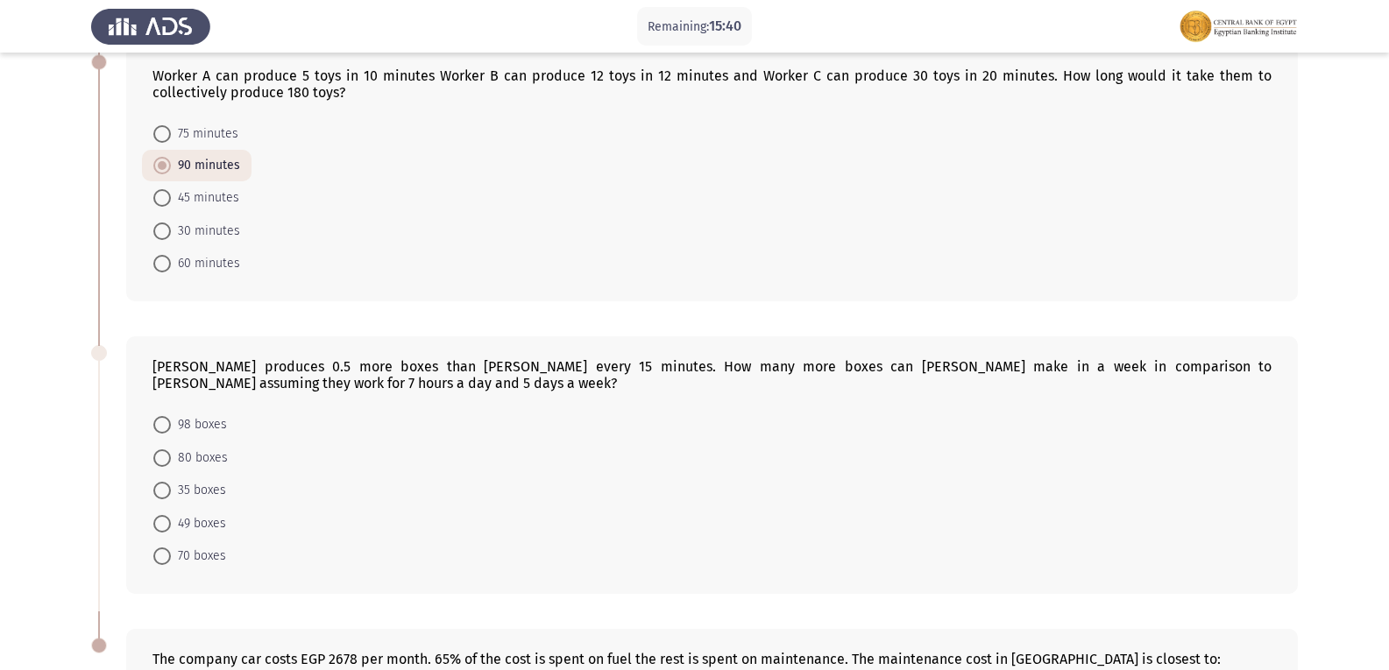
scroll to position [736, 0]
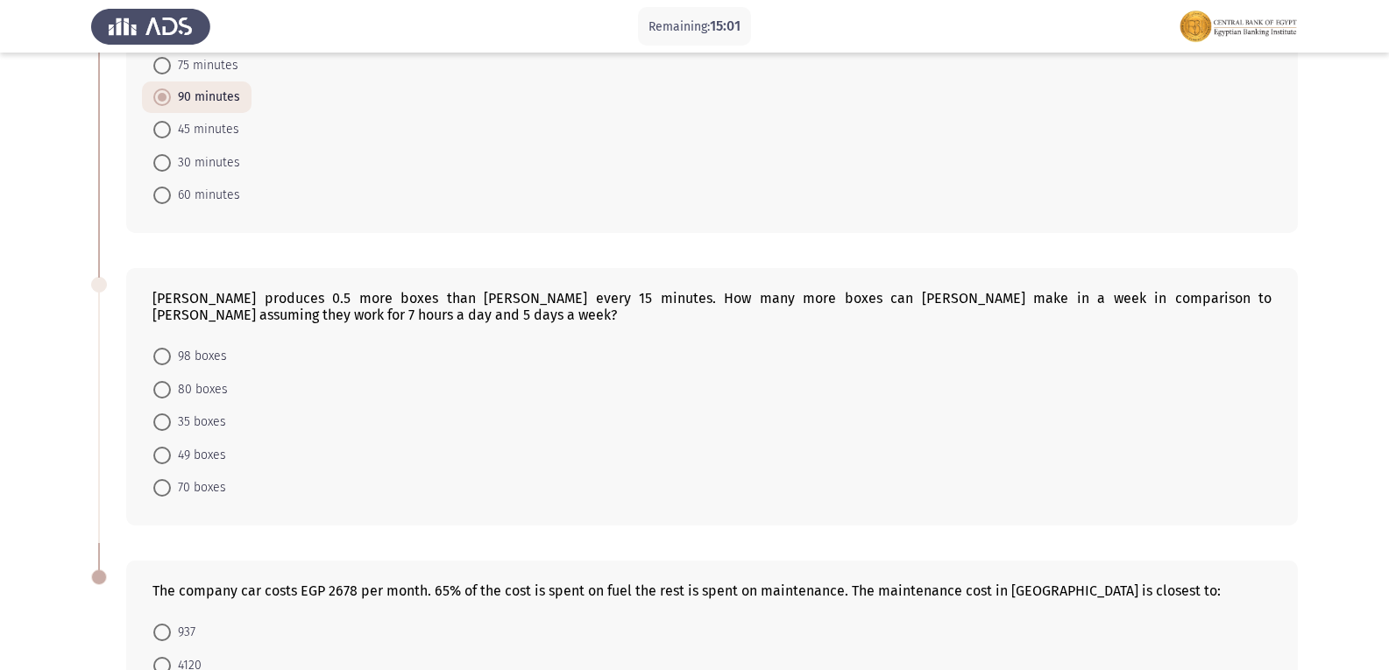
click at [173, 379] on span "80 boxes" at bounding box center [199, 389] width 57 height 21
click at [171, 381] on input "80 boxes" at bounding box center [162, 390] width 18 height 18
radio input "true"
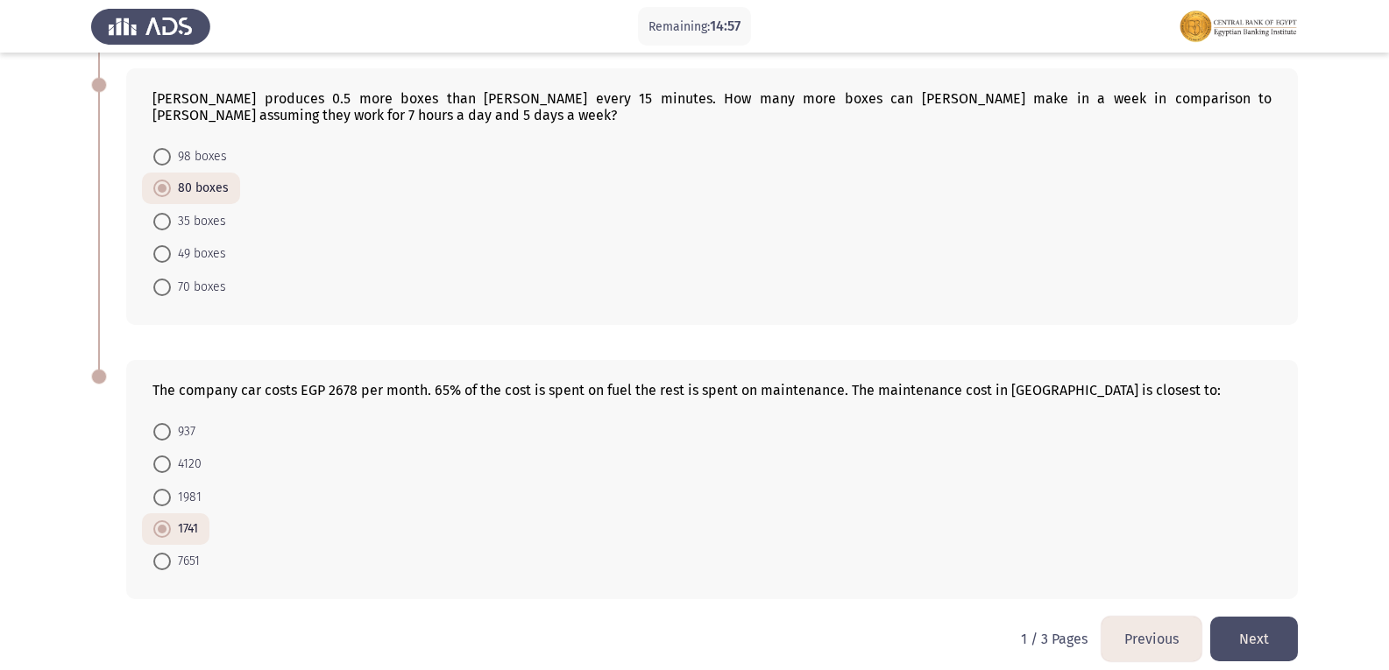
click at [1247, 632] on button "Next" at bounding box center [1254, 639] width 88 height 45
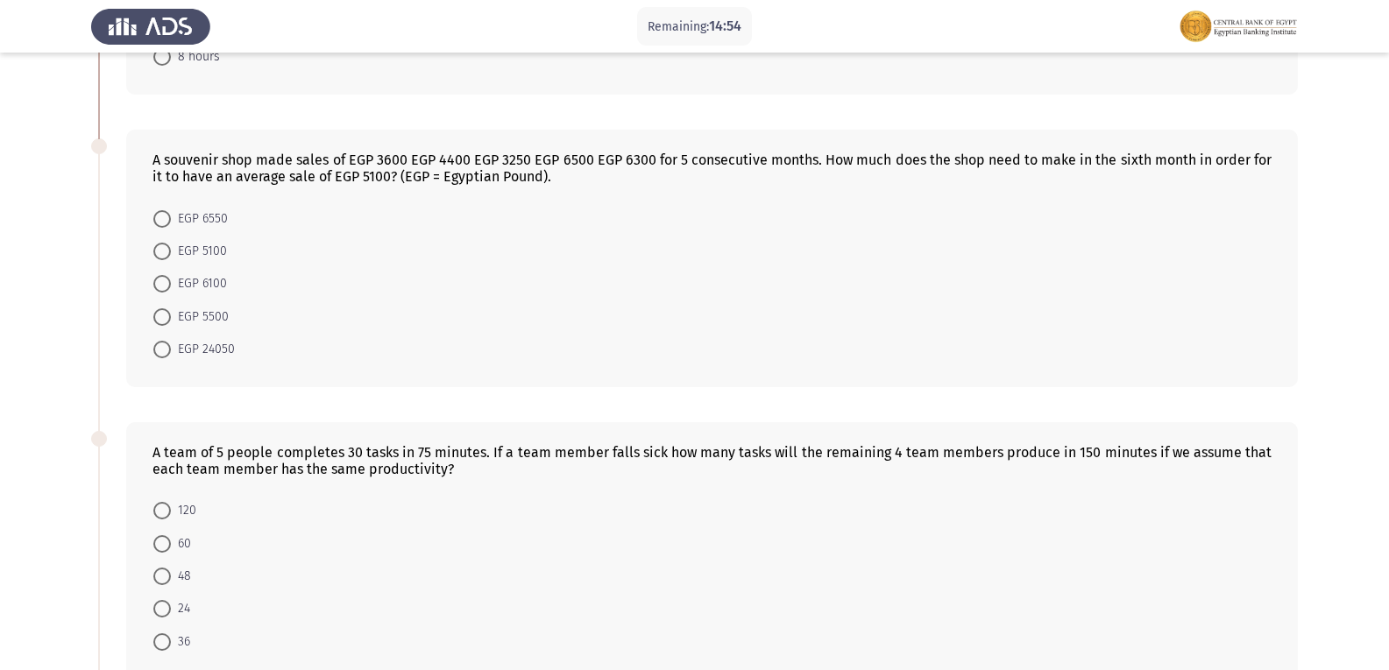
scroll to position [0, 0]
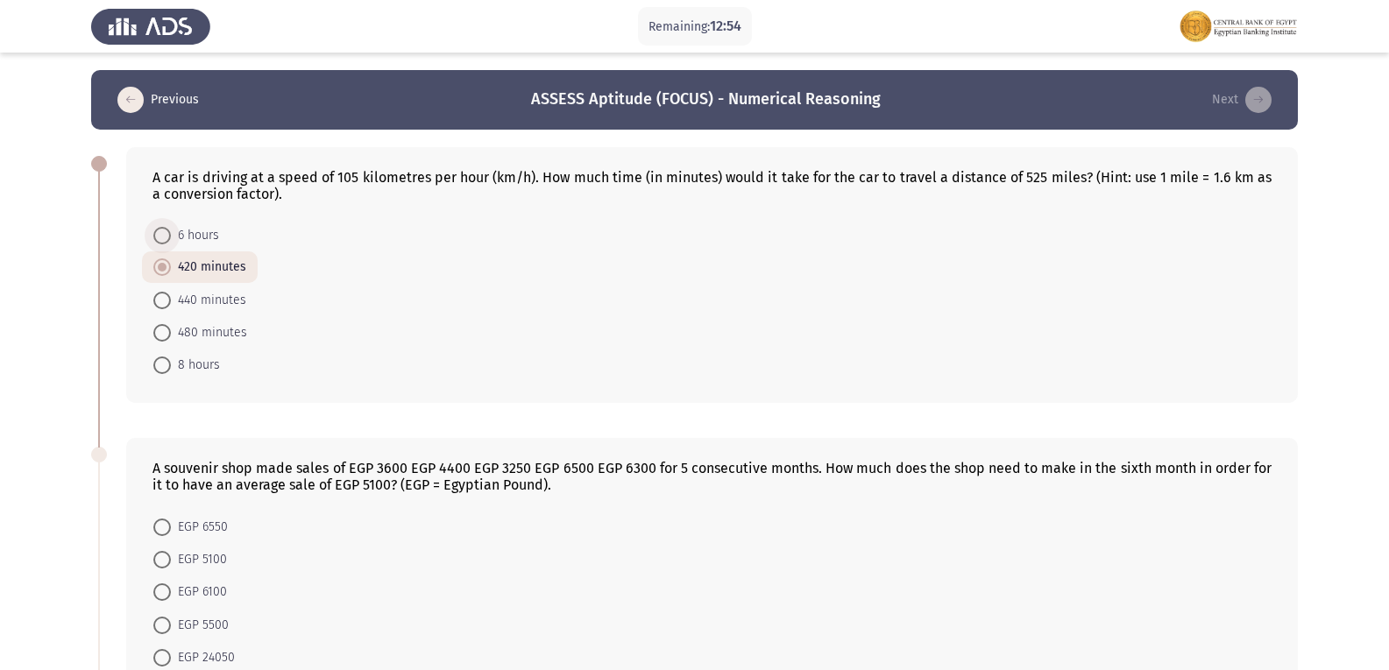
click at [159, 235] on span at bounding box center [162, 236] width 18 height 18
click at [159, 235] on input "6 hours" at bounding box center [162, 236] width 18 height 18
radio input "true"
click at [162, 265] on span at bounding box center [162, 267] width 18 height 18
click at [162, 265] on input "420 minutes" at bounding box center [162, 267] width 18 height 18
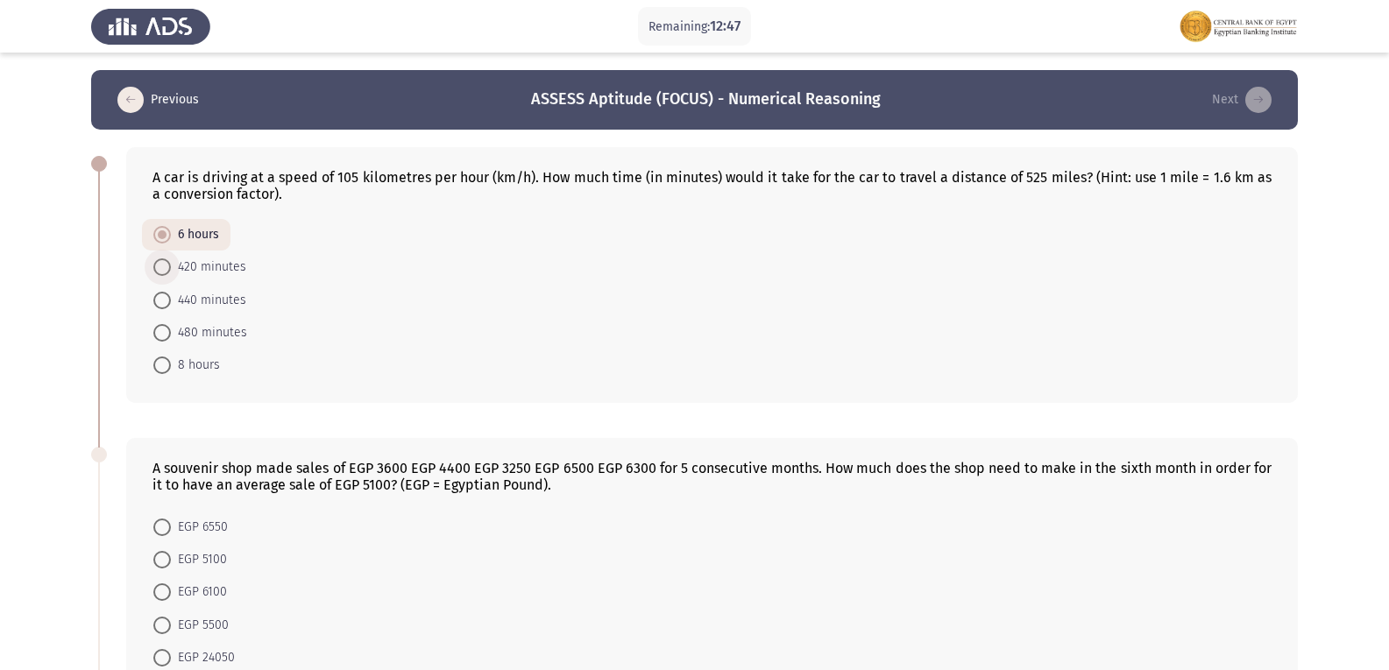
radio input "true"
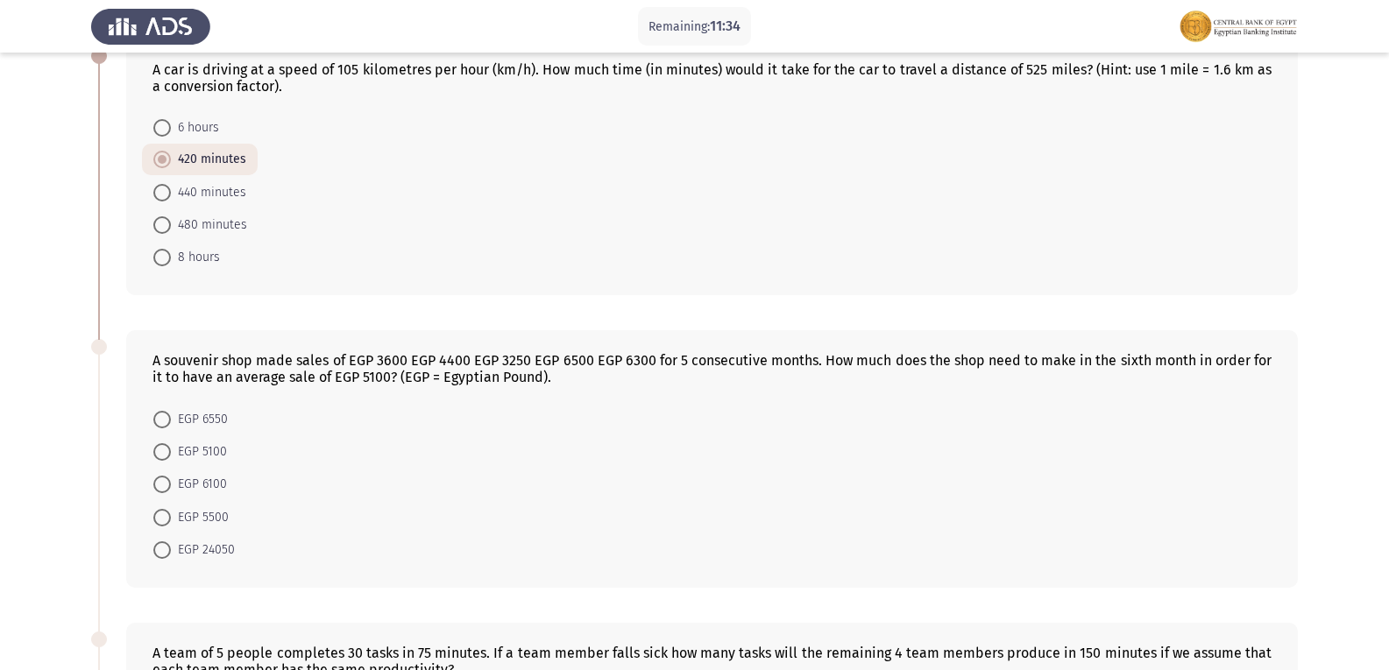
scroll to position [146, 0]
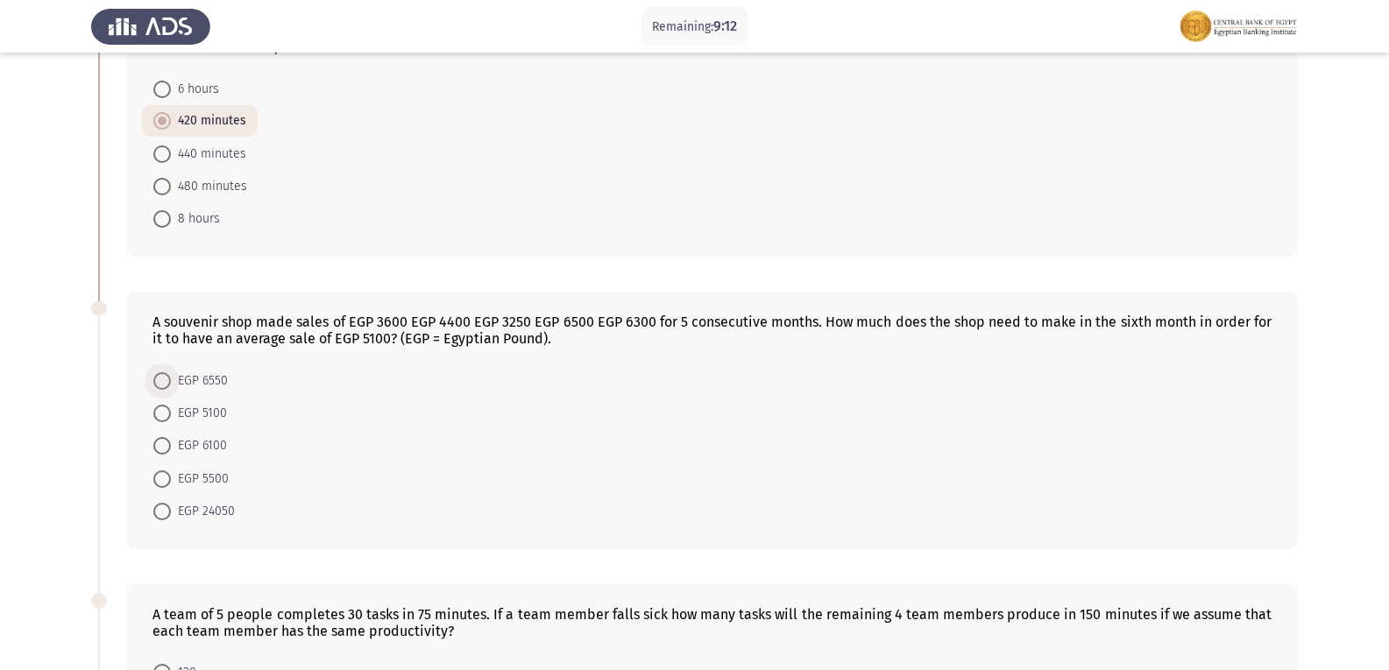
click at [168, 390] on label "EGP 6550" at bounding box center [190, 381] width 74 height 21
click at [168, 390] on input "EGP 6550" at bounding box center [162, 381] width 18 height 18
radio input "true"
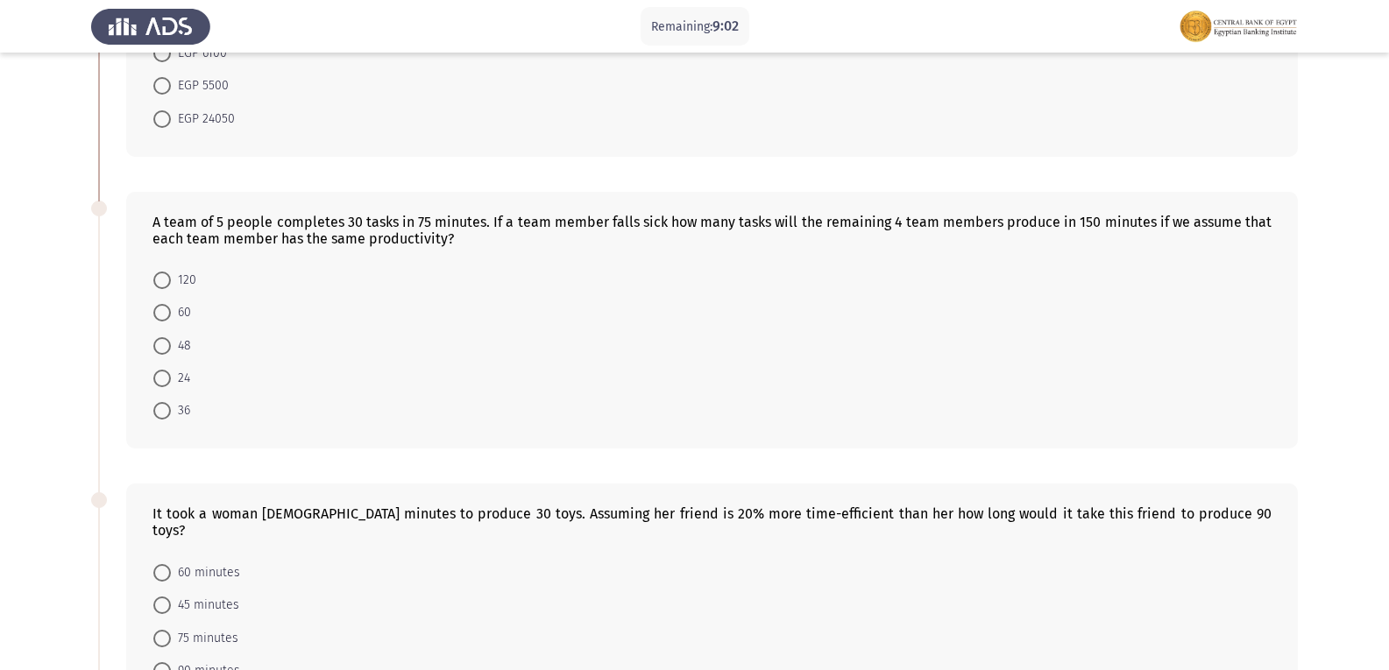
scroll to position [569, 0]
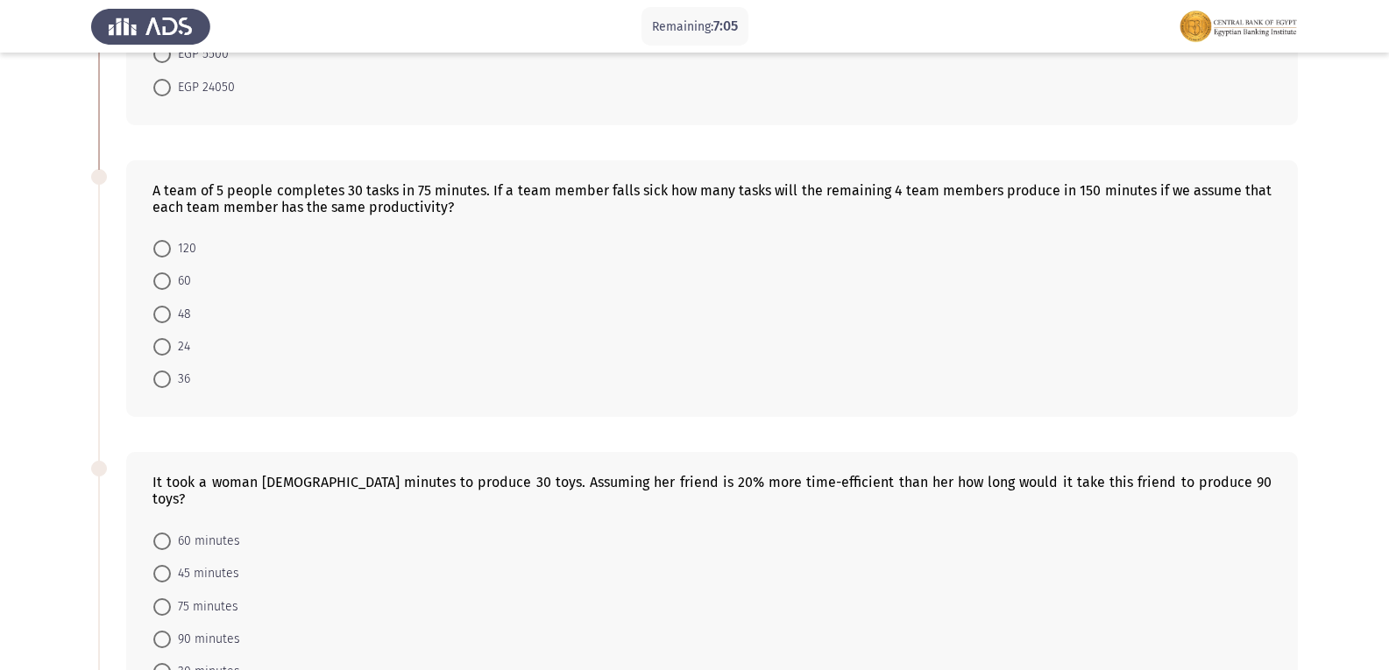
click at [155, 278] on span at bounding box center [162, 281] width 18 height 18
click at [155, 278] on input "60" at bounding box center [162, 281] width 18 height 18
radio input "true"
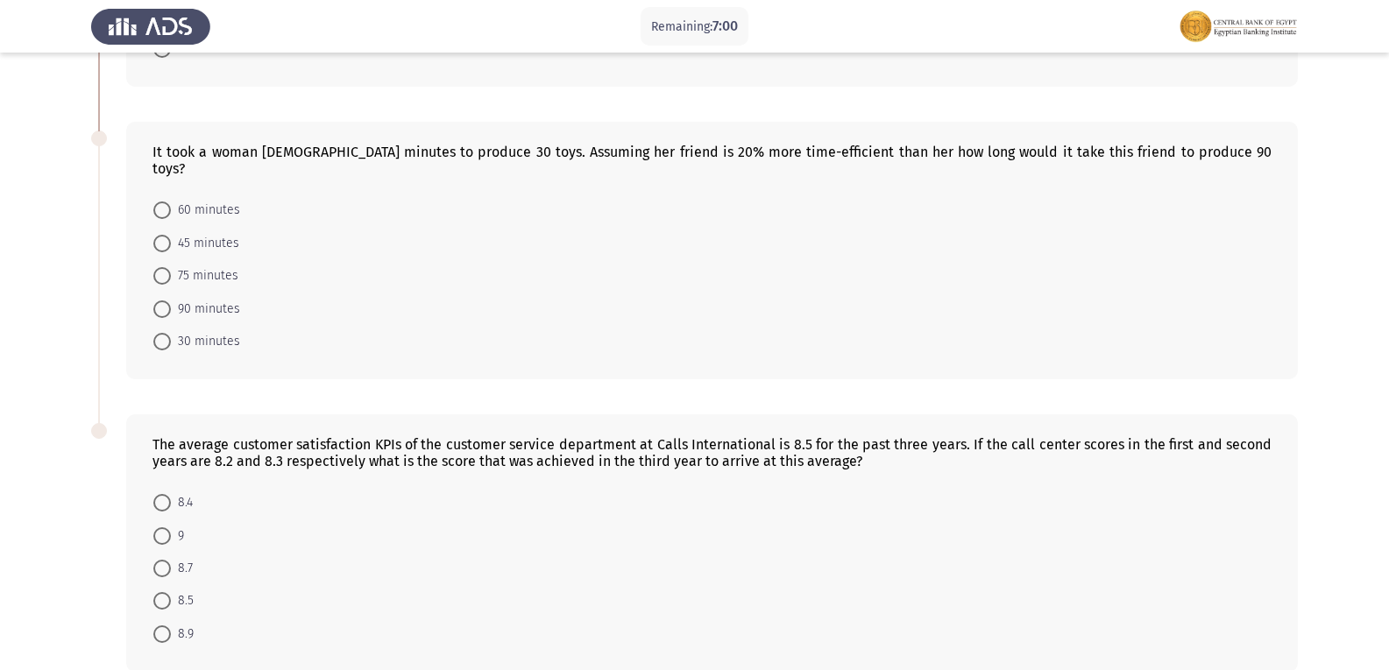
scroll to position [895, 0]
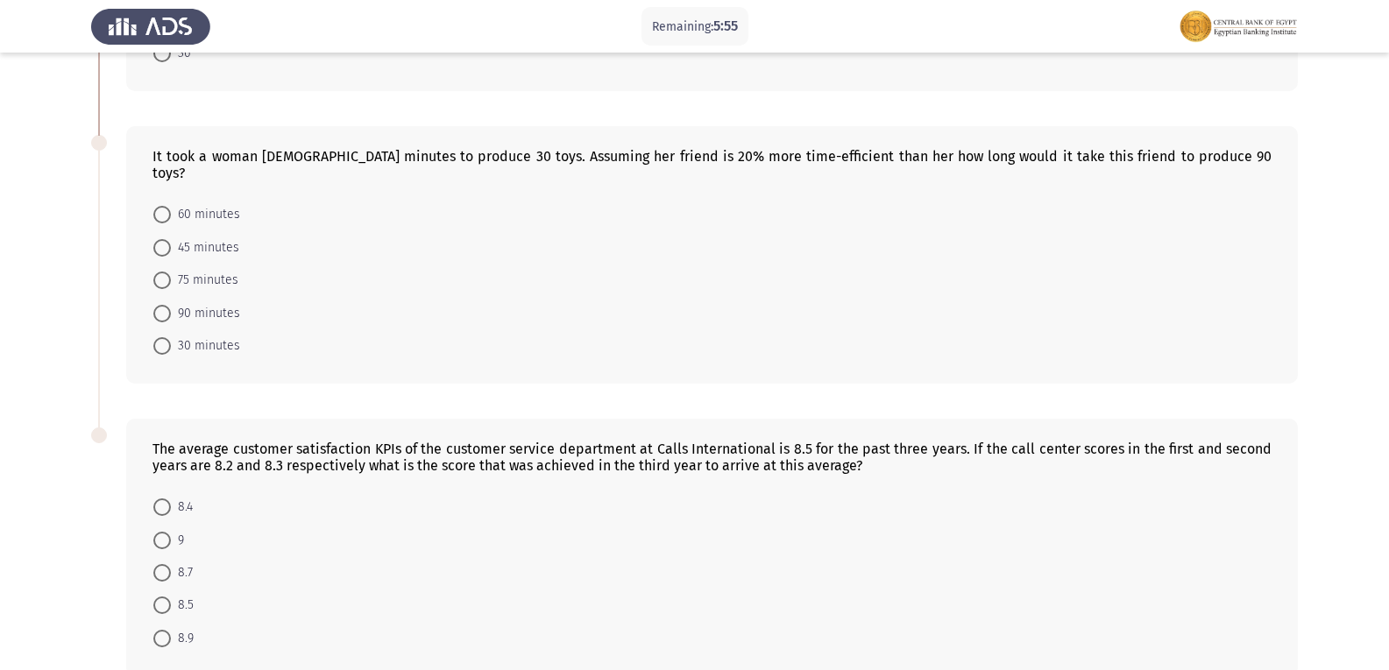
click at [195, 204] on span "60 minutes" at bounding box center [205, 214] width 69 height 21
click at [171, 206] on input "60 minutes" at bounding box center [162, 215] width 18 height 18
radio input "true"
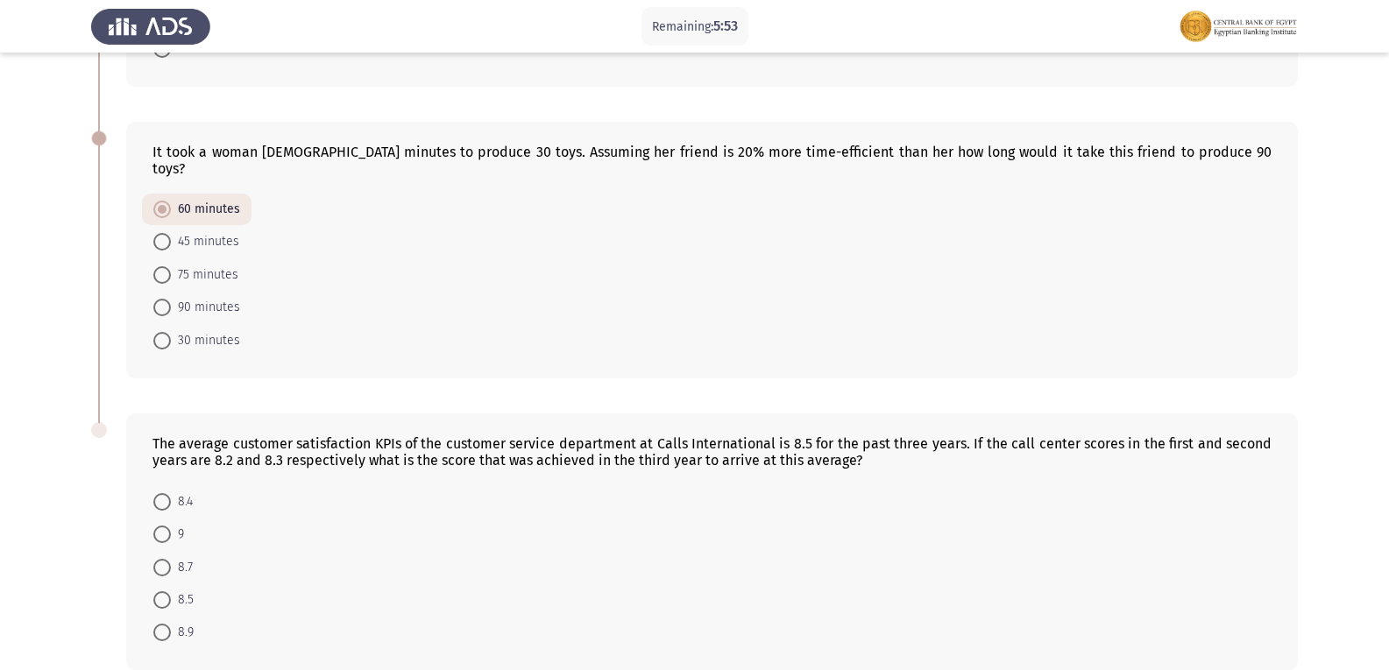
scroll to position [970, 0]
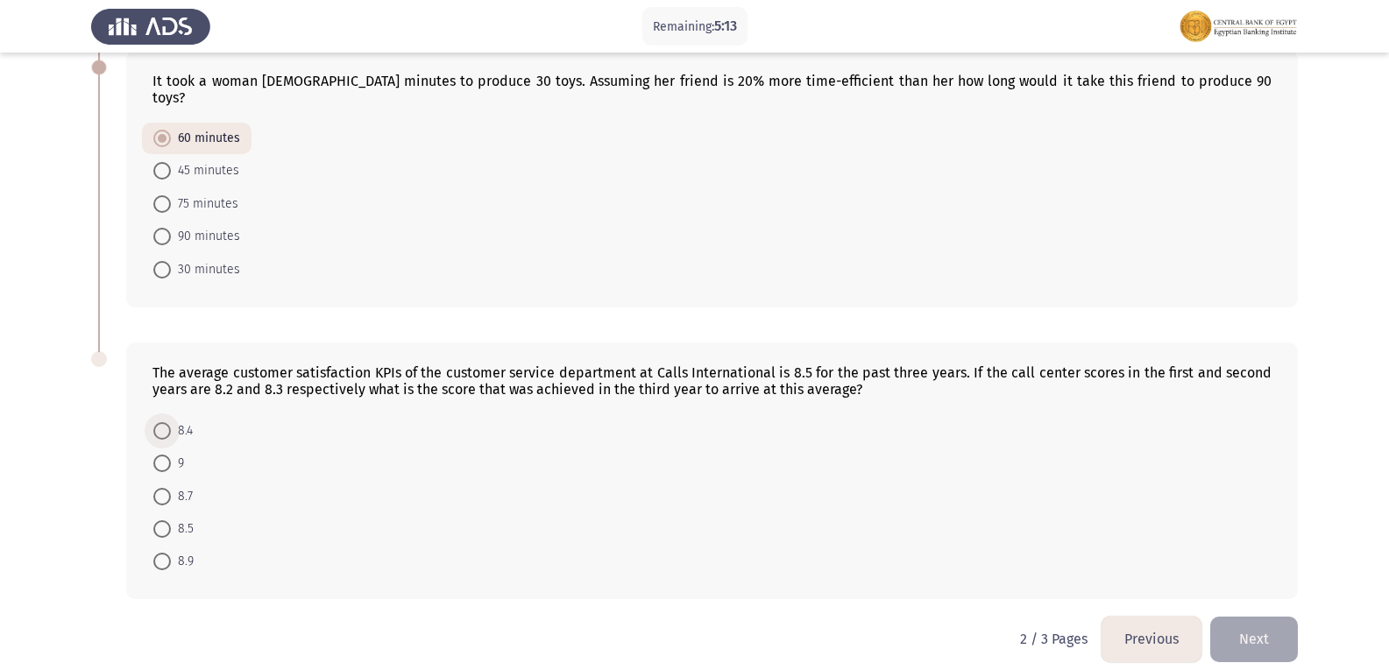
click at [164, 422] on span at bounding box center [162, 431] width 18 height 18
click at [164, 422] on input "8.4" at bounding box center [162, 431] width 18 height 18
radio input "true"
click at [153, 520] on span at bounding box center [162, 529] width 18 height 18
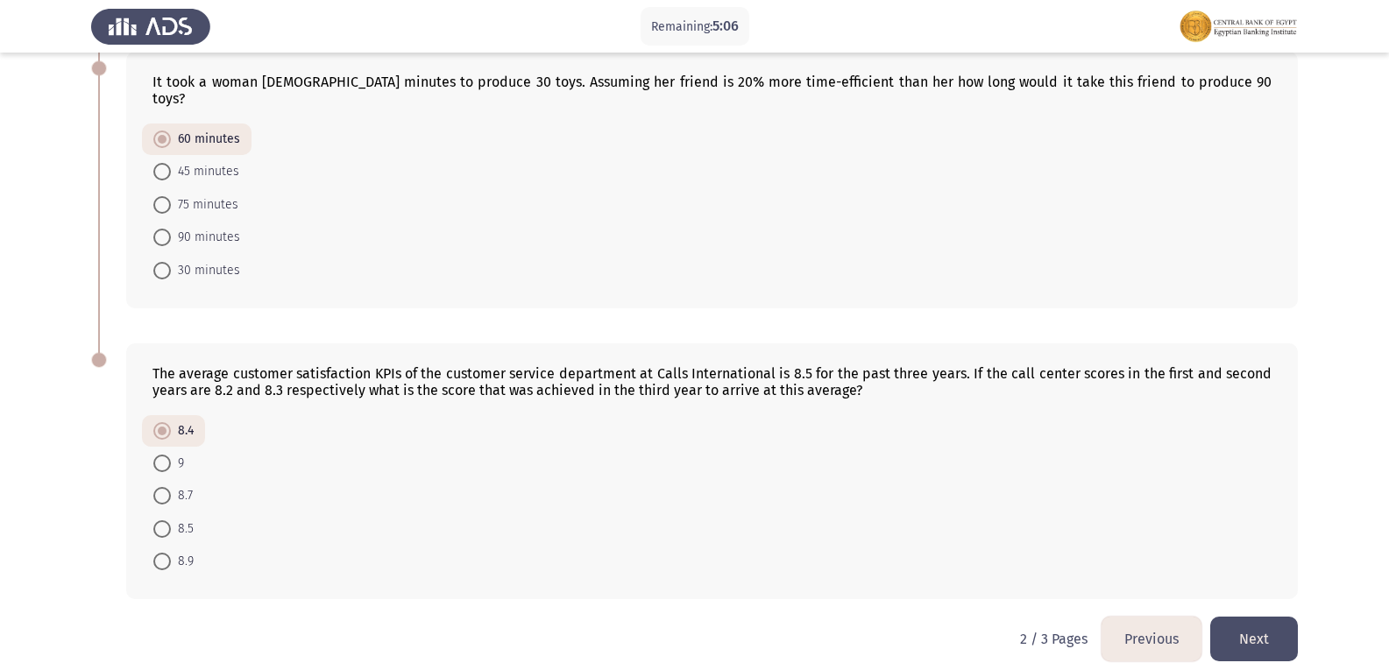
click at [153, 520] on input "8.5" at bounding box center [162, 529] width 18 height 18
radio input "true"
click at [1276, 619] on button "Next" at bounding box center [1254, 639] width 88 height 45
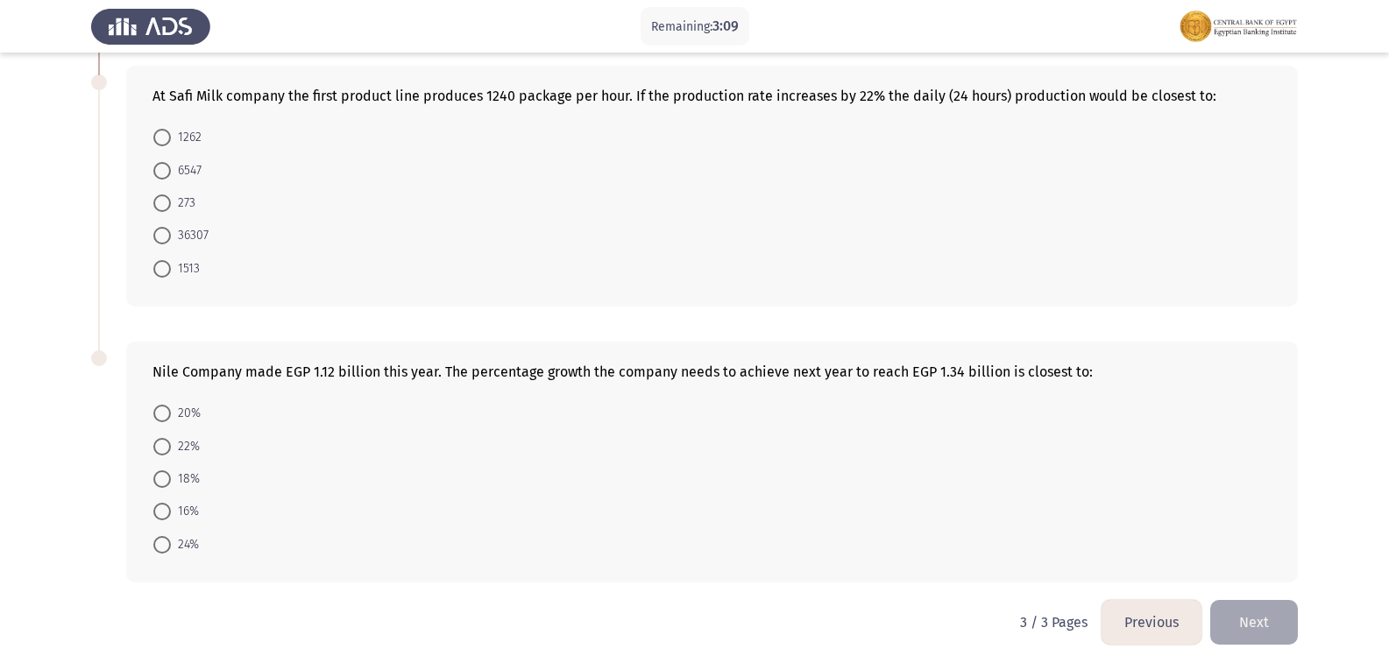
scroll to position [645, 0]
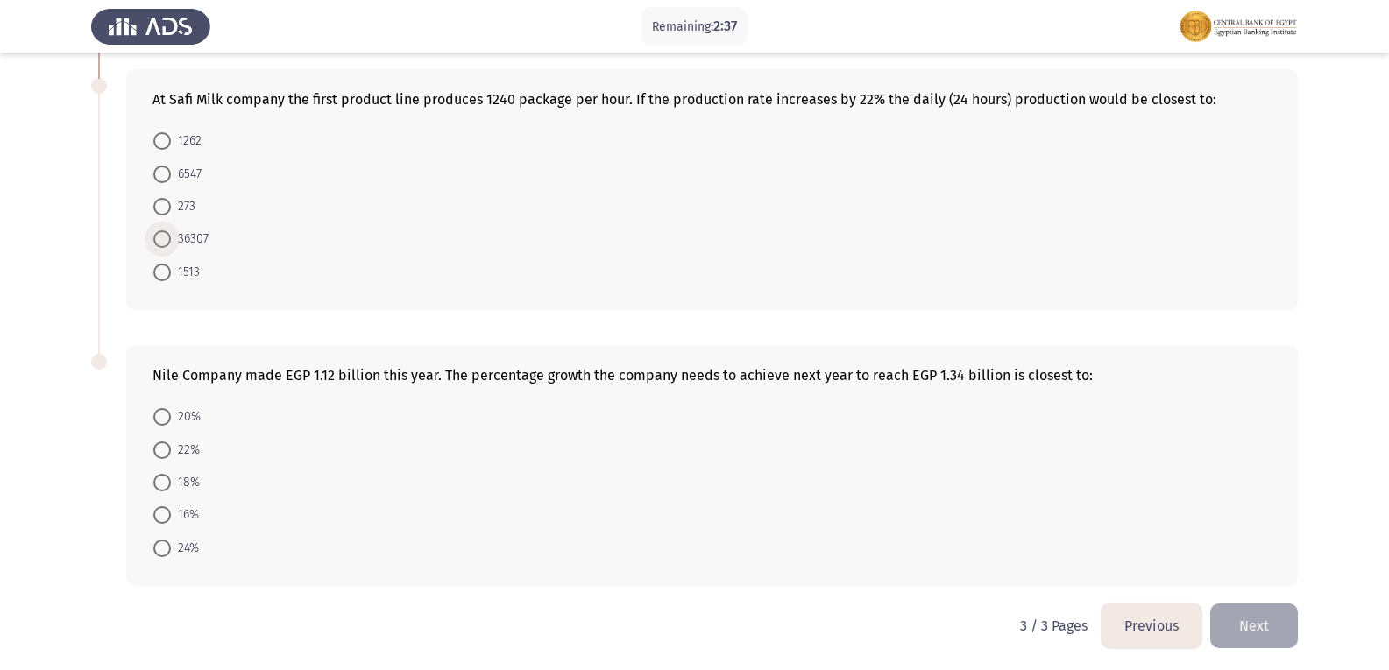
click at [180, 239] on span "36307" at bounding box center [190, 239] width 38 height 21
click at [171, 239] on input "36307" at bounding box center [162, 239] width 18 height 18
radio input "true"
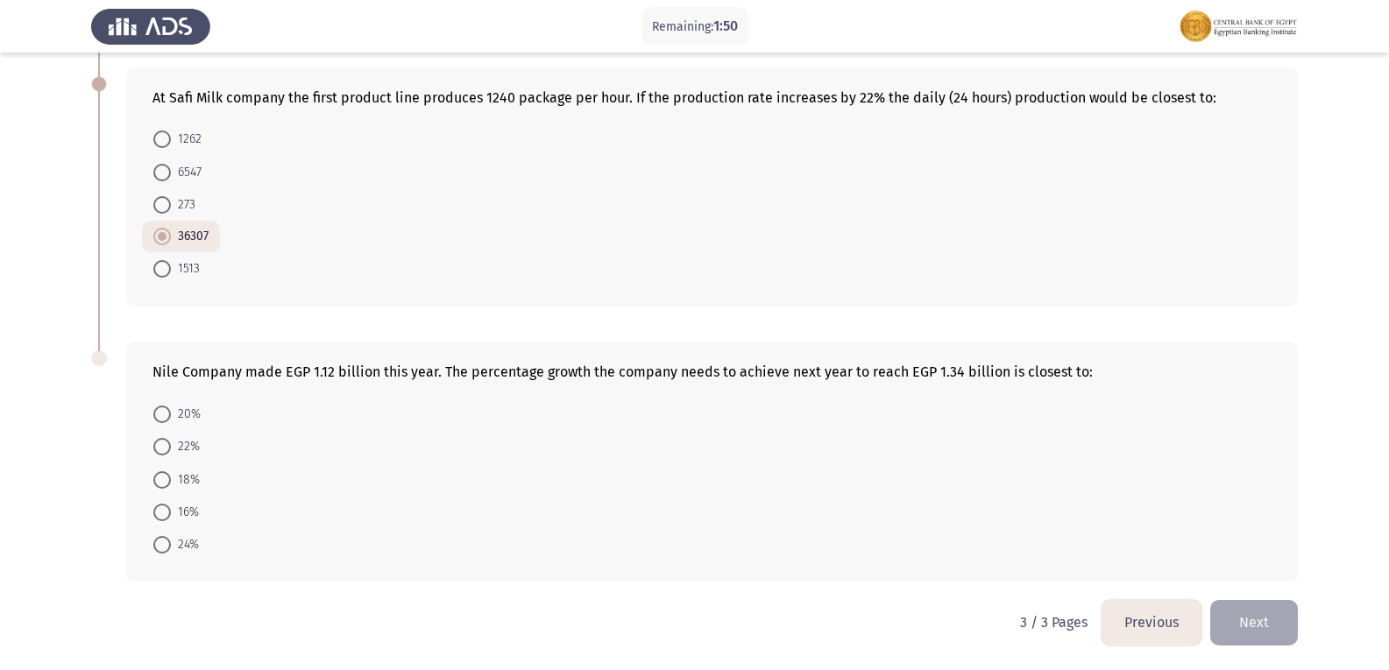
click at [159, 440] on span at bounding box center [162, 447] width 18 height 18
click at [159, 440] on input "22%" at bounding box center [162, 447] width 18 height 18
radio input "true"
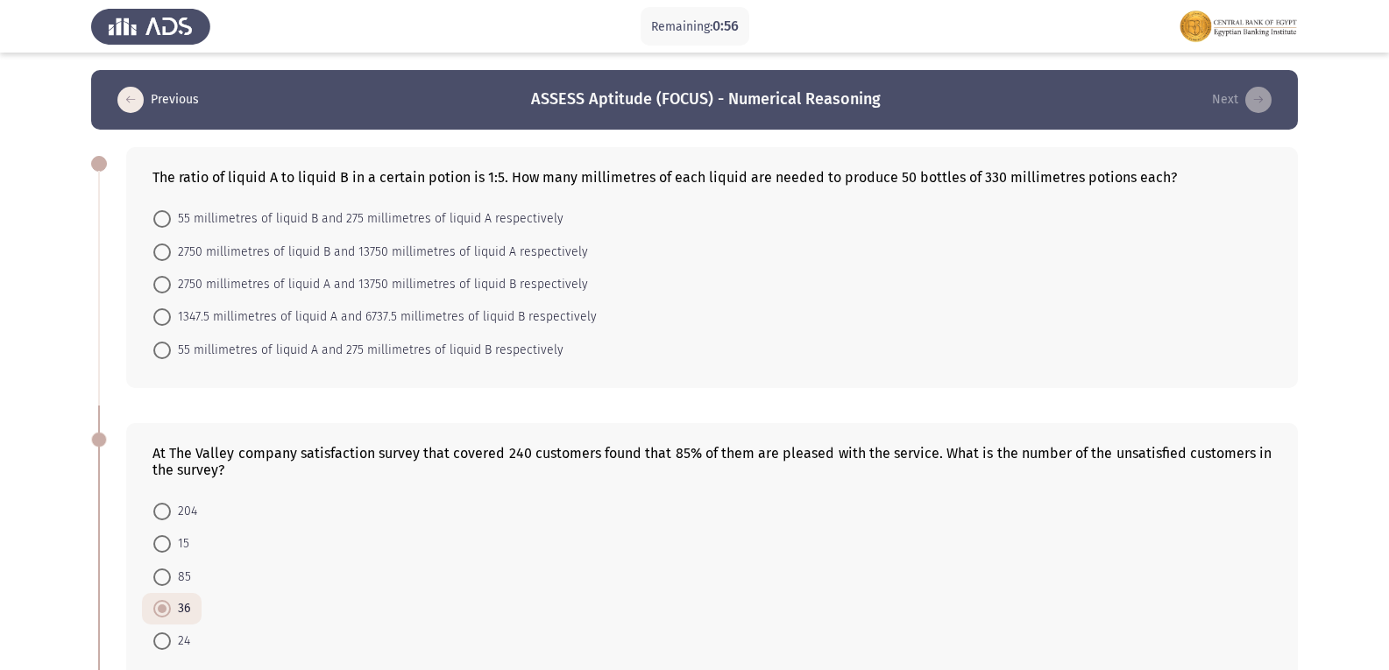
scroll to position [27, 0]
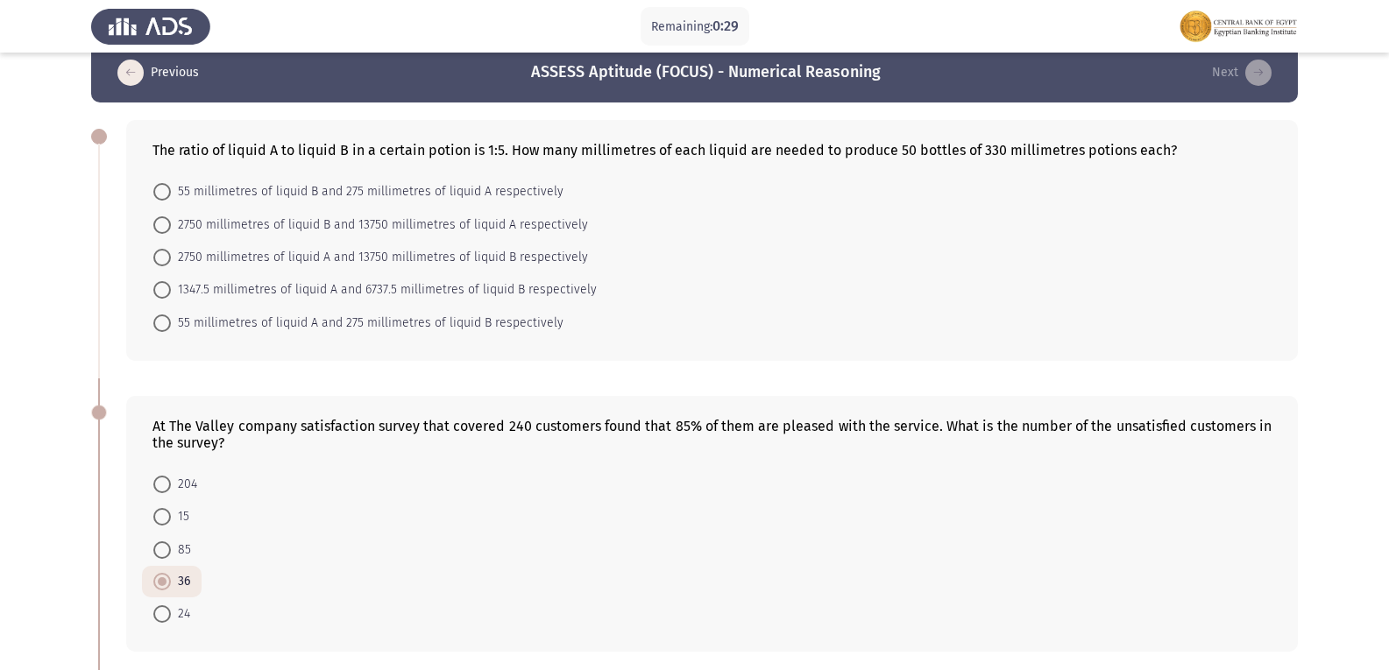
click at [183, 321] on span "55 millimetres of liquid A and 275 millimetres of liquid B respectively" at bounding box center [367, 323] width 392 height 21
click at [171, 321] on input "55 millimetres of liquid A and 275 millimetres of liquid B respectively" at bounding box center [162, 324] width 18 height 18
radio input "true"
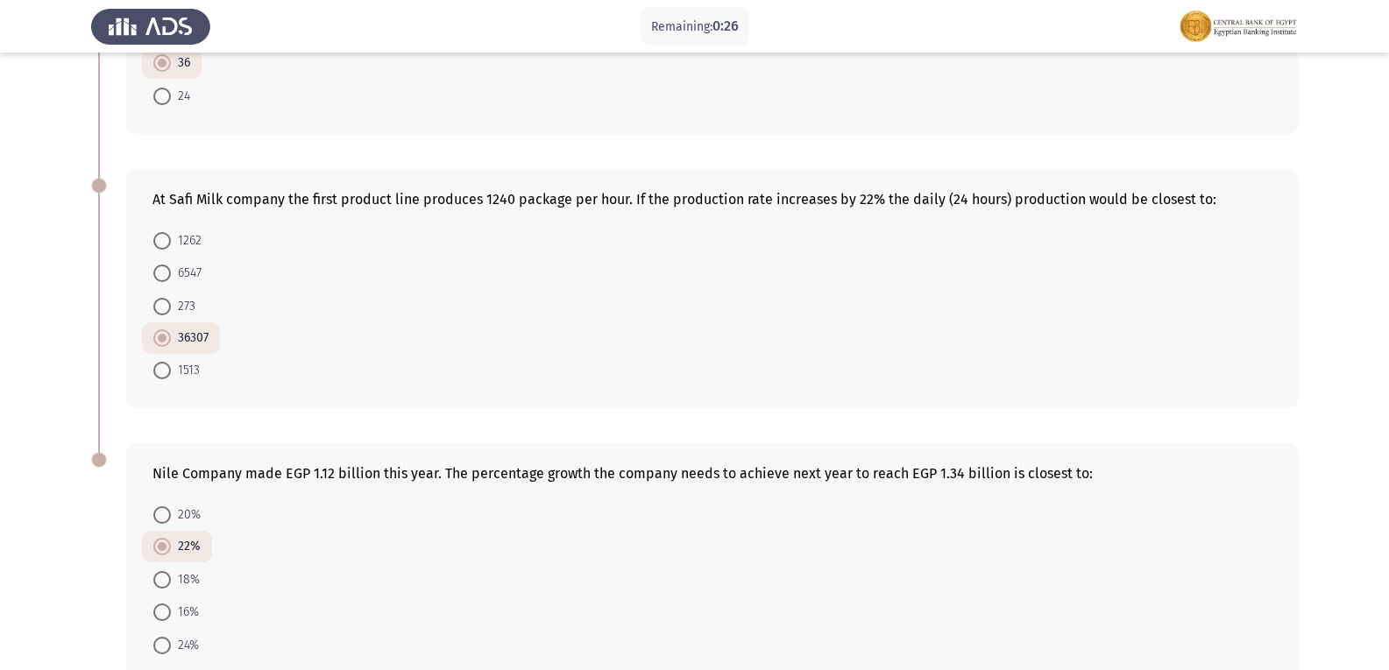
scroll to position [645, 0]
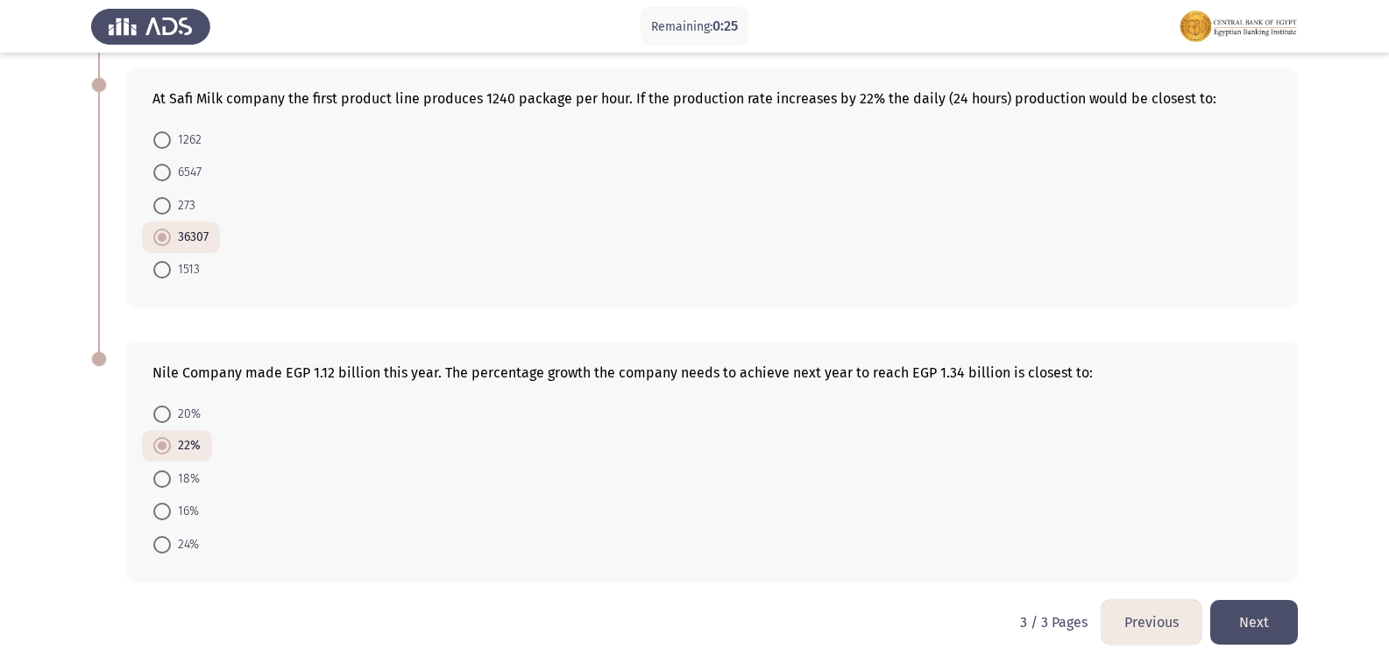
click at [1257, 614] on button "Next" at bounding box center [1254, 622] width 88 height 45
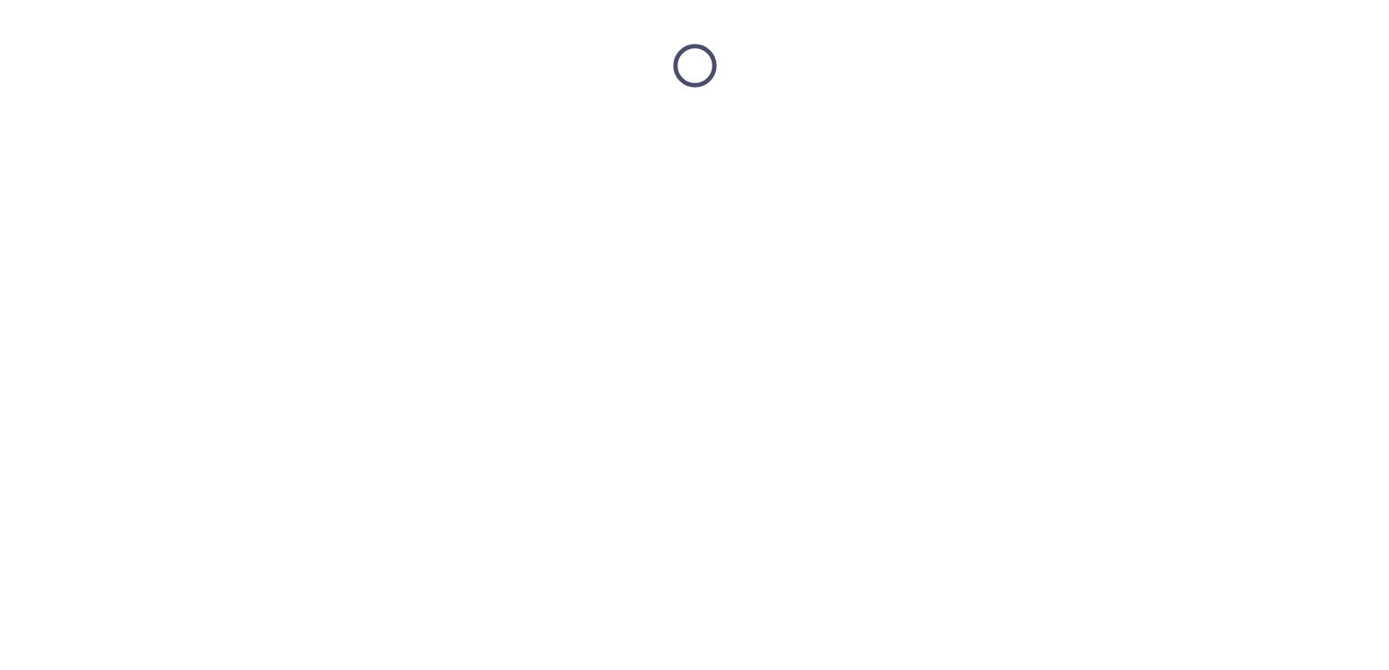
scroll to position [0, 0]
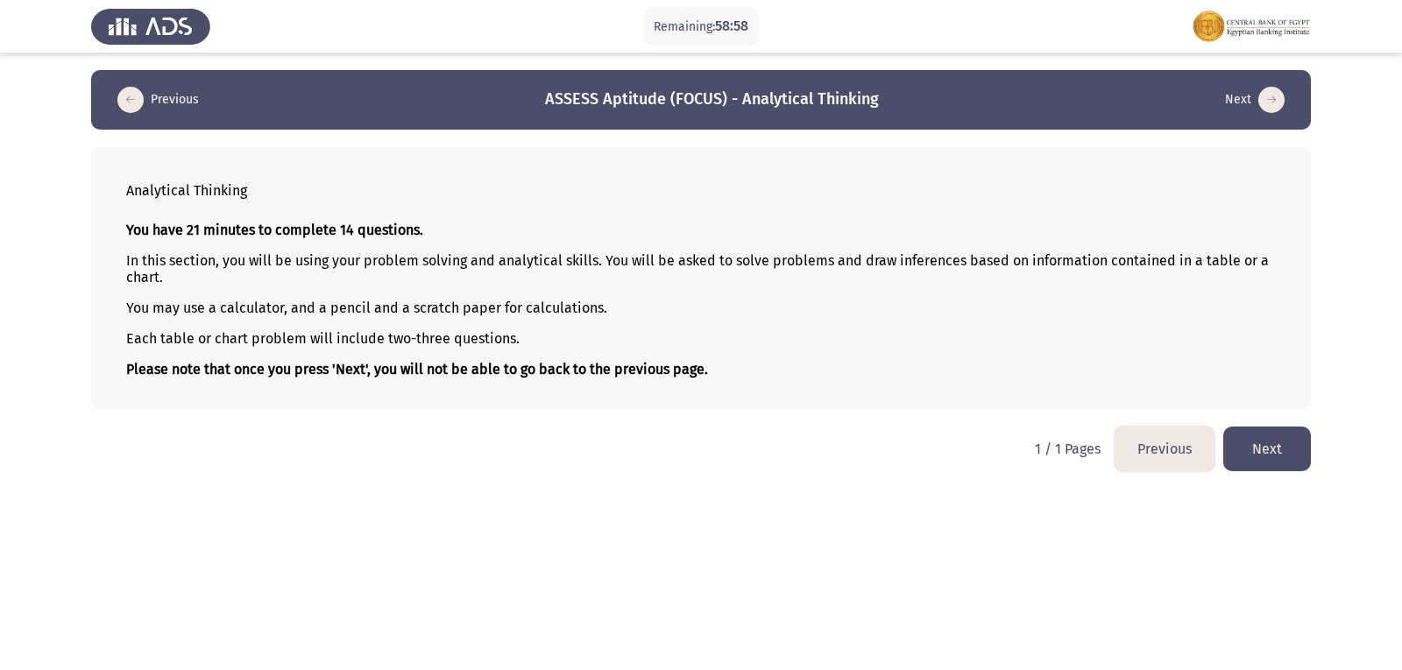
click at [1288, 437] on button "Next" at bounding box center [1267, 449] width 88 height 45
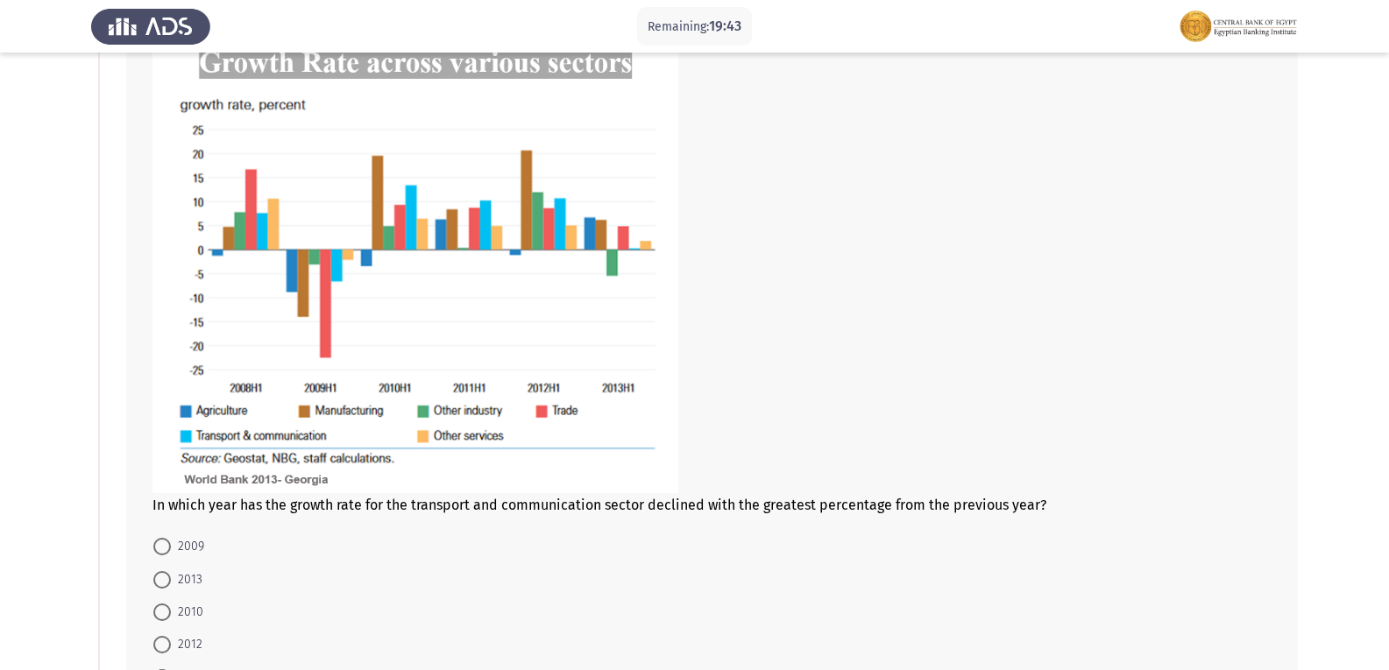
scroll to position [154, 0]
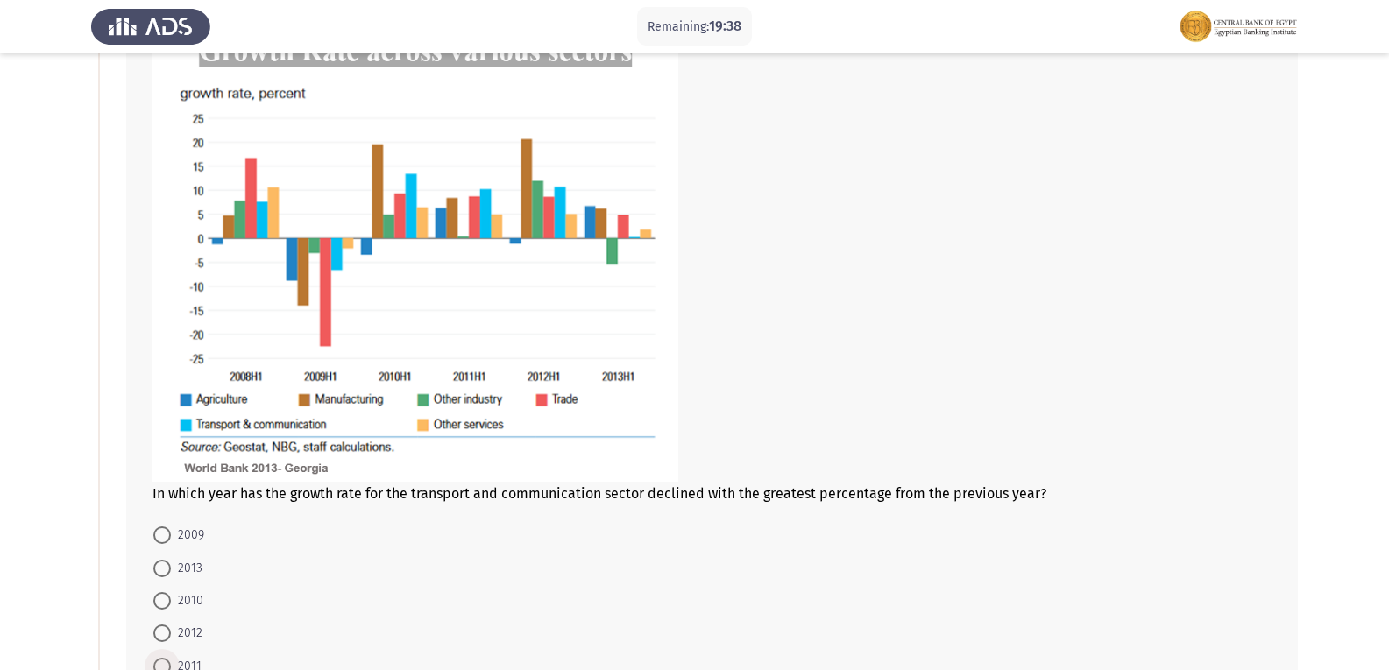
click at [159, 660] on span at bounding box center [162, 667] width 18 height 18
click at [159, 660] on input "2011" at bounding box center [162, 667] width 18 height 18
radio input "true"
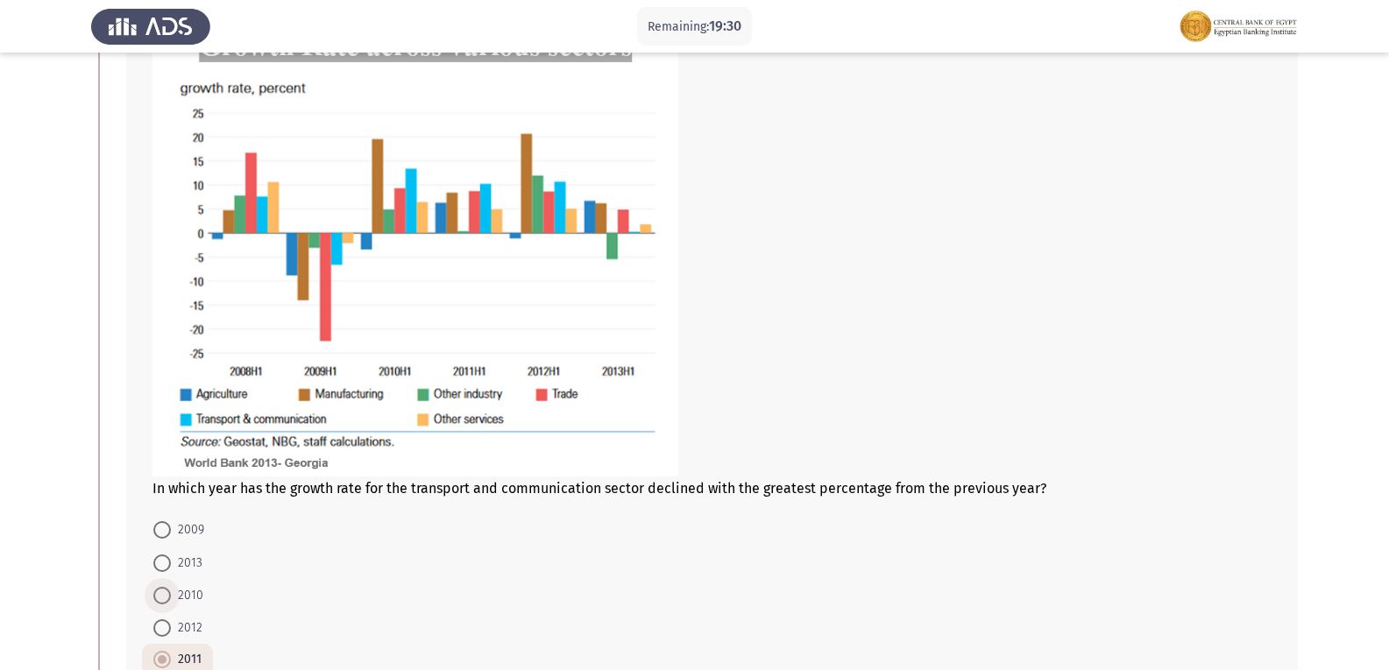
click at [167, 598] on span at bounding box center [162, 596] width 18 height 18
click at [167, 598] on input "2010" at bounding box center [162, 596] width 18 height 18
radio input "true"
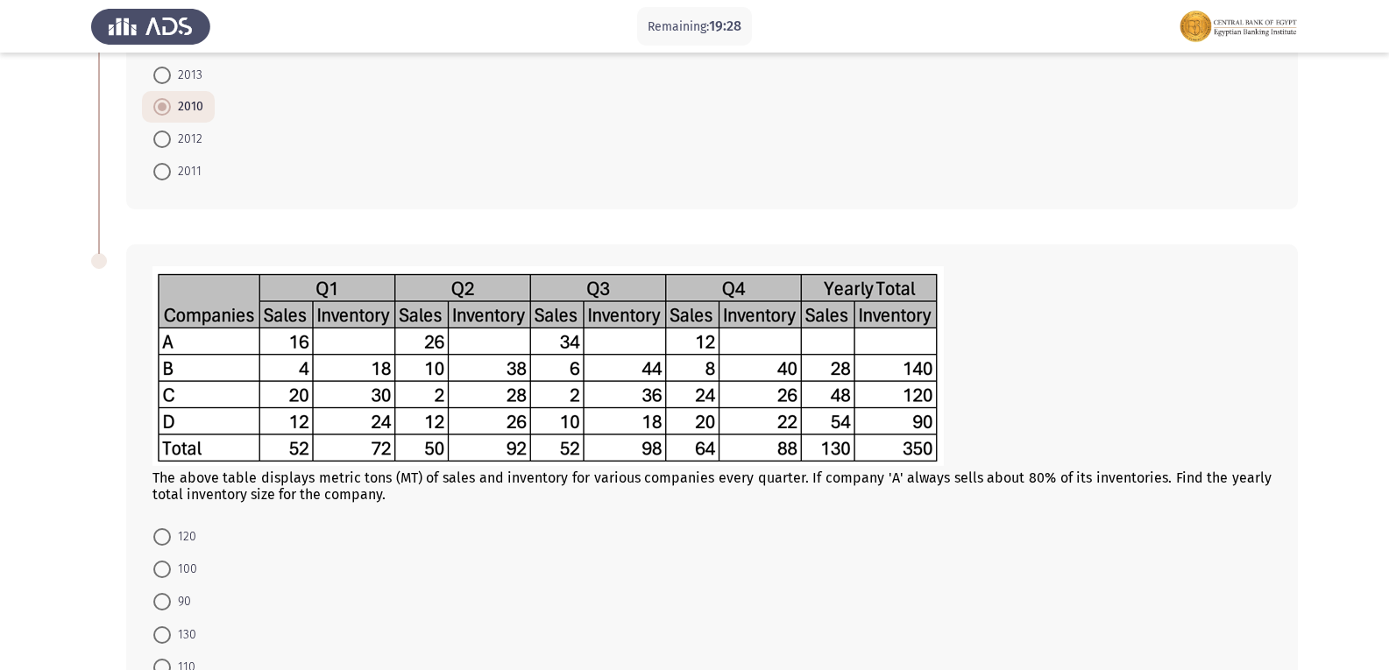
scroll to position [770, 0]
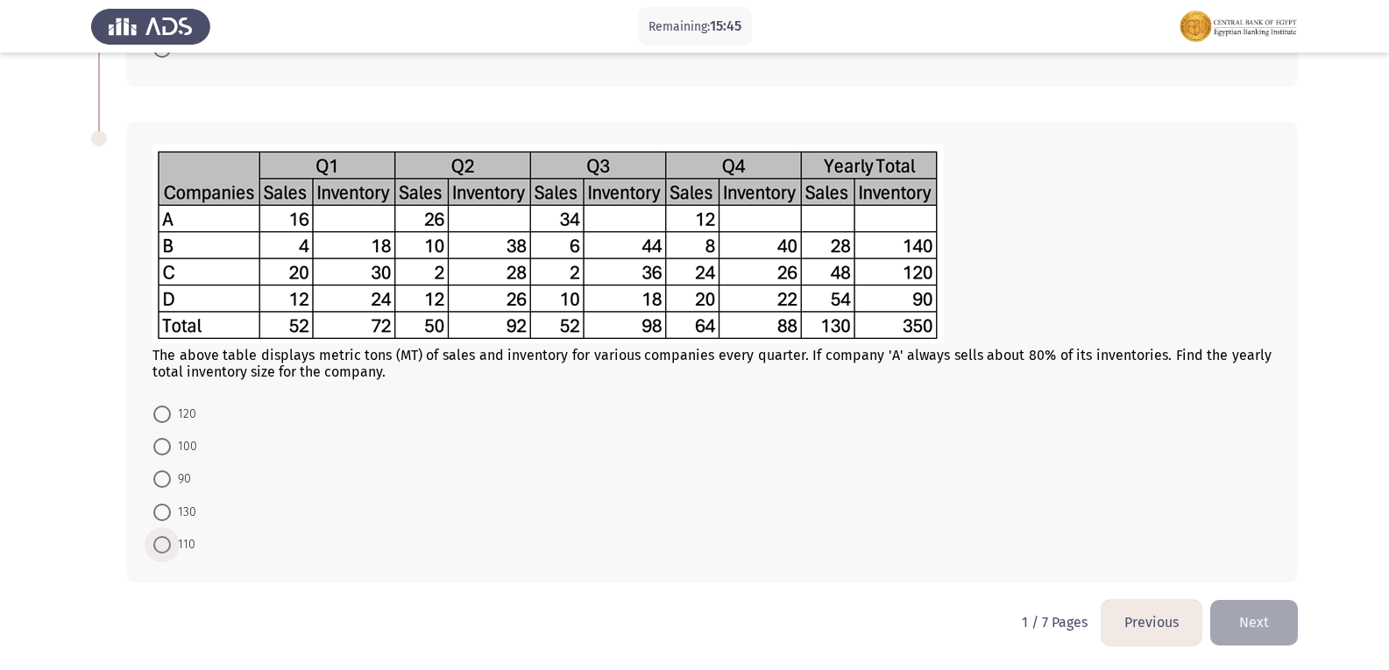
click at [166, 549] on span at bounding box center [162, 545] width 18 height 18
click at [166, 549] on input "110" at bounding box center [162, 545] width 18 height 18
radio input "true"
click at [1255, 607] on button "Next" at bounding box center [1254, 622] width 88 height 45
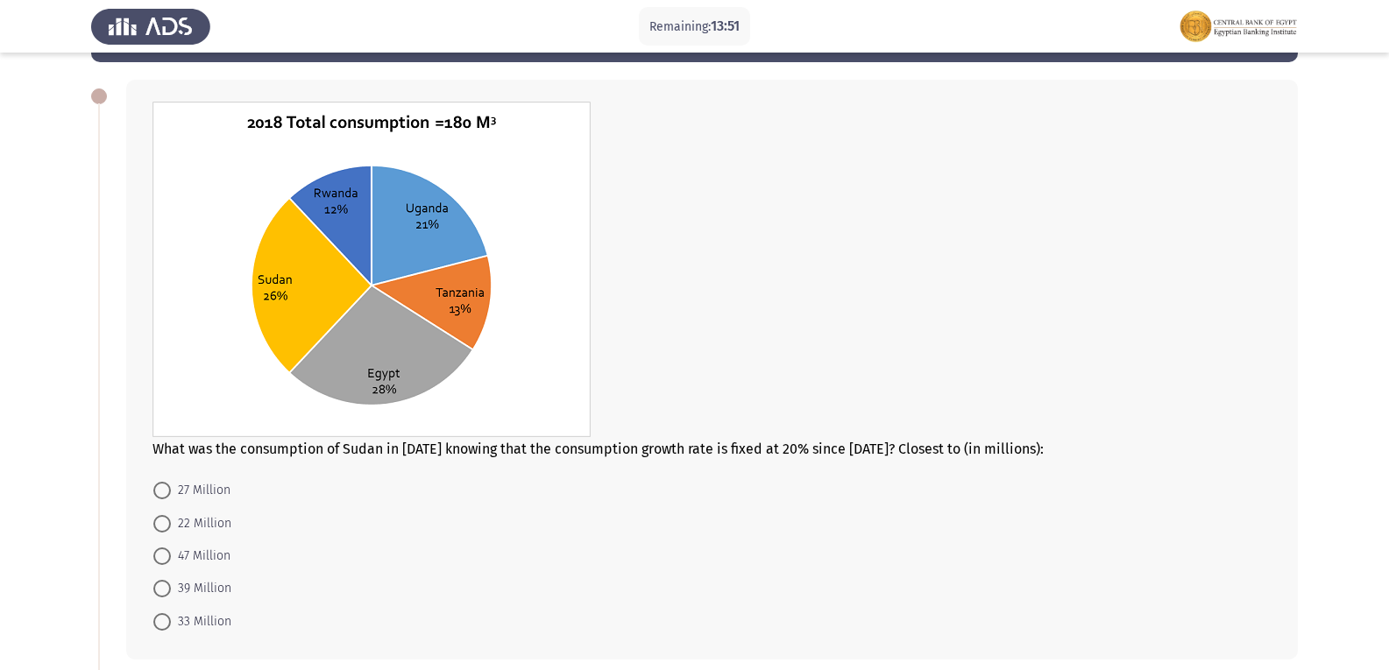
scroll to position [64, 0]
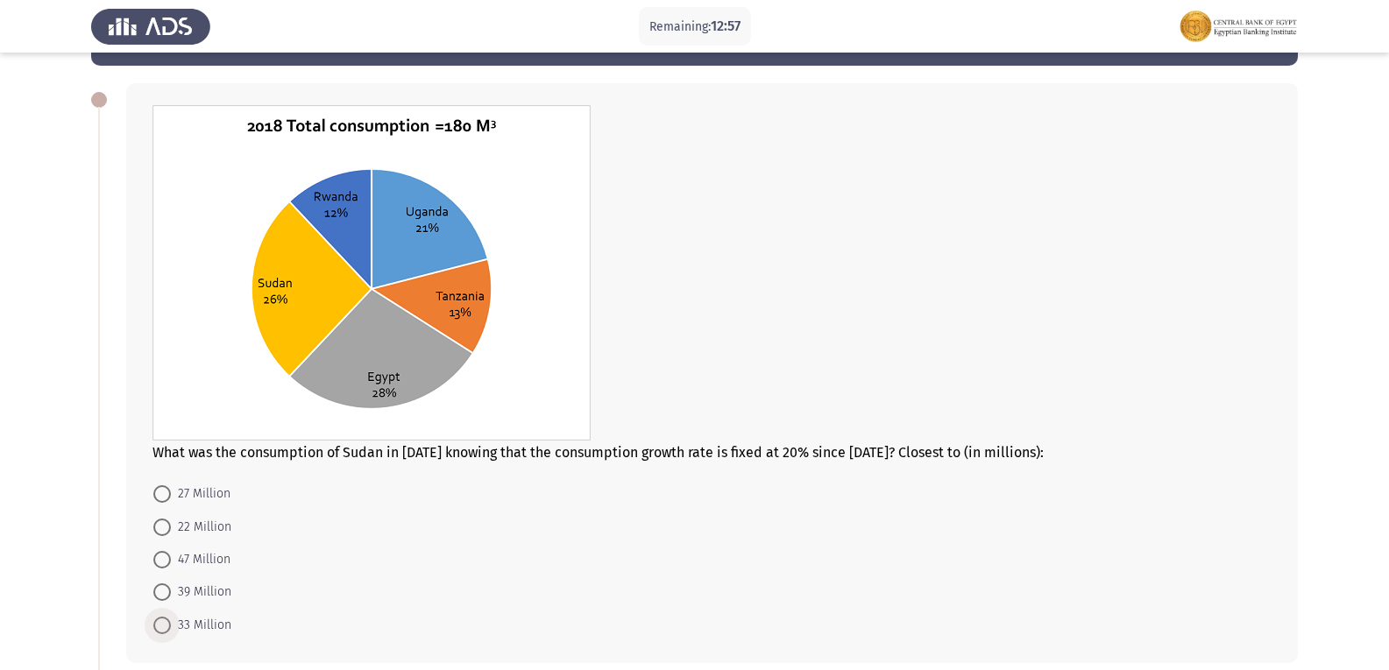
click at [163, 619] on span at bounding box center [162, 626] width 18 height 18
click at [163, 619] on input "33 Million" at bounding box center [162, 626] width 18 height 18
radio input "true"
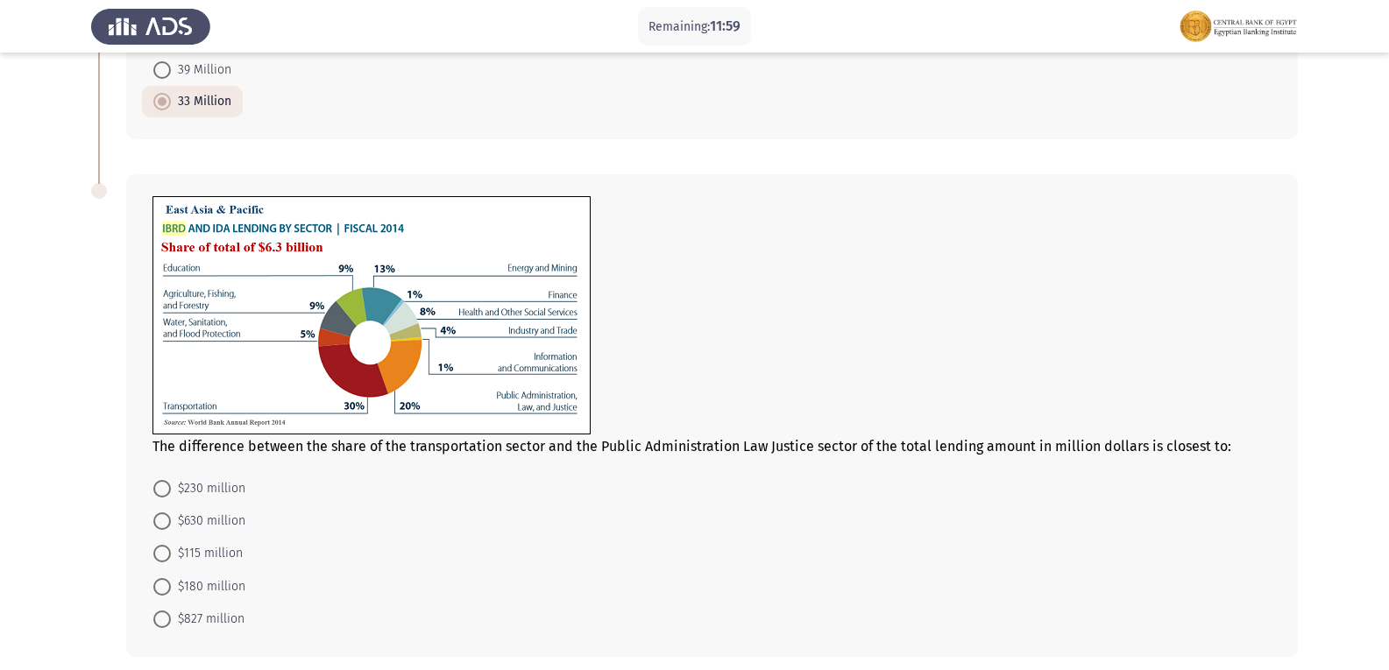
scroll to position [562, 0]
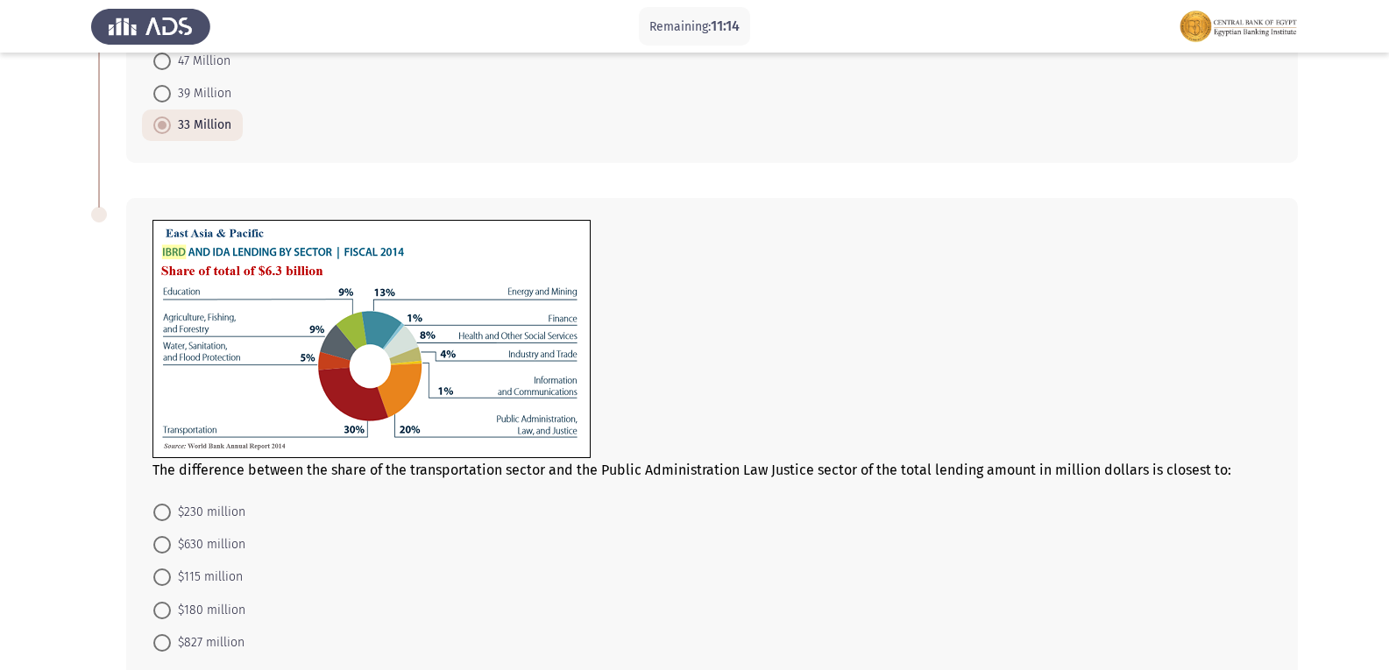
click at [184, 514] on span "$230 million" at bounding box center [208, 512] width 74 height 21
click at [171, 514] on input "$230 million" at bounding box center [162, 513] width 18 height 18
radio input "true"
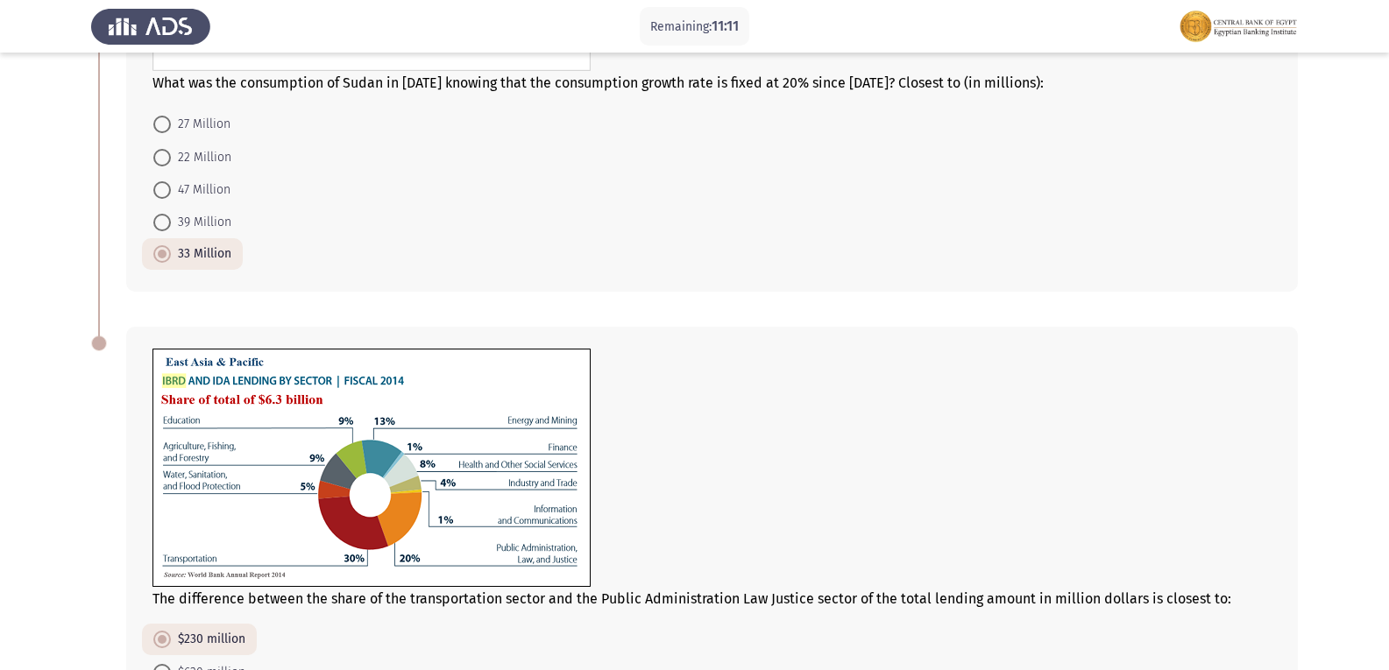
scroll to position [660, 0]
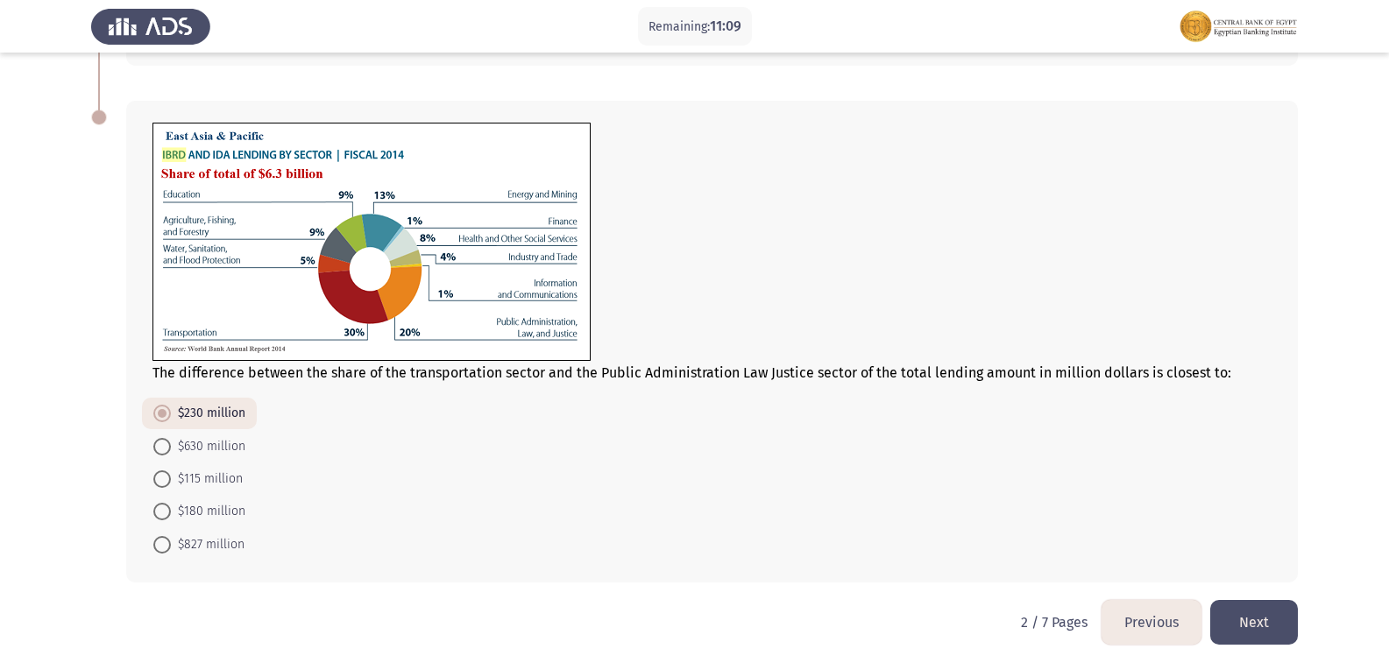
click at [1291, 616] on button "Next" at bounding box center [1254, 622] width 88 height 45
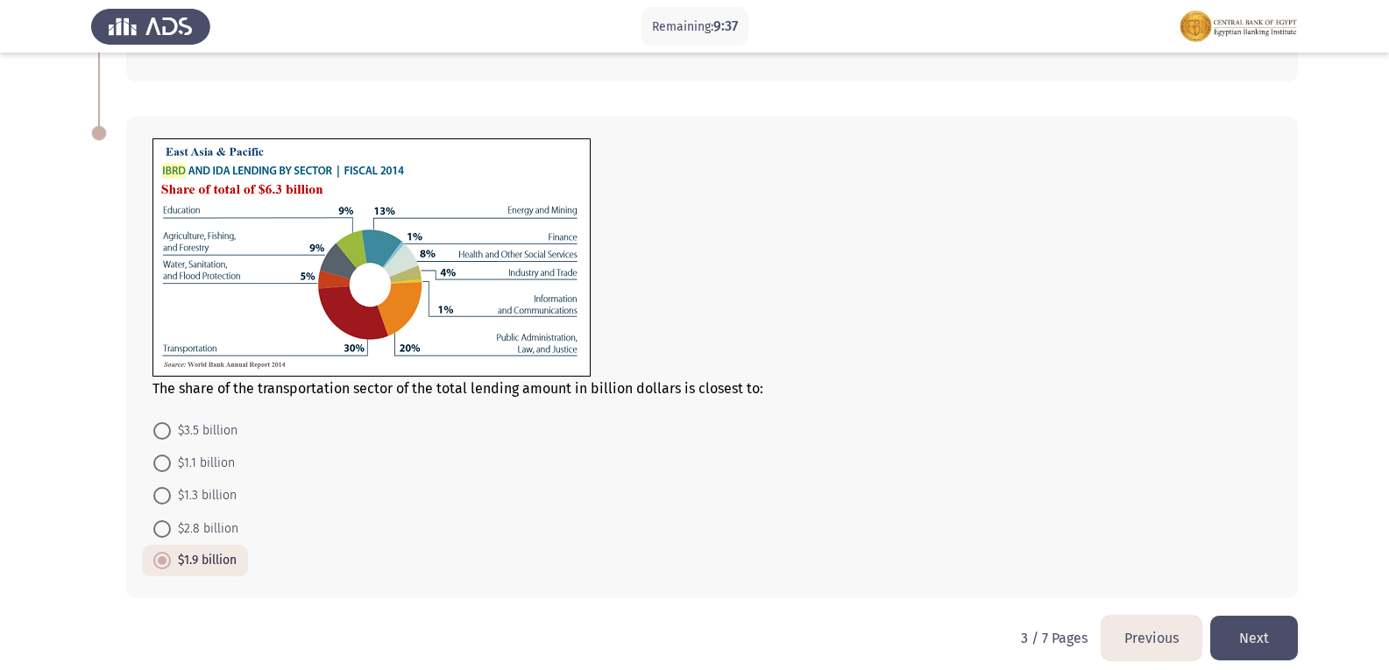
scroll to position [525, 0]
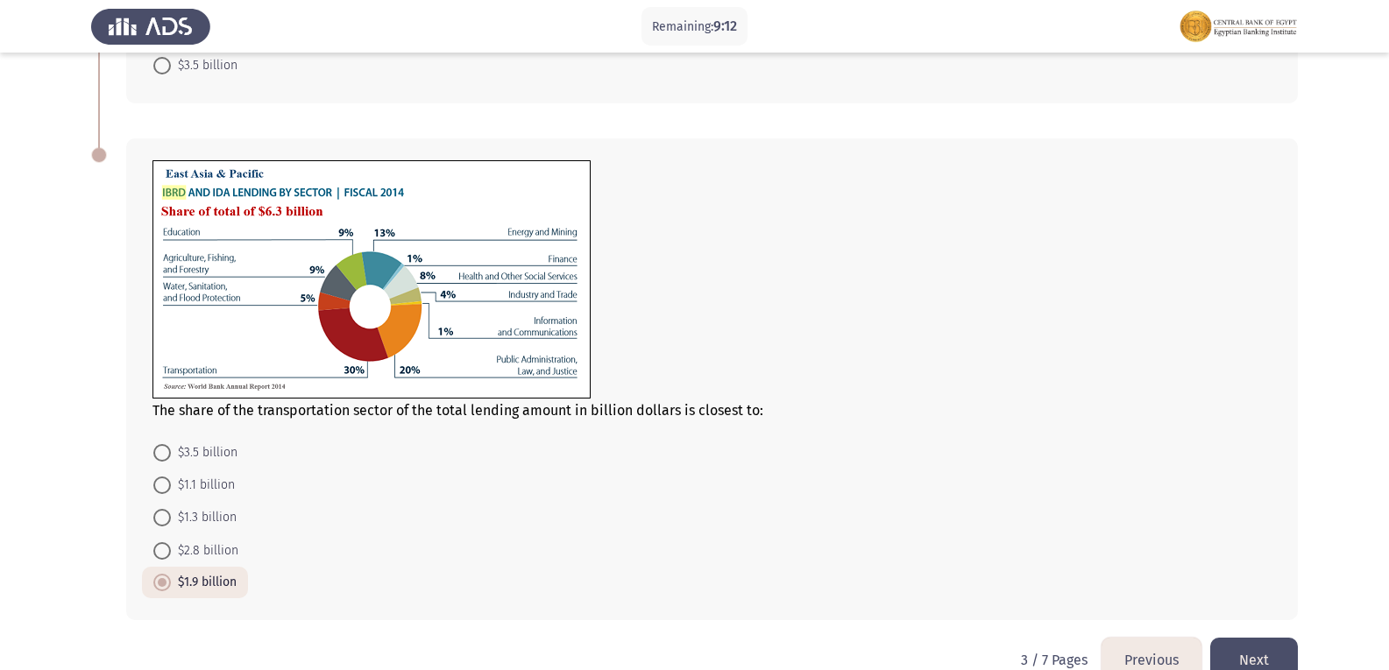
click at [1255, 647] on button "Next" at bounding box center [1254, 660] width 88 height 45
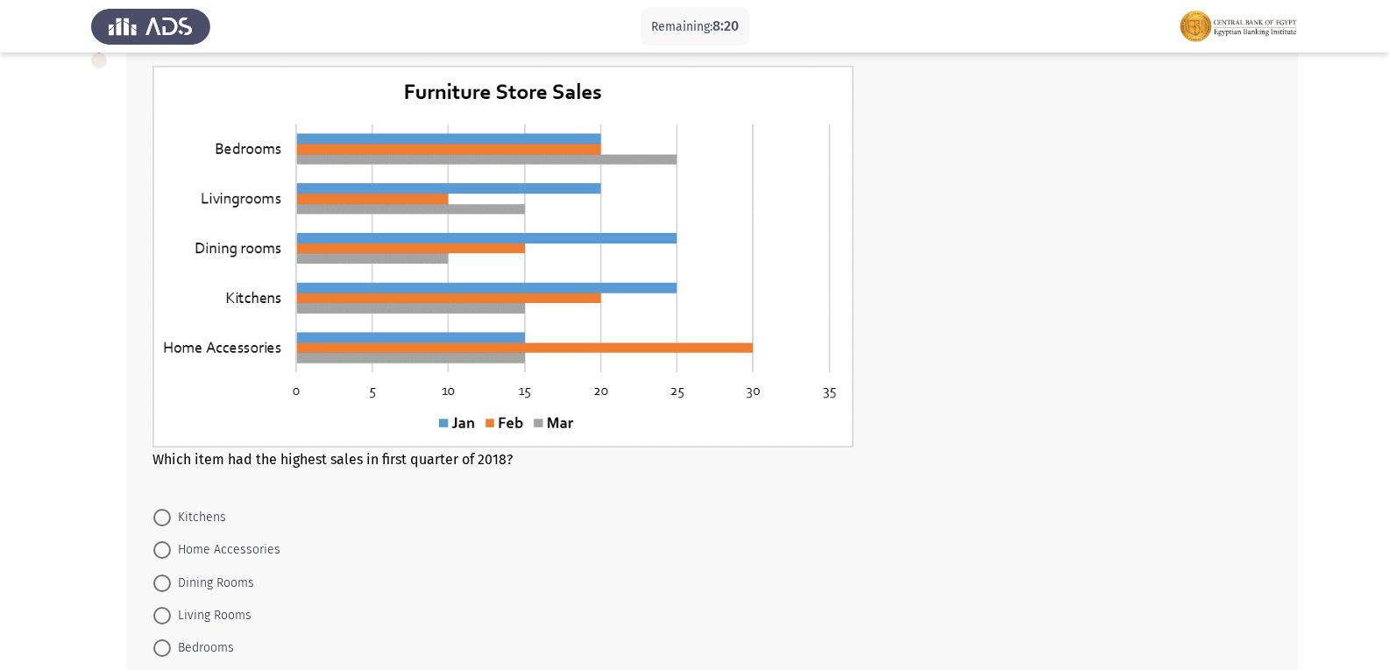
scroll to position [705, 0]
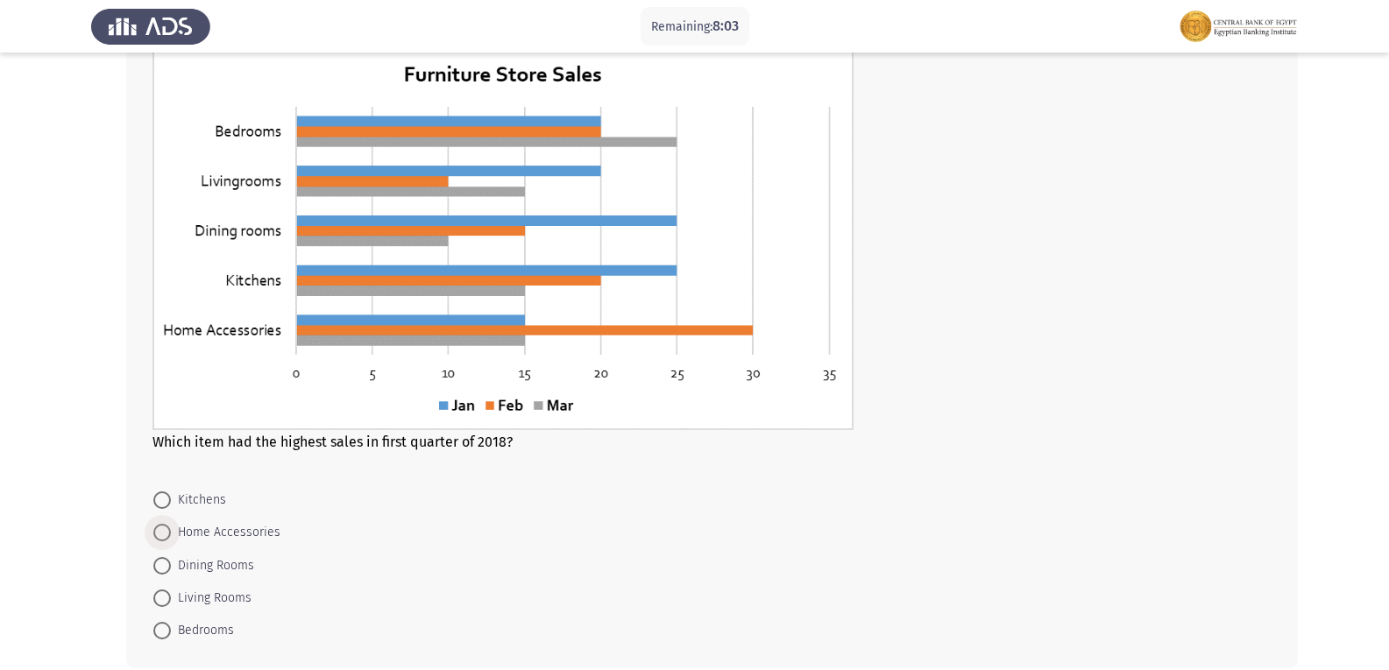
click at [192, 532] on span "Home Accessories" at bounding box center [226, 532] width 110 height 21
click at [171, 532] on input "Home Accessories" at bounding box center [162, 533] width 18 height 18
radio input "true"
drag, startPoint x: 1387, startPoint y: 195, endPoint x: 1401, endPoint y: 254, distance: 60.3
click at [1388, 254] on html "Remaining: 7:55 Previous ASSESS Aptitude (FOCUS) - Analytical Thinking Next In …" at bounding box center [694, 25] width 1389 height 1460
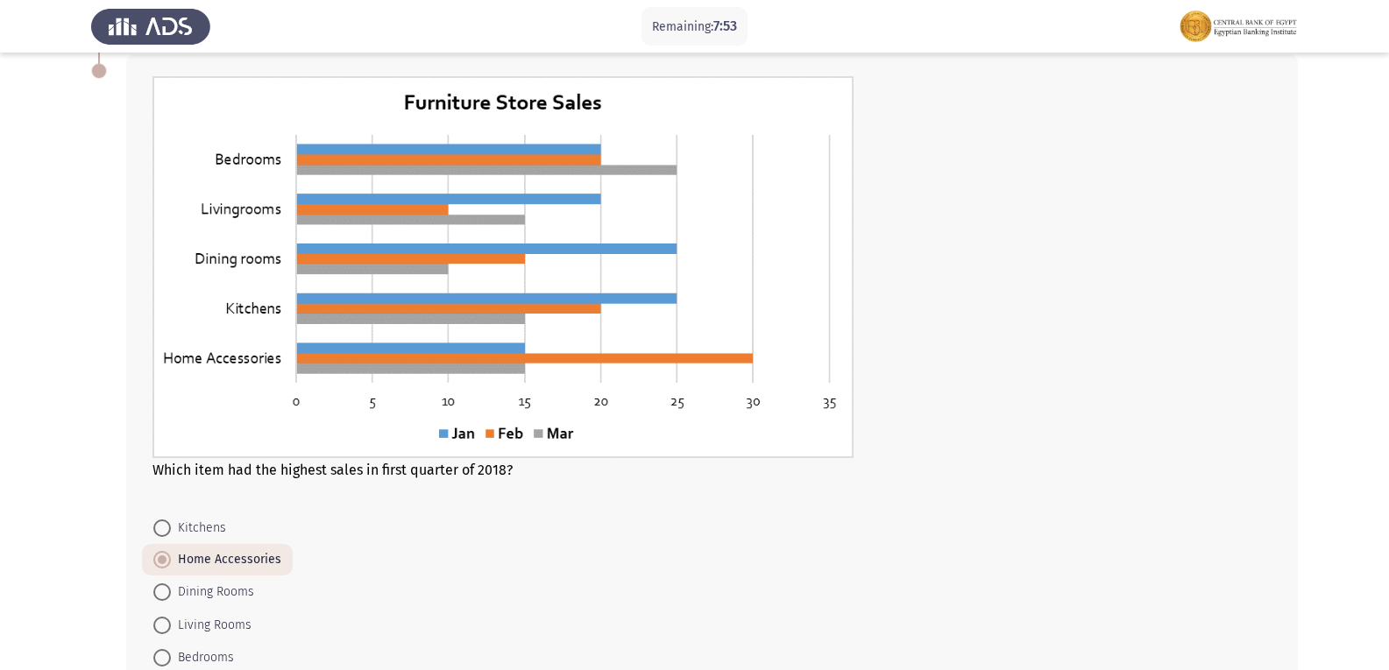
scroll to position [790, 0]
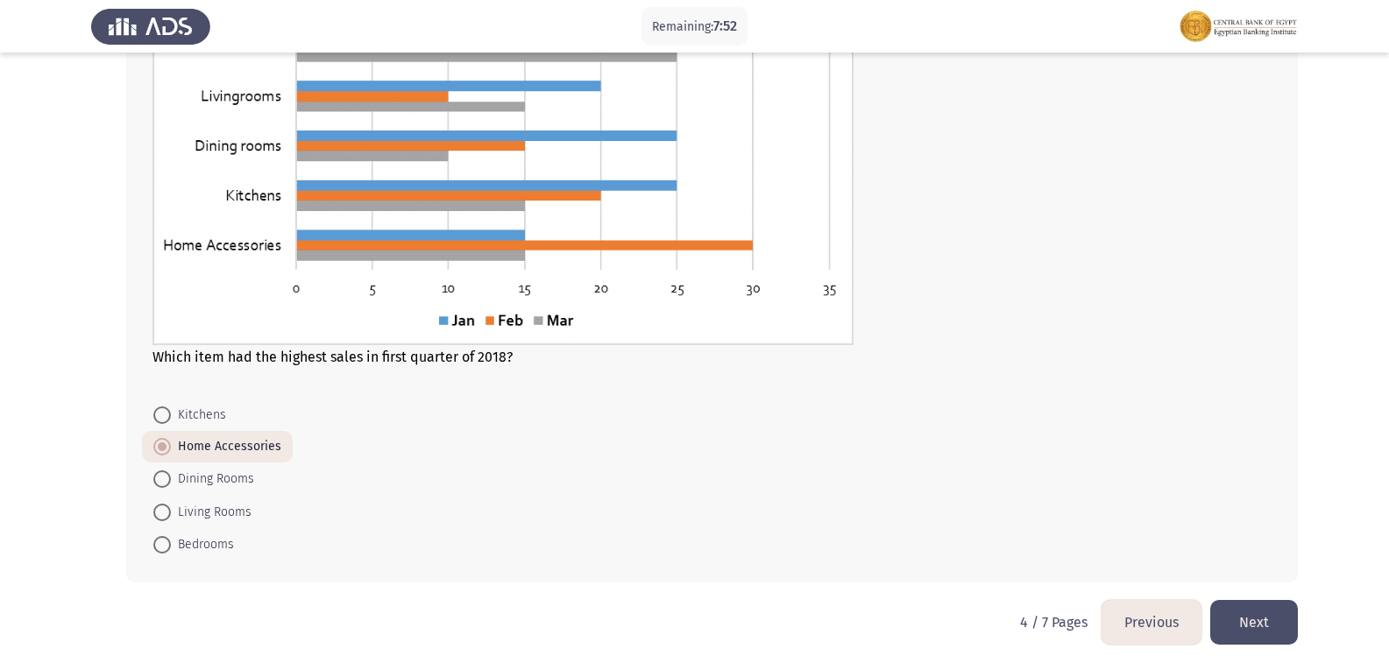
click at [1278, 626] on button "Next" at bounding box center [1254, 622] width 88 height 45
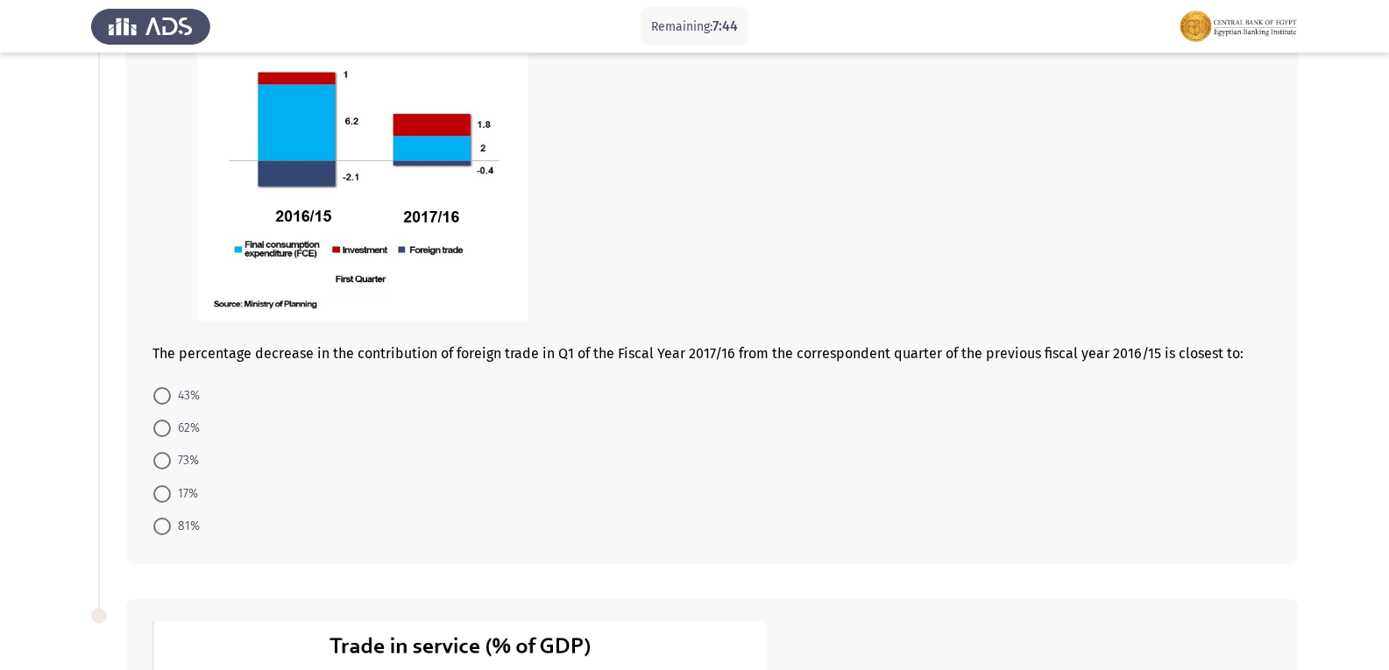
scroll to position [130, 0]
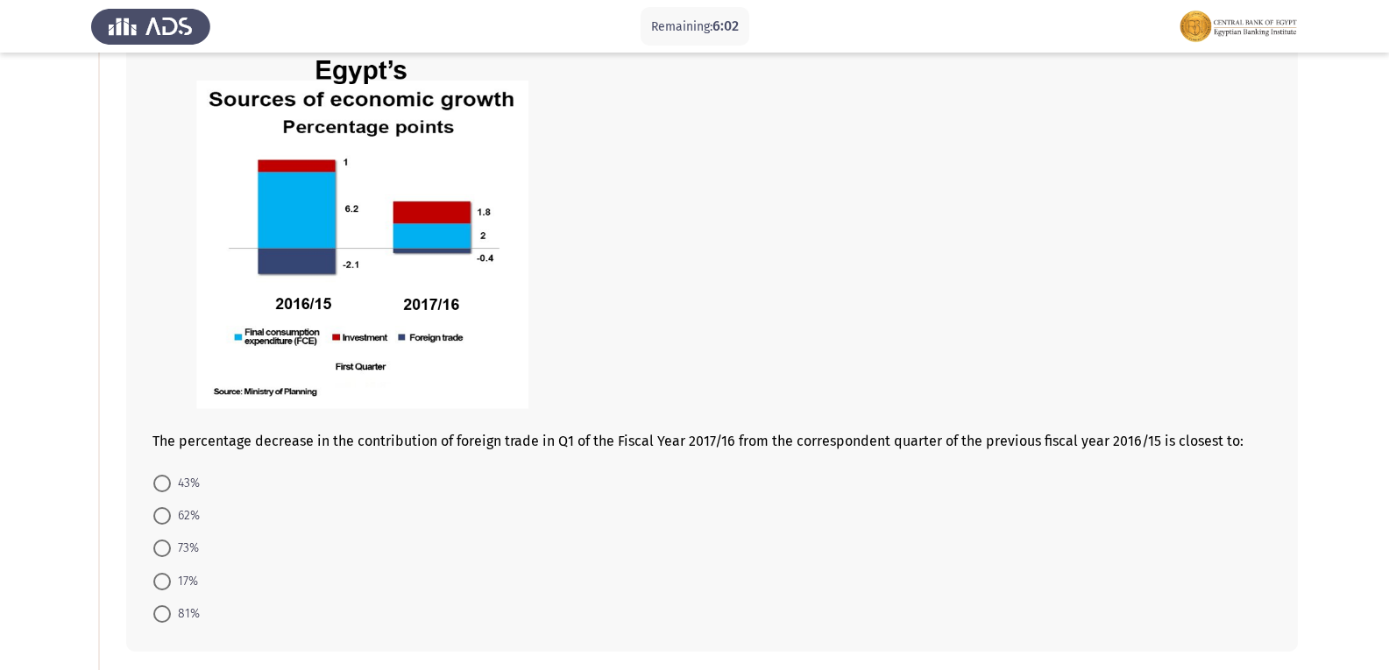
click at [184, 580] on span "17%" at bounding box center [184, 581] width 27 height 21
click at [171, 580] on input "17%" at bounding box center [162, 582] width 18 height 18
radio input "true"
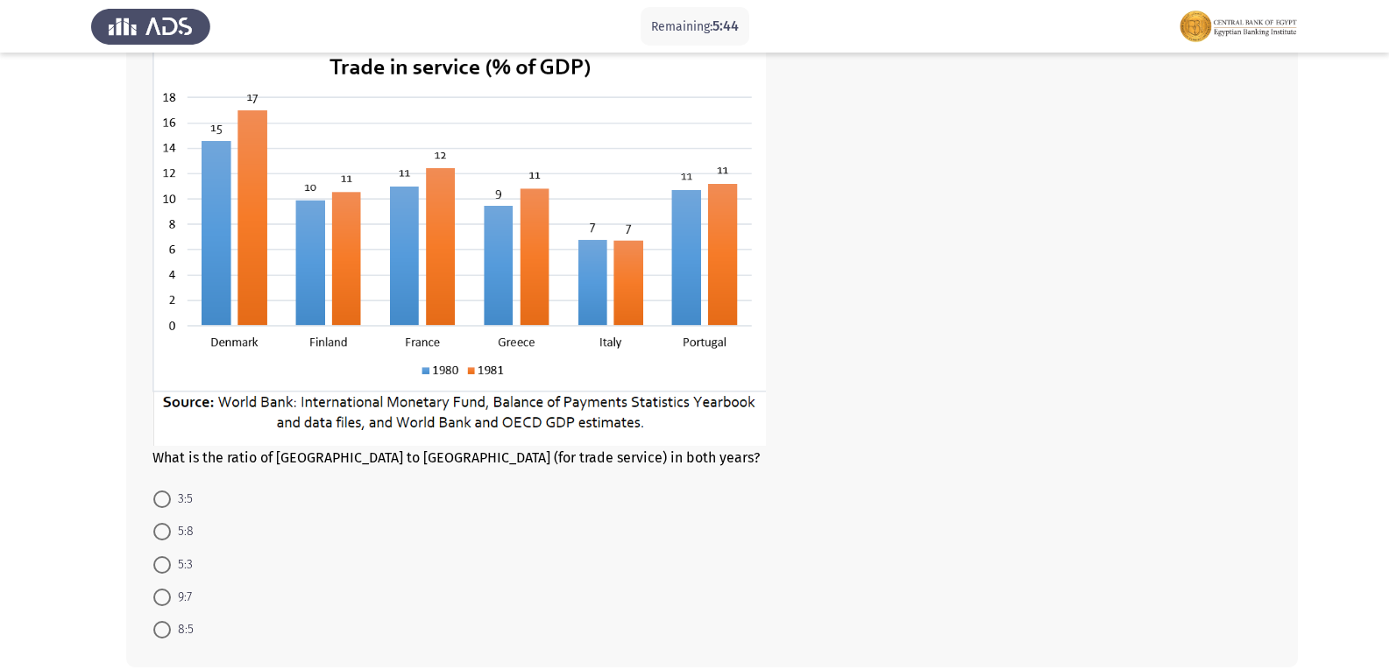
scroll to position [782, 0]
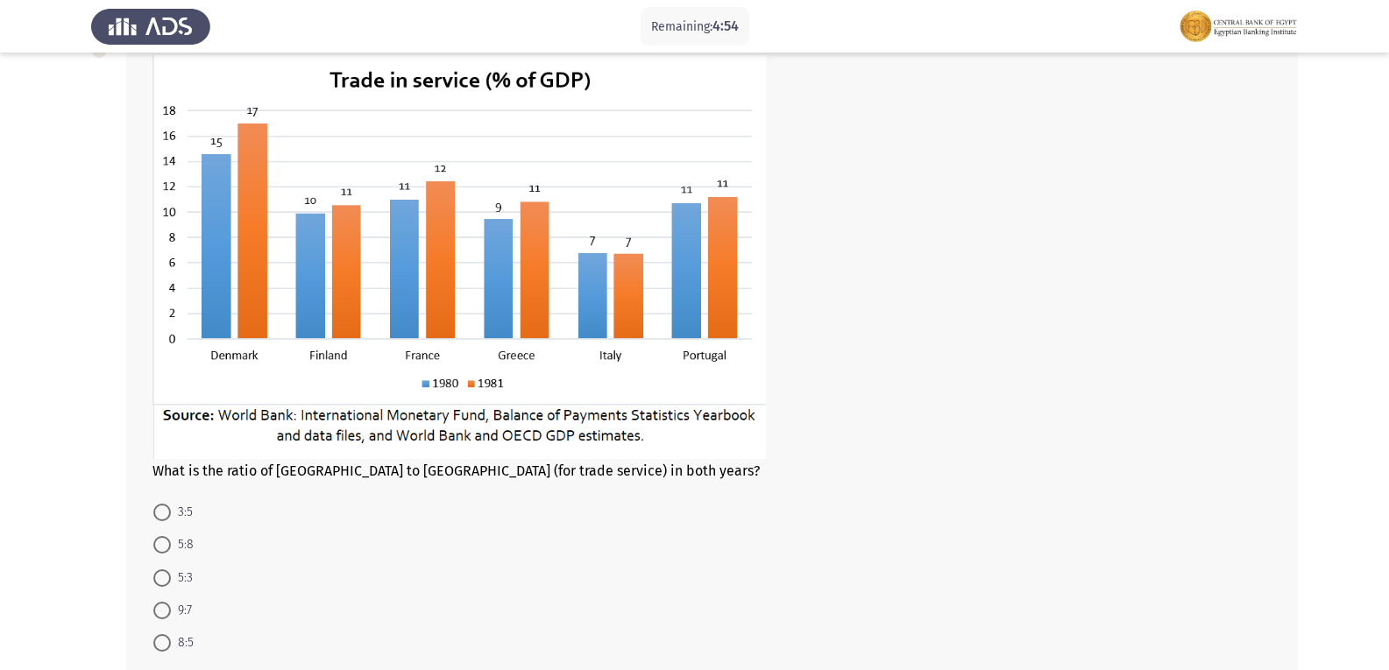
click at [157, 553] on span at bounding box center [162, 545] width 18 height 18
click at [157, 553] on input "5:8" at bounding box center [162, 545] width 18 height 18
radio input "true"
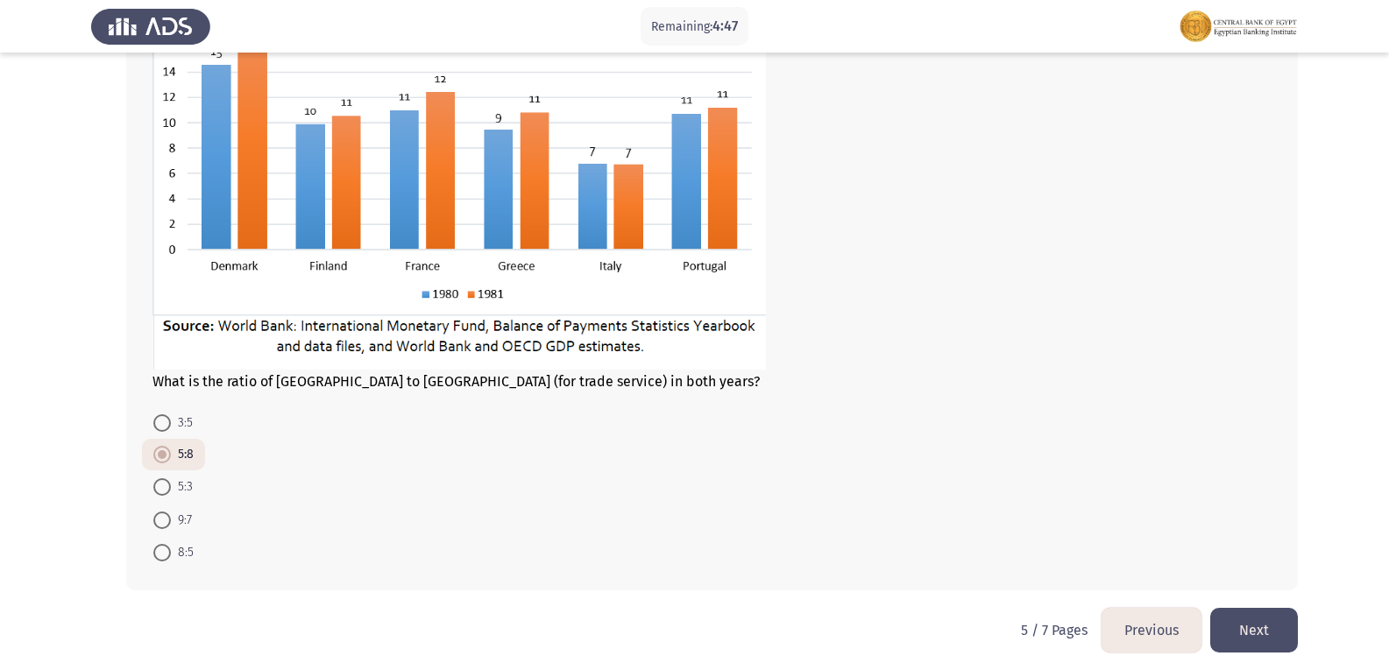
scroll to position [876, 0]
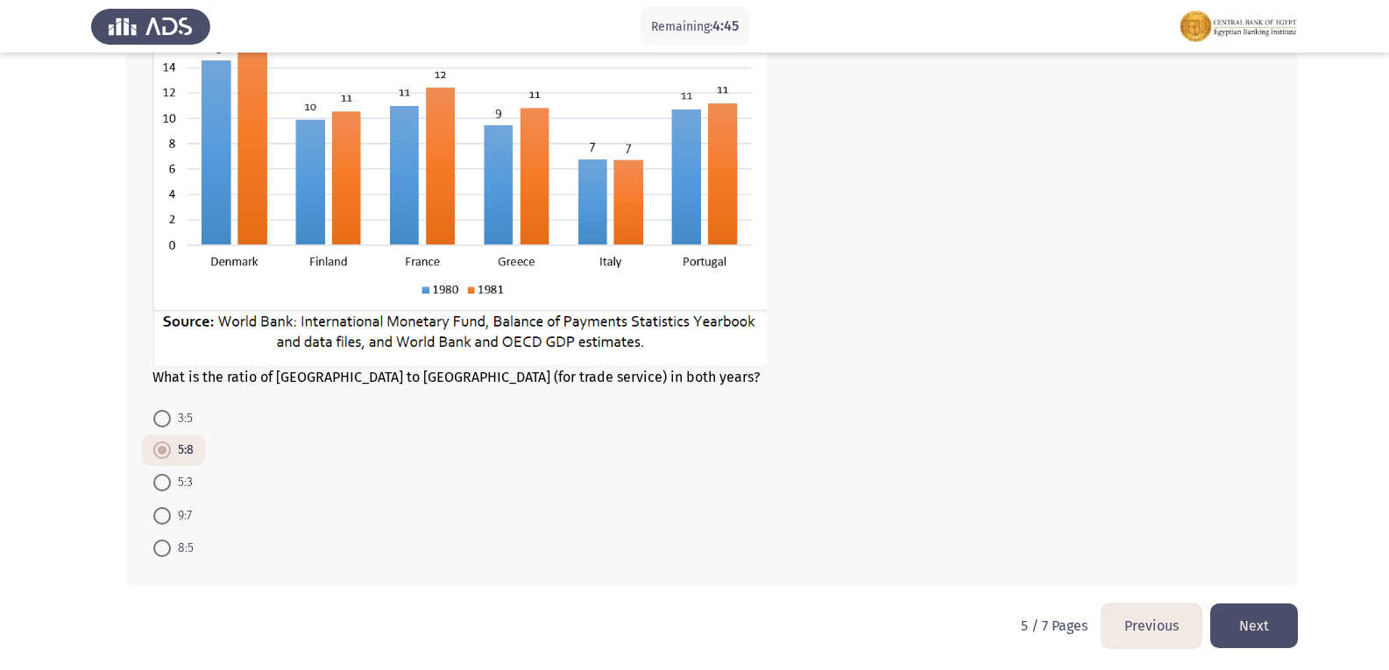
click at [1267, 615] on button "Next" at bounding box center [1254, 626] width 88 height 45
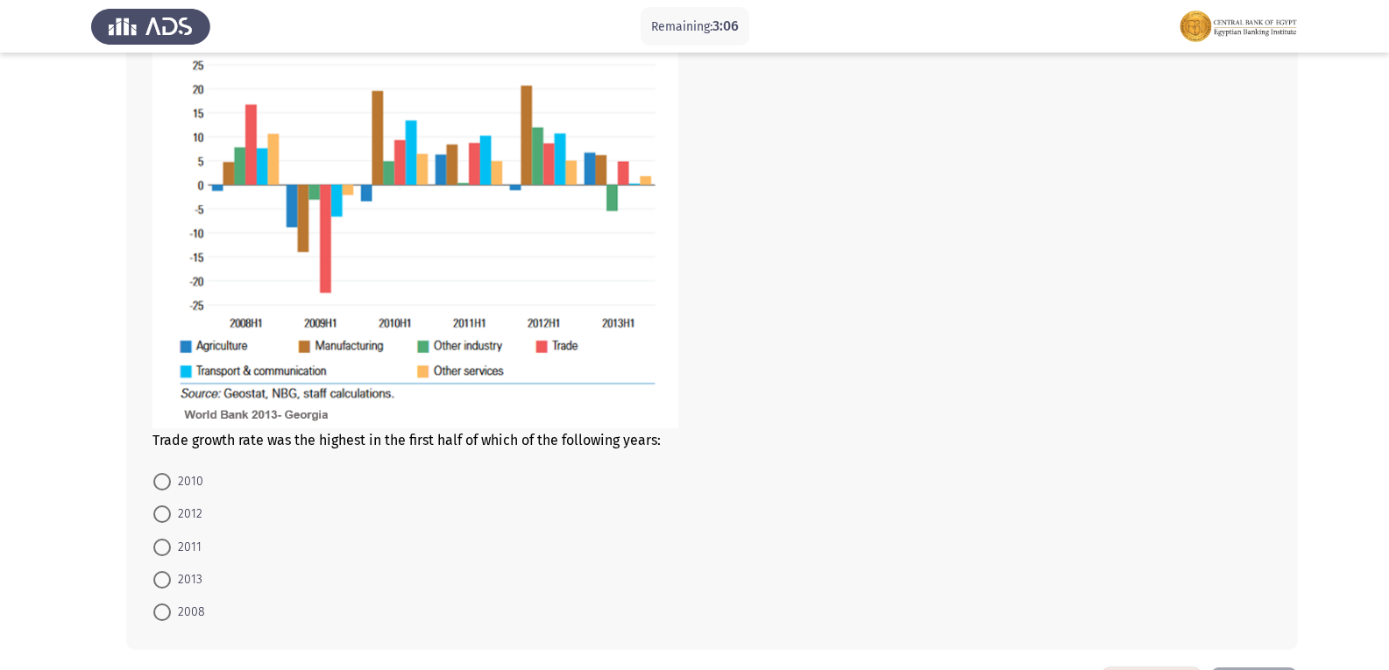
scroll to position [869, 0]
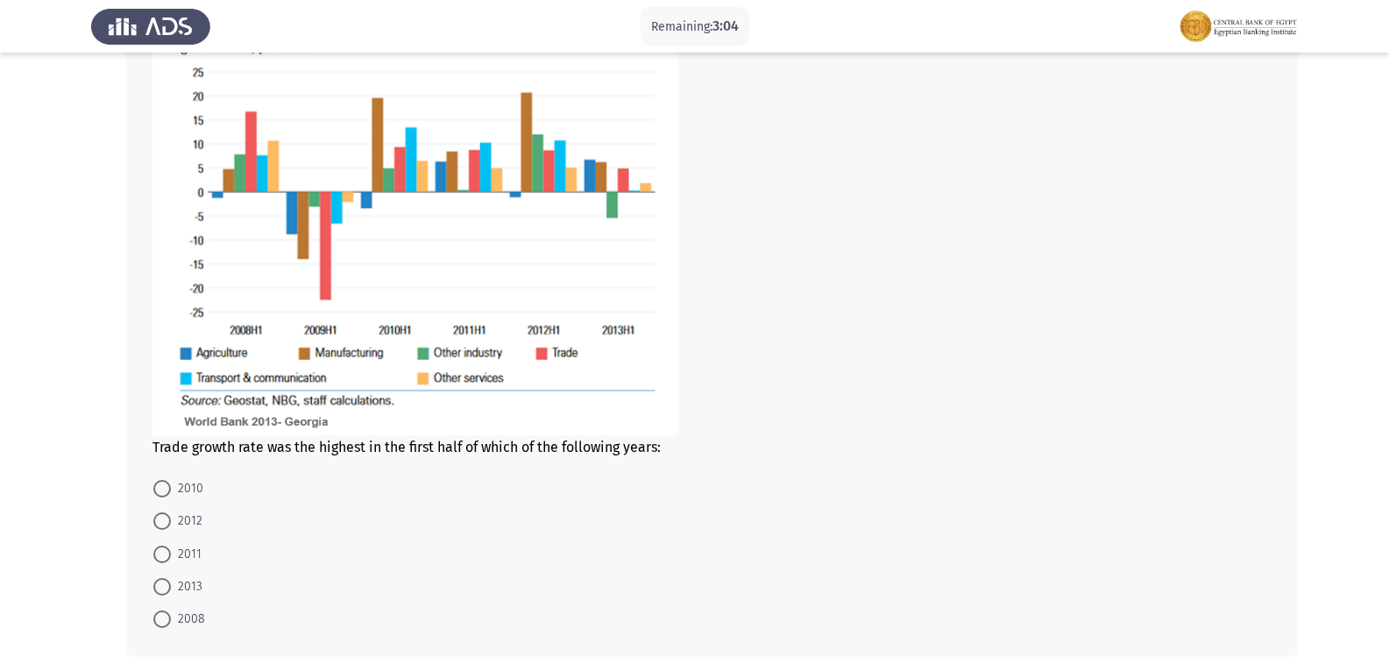
click at [168, 519] on span at bounding box center [162, 522] width 18 height 18
click at [168, 519] on input "2012" at bounding box center [162, 522] width 18 height 18
radio input "true"
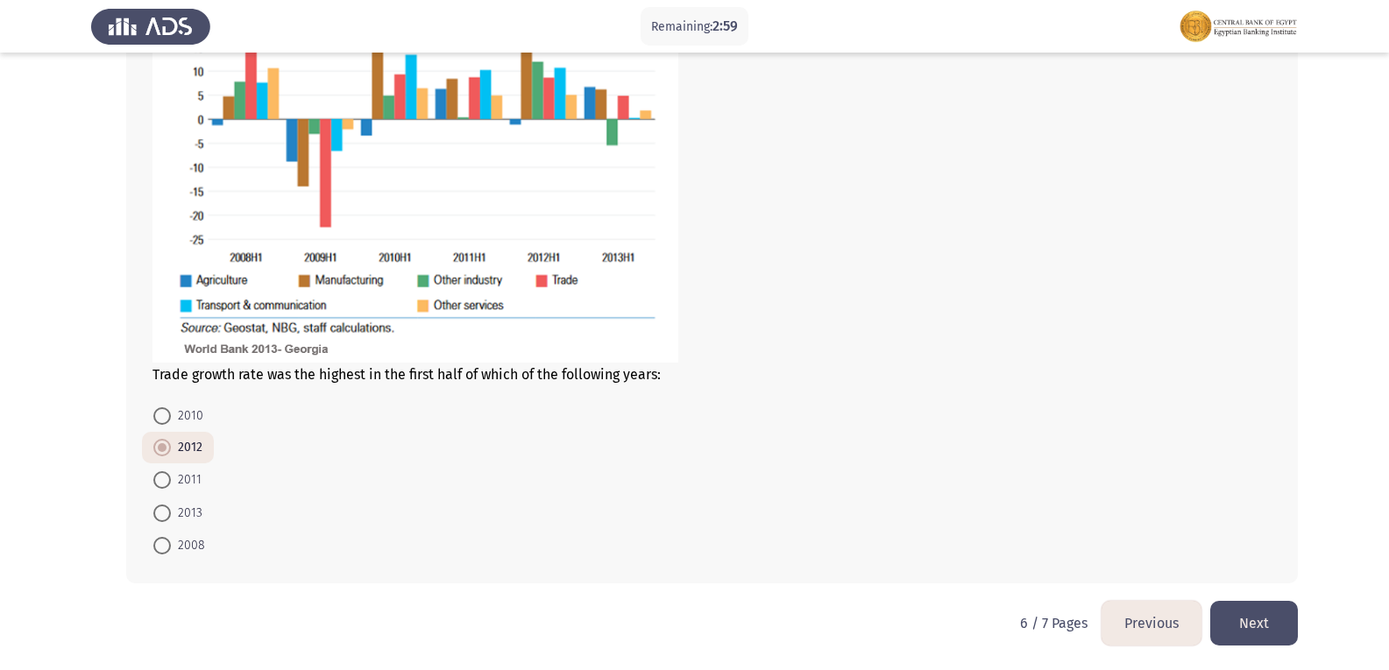
scroll to position [943, 0]
click at [1256, 615] on button "Next" at bounding box center [1254, 622] width 88 height 45
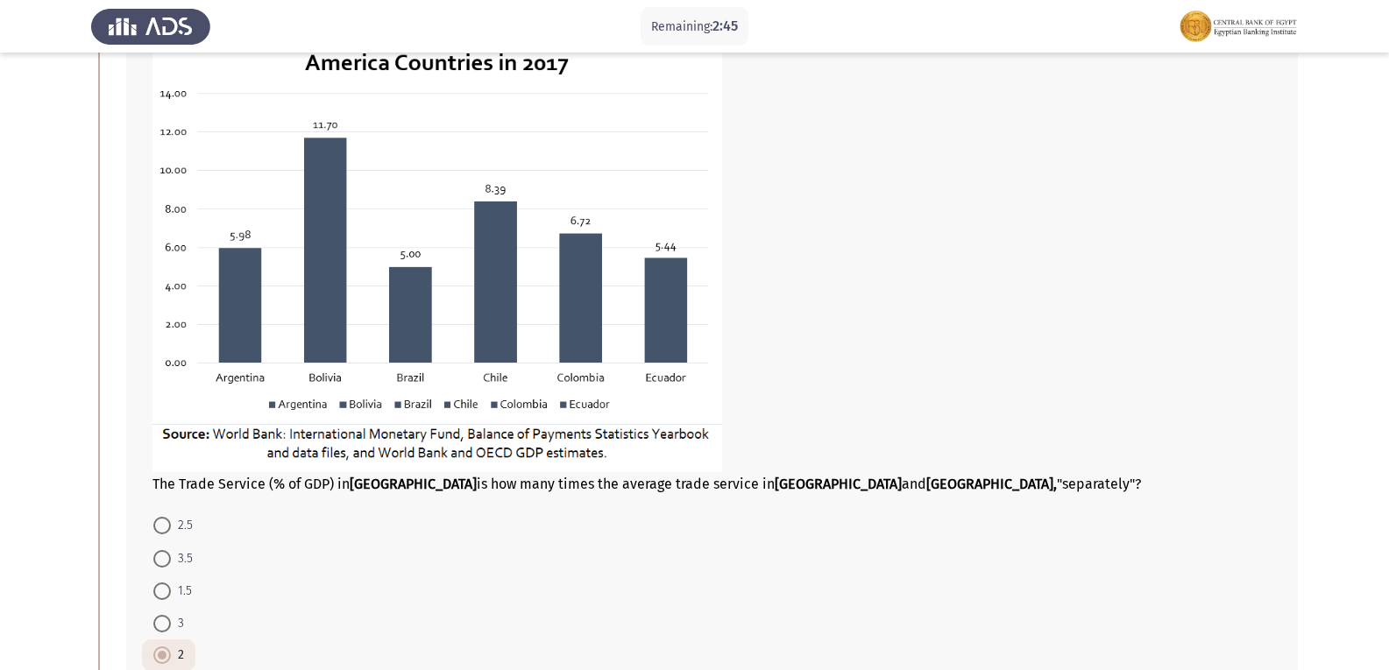
scroll to position [167, 0]
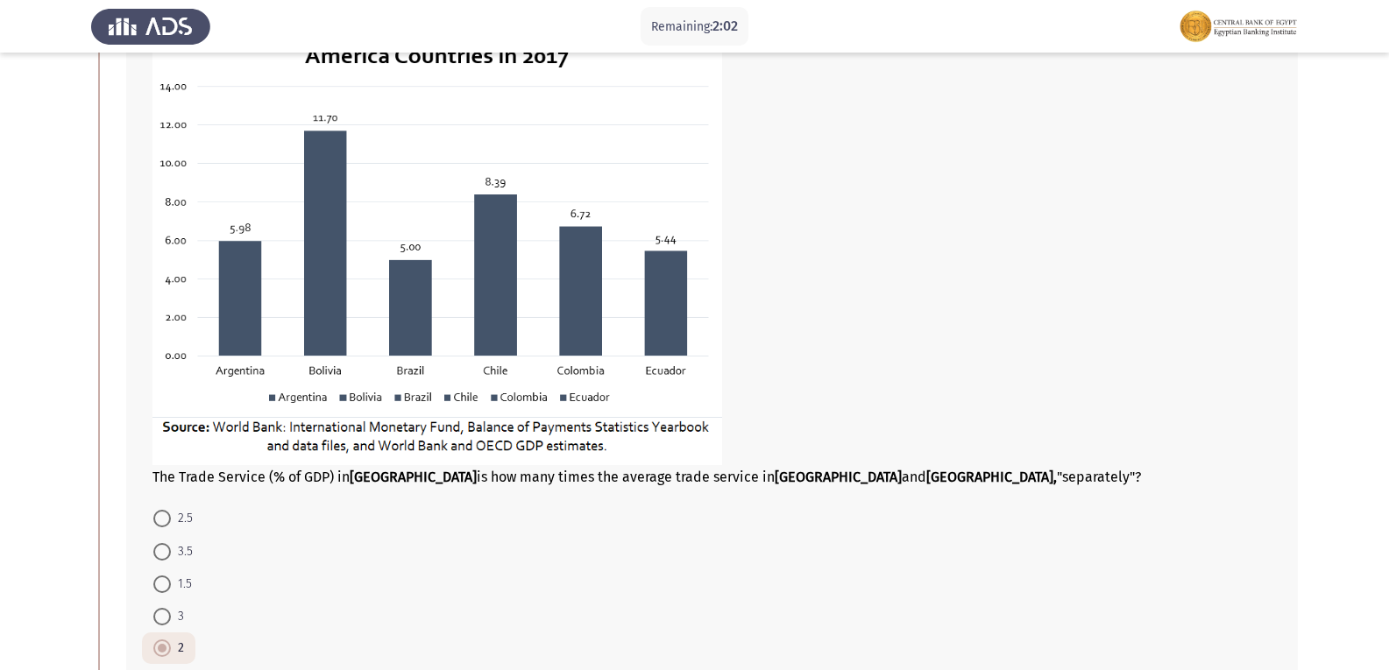
click at [152, 551] on mat-radio-button "3.5" at bounding box center [173, 550] width 62 height 32
click at [172, 540] on mat-radio-button "3.5" at bounding box center [173, 550] width 62 height 32
click at [184, 555] on span "3.5" at bounding box center [182, 551] width 22 height 21
click at [171, 555] on input "3.5" at bounding box center [162, 552] width 18 height 18
radio input "true"
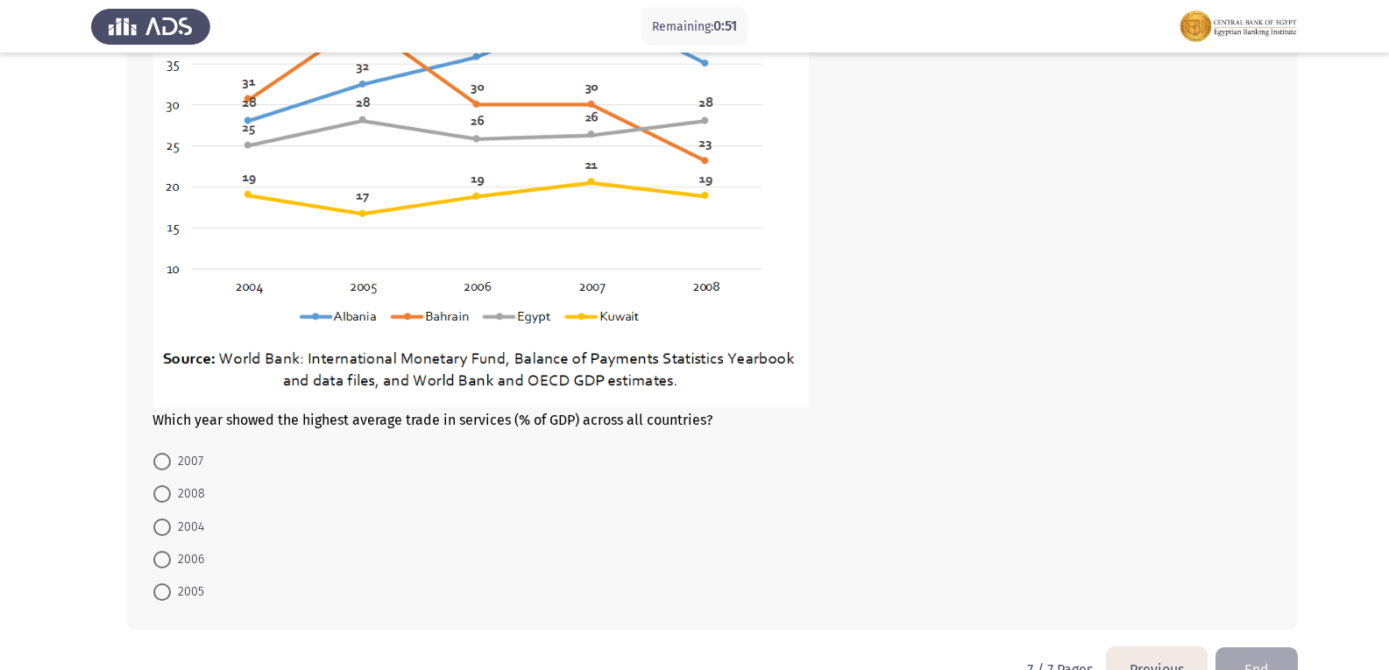
scroll to position [997, 0]
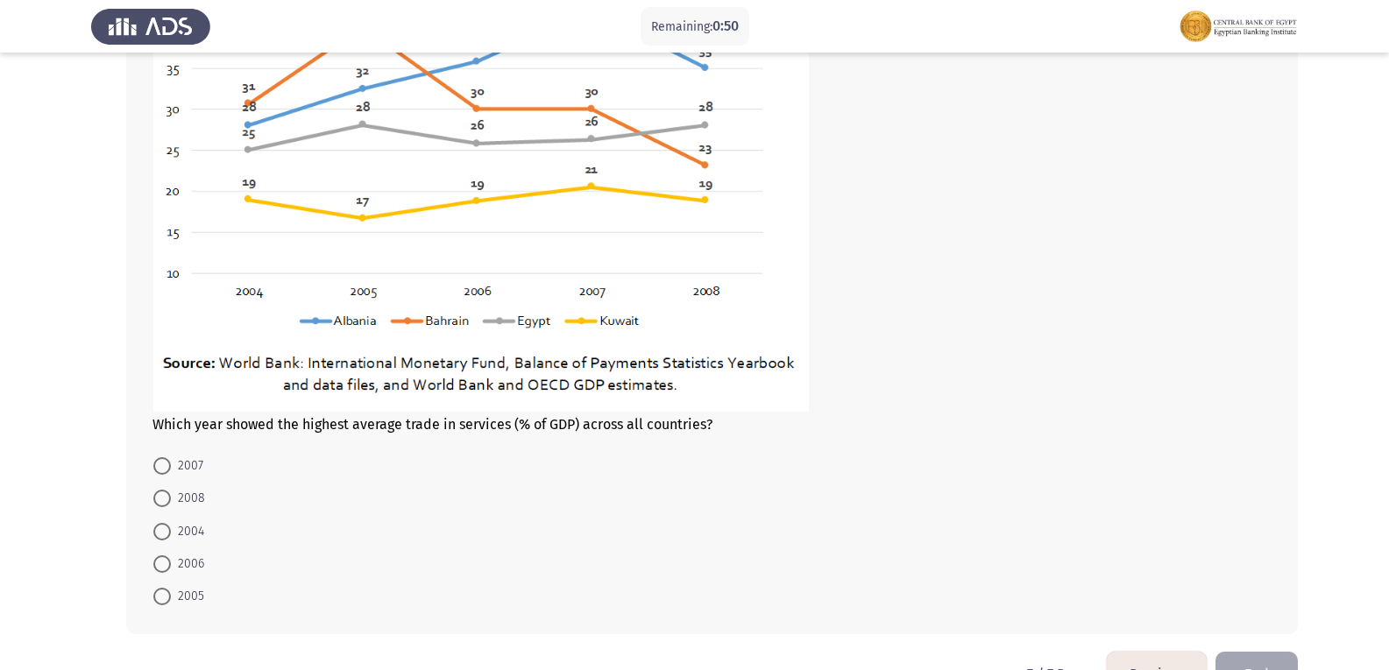
click at [181, 463] on span "2007" at bounding box center [187, 466] width 32 height 21
click at [171, 463] on input "2007" at bounding box center [162, 466] width 18 height 18
radio input "true"
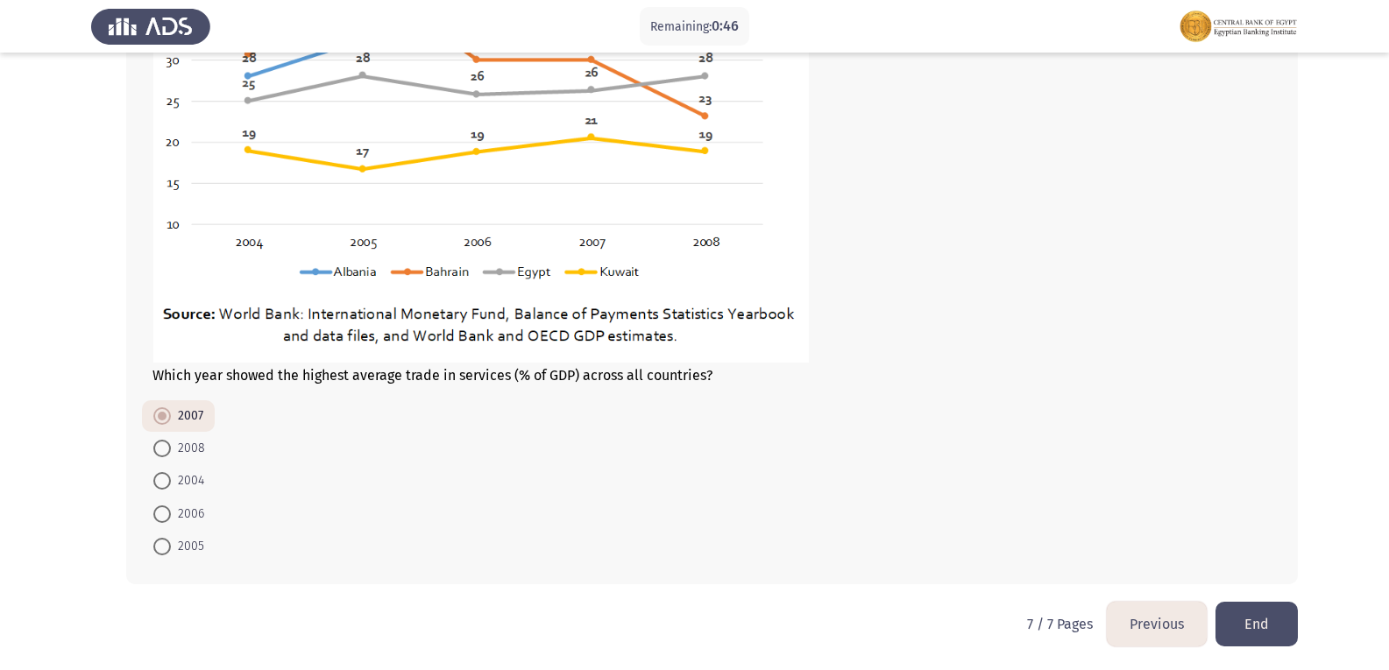
scroll to position [1048, 0]
click at [1254, 610] on button "End" at bounding box center [1256, 622] width 82 height 45
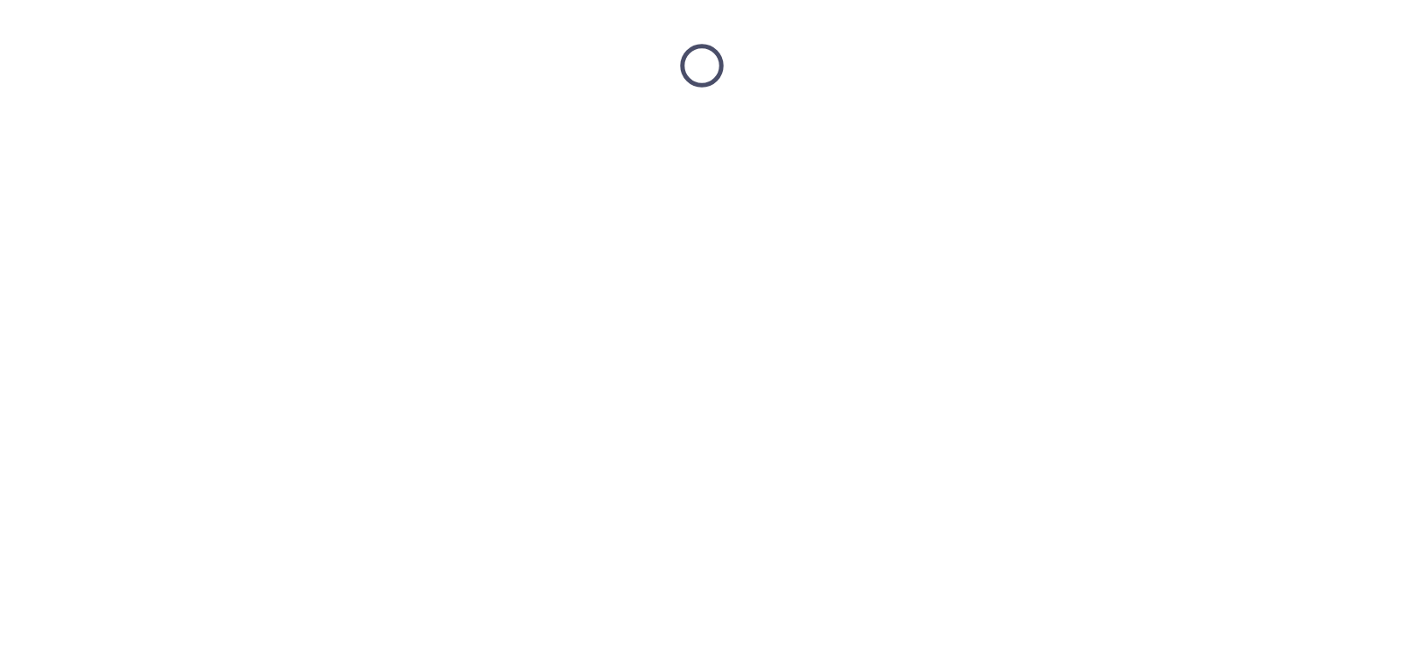
scroll to position [0, 0]
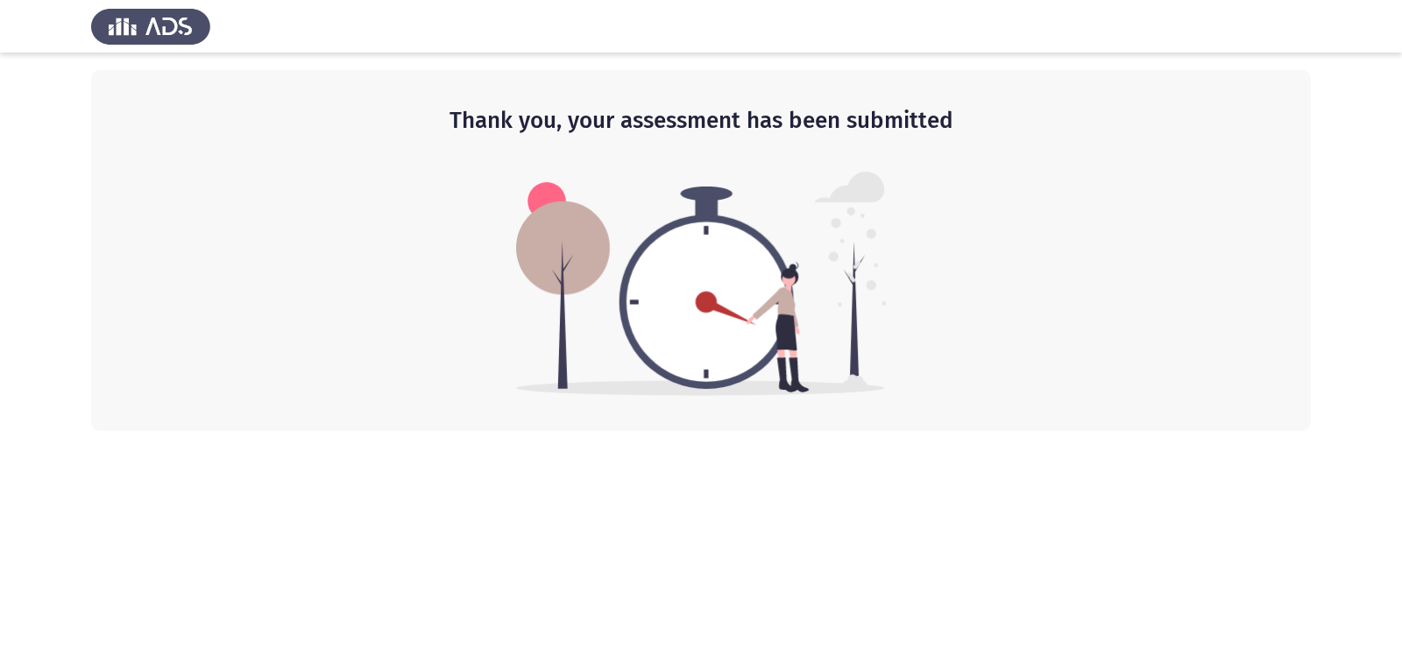
drag, startPoint x: 984, startPoint y: 135, endPoint x: 808, endPoint y: 204, distance: 189.2
click at [808, 204] on div "Thank you, your assessment has been submitted" at bounding box center [701, 250] width 1220 height 361
